Goal: Transaction & Acquisition: Purchase product/service

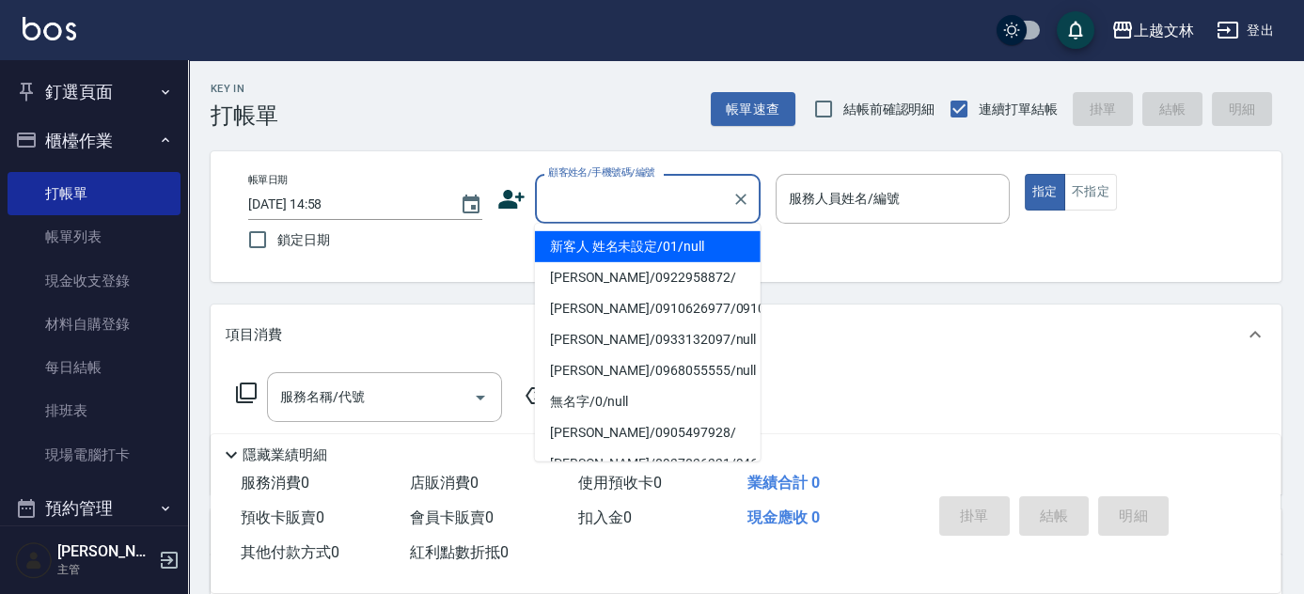
click at [595, 210] on input "顧客姓名/手機號碼/編號" at bounding box center [633, 198] width 180 height 33
click at [594, 234] on li "新客人 姓名未設定/01/null" at bounding box center [648, 246] width 226 height 31
type input "新客人 姓名未設定/01/null"
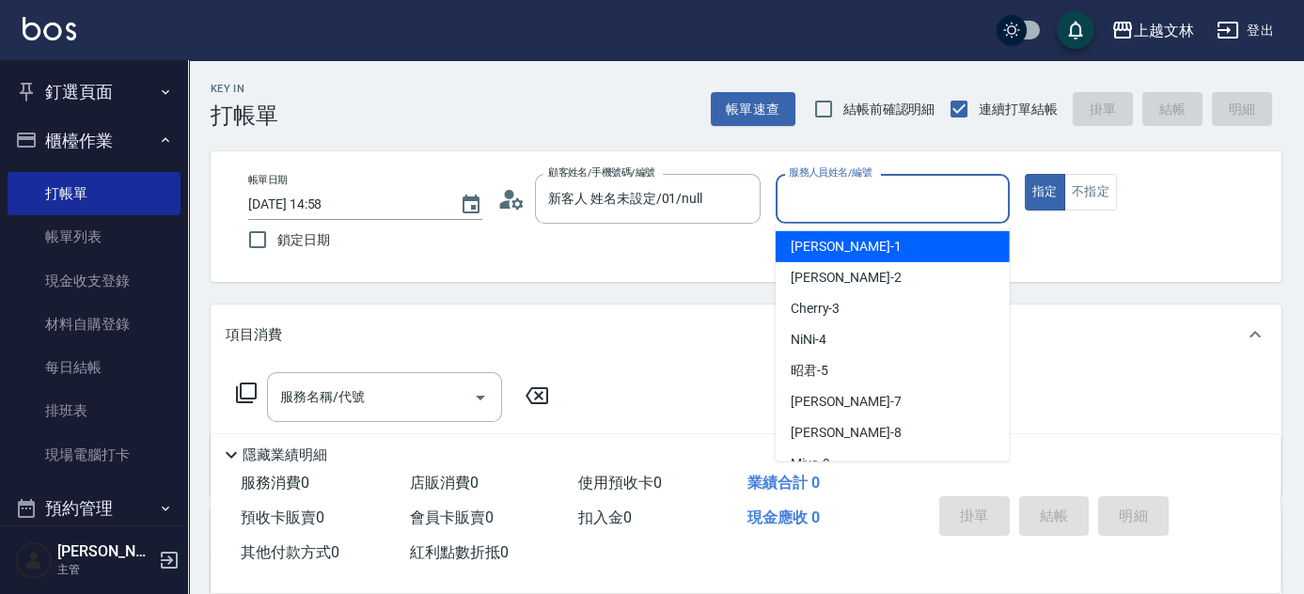
click at [797, 210] on input "服務人員姓名/編號" at bounding box center [892, 198] width 217 height 33
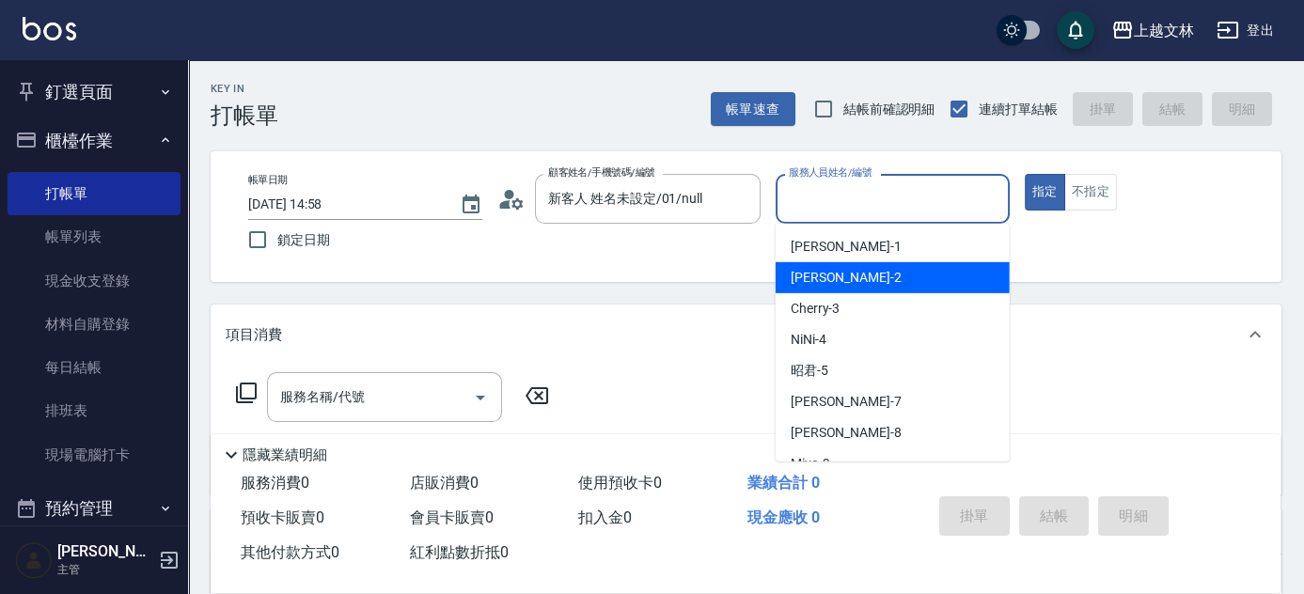
click at [846, 278] on span "[PERSON_NAME] -2" at bounding box center [846, 278] width 111 height 20
type input "[PERSON_NAME]-2"
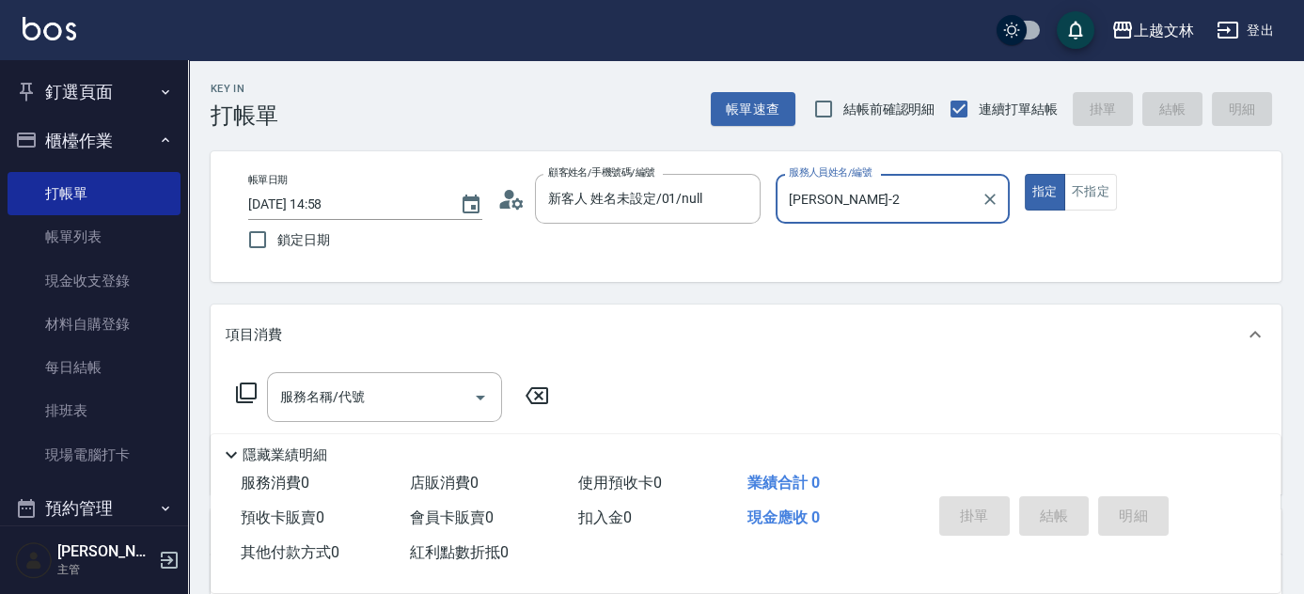
click at [238, 398] on icon at bounding box center [246, 393] width 23 height 23
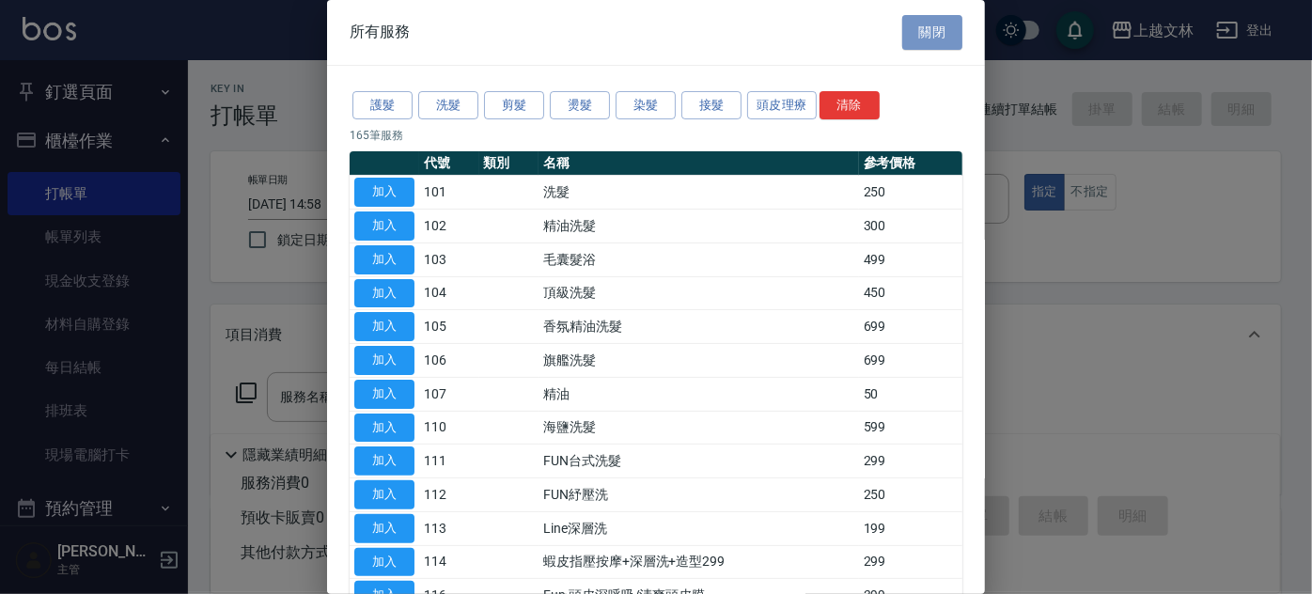
click at [940, 22] on button "關閉" at bounding box center [932, 32] width 60 height 35
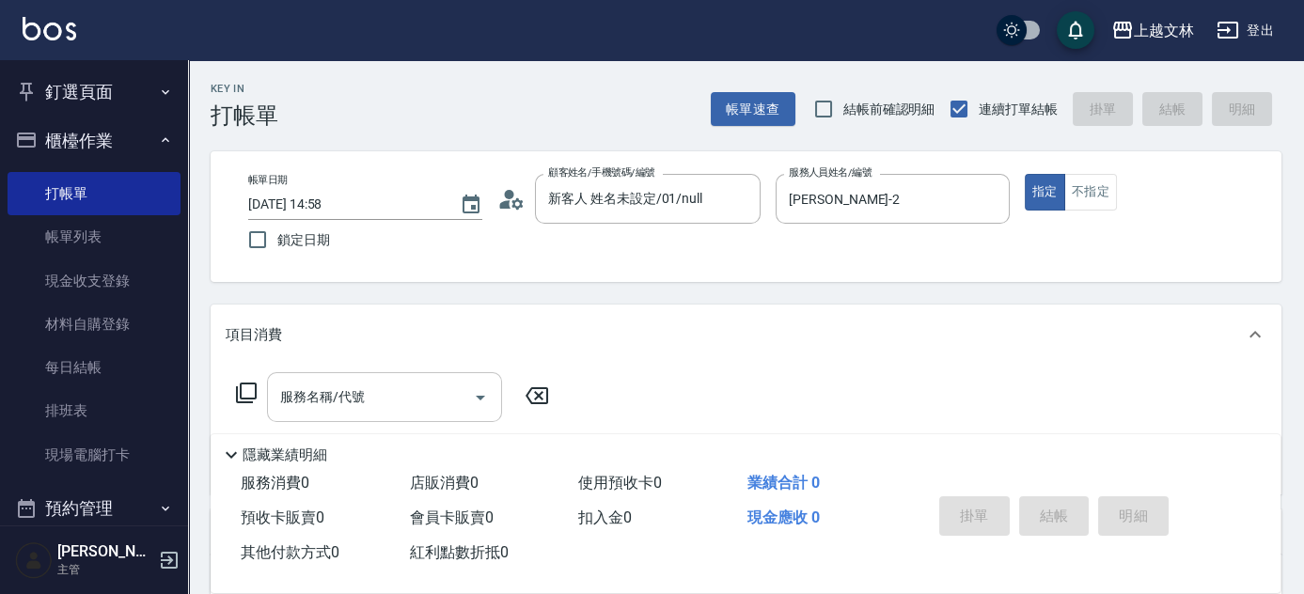
click at [372, 400] on input "服務名稱/代號" at bounding box center [370, 397] width 190 height 33
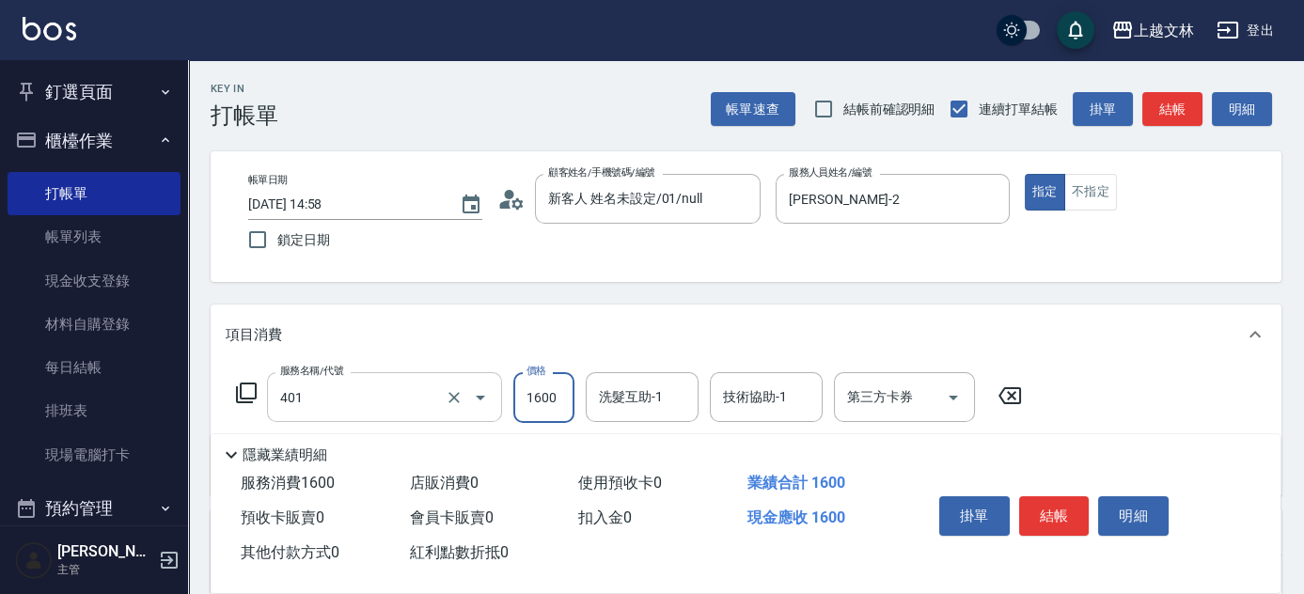
type input "基本染髮(401)"
click at [558, 405] on input "2520" at bounding box center [543, 397] width 61 height 51
click at [549, 403] on input "2520" at bounding box center [543, 397] width 61 height 51
click at [546, 403] on input "2520" at bounding box center [543, 397] width 61 height 51
click at [549, 403] on input "20" at bounding box center [543, 397] width 61 height 51
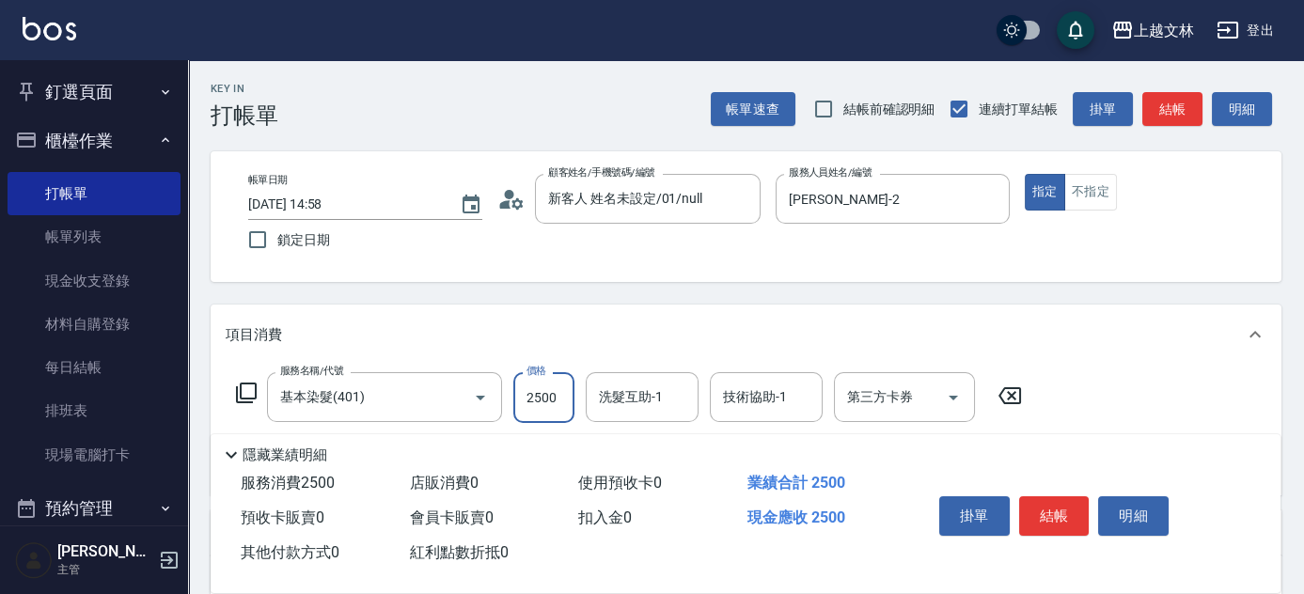
type input "2500"
click at [245, 393] on icon at bounding box center [246, 393] width 23 height 23
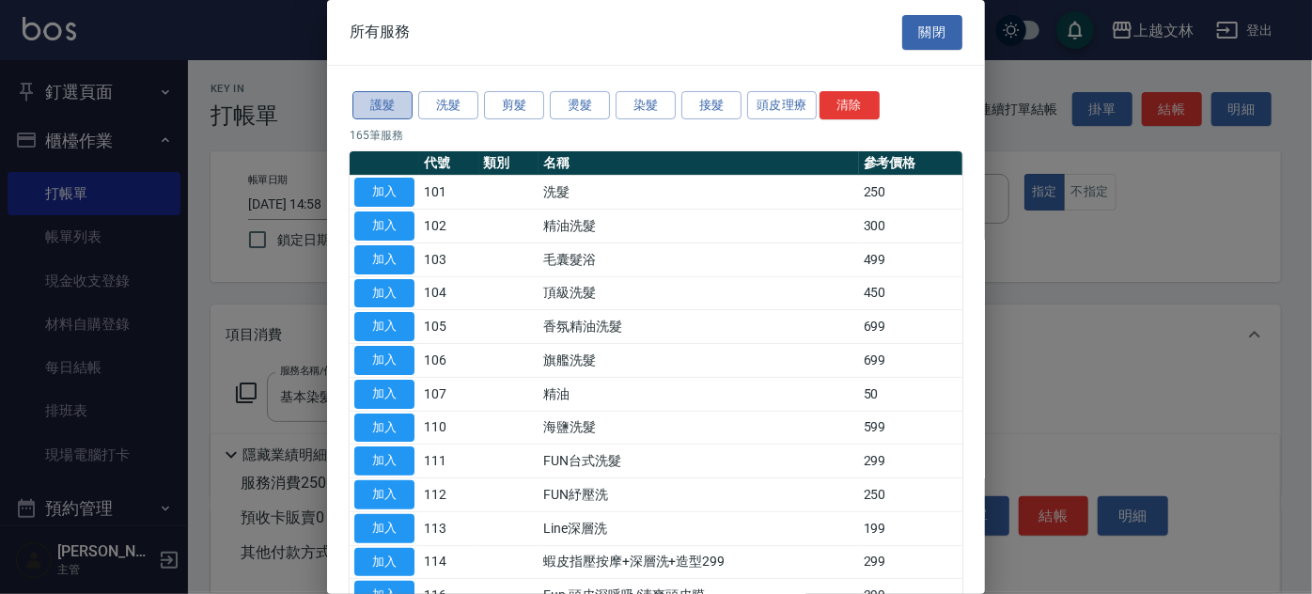
click at [370, 107] on button "護髮" at bounding box center [382, 105] width 60 height 29
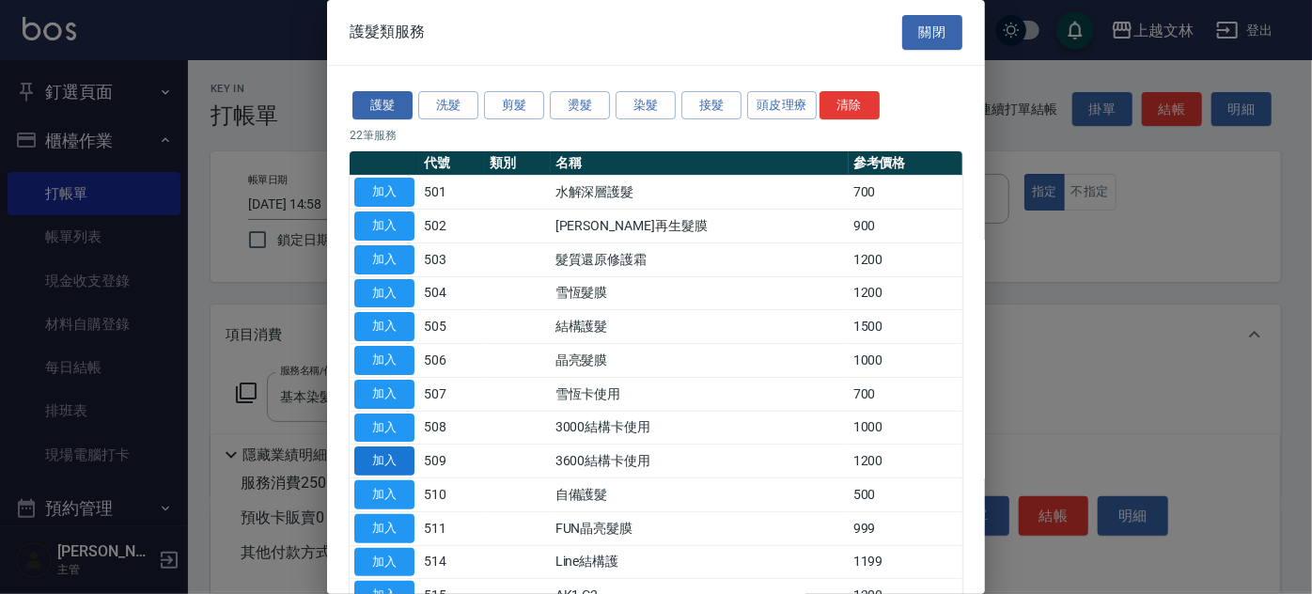
click at [384, 451] on button "加入" at bounding box center [384, 460] width 60 height 29
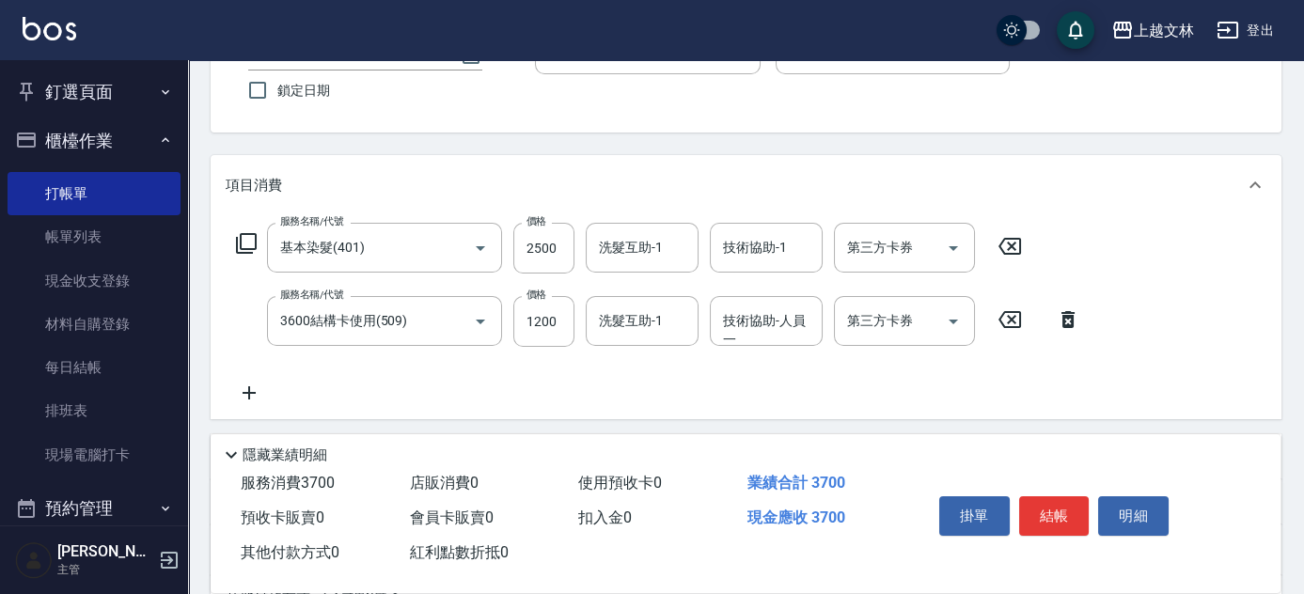
scroll to position [154, 0]
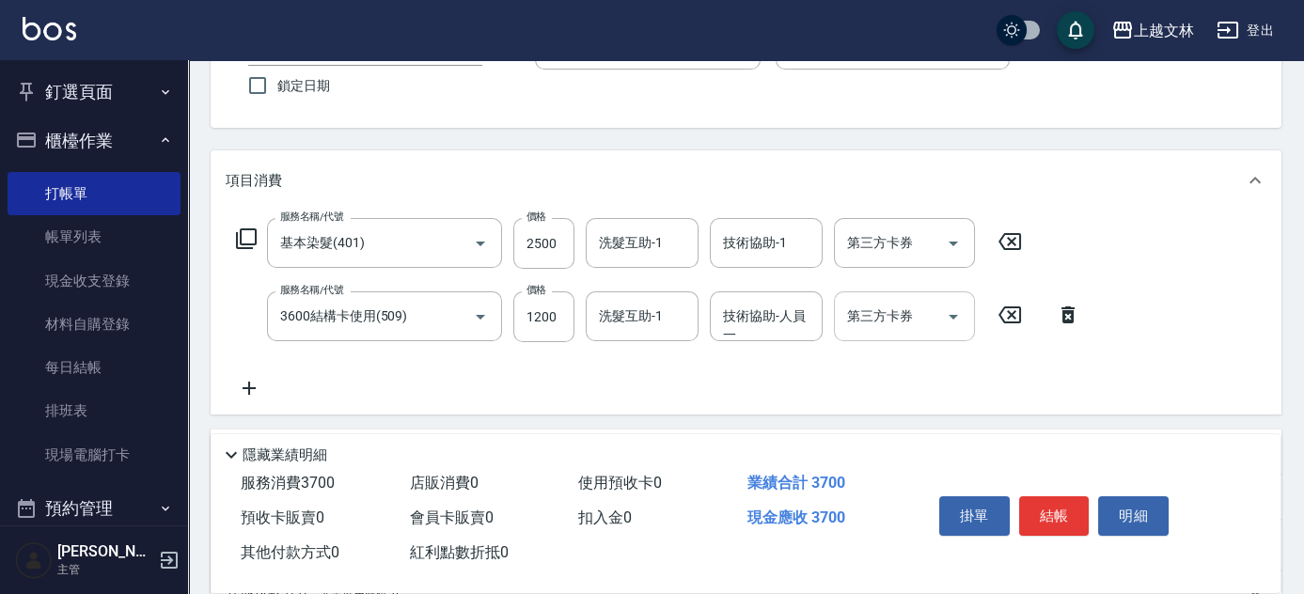
click at [957, 323] on icon "Open" at bounding box center [953, 316] width 23 height 23
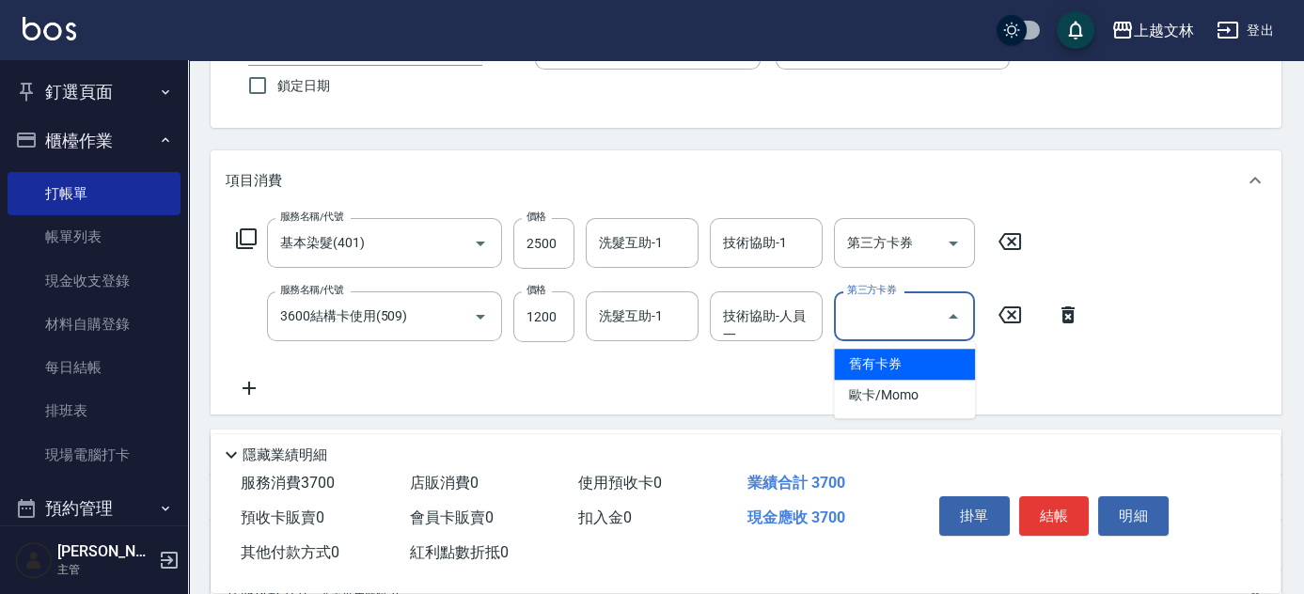
click at [957, 357] on span "舊有卡券" at bounding box center [904, 364] width 141 height 31
type input "舊有卡券"
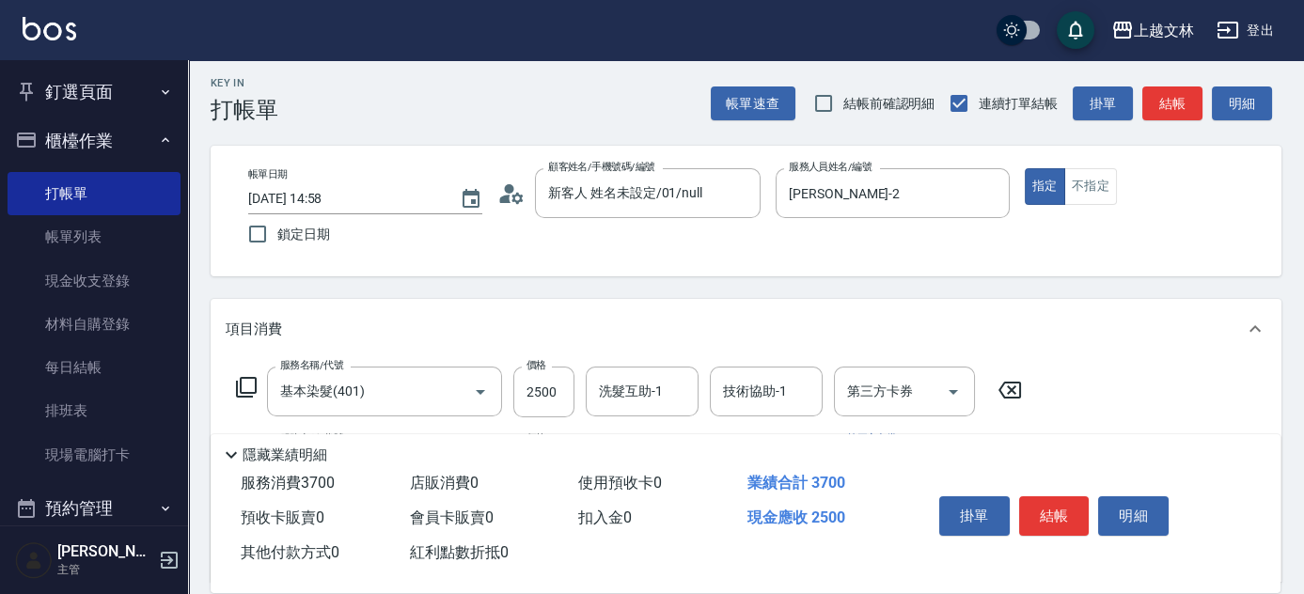
scroll to position [0, 0]
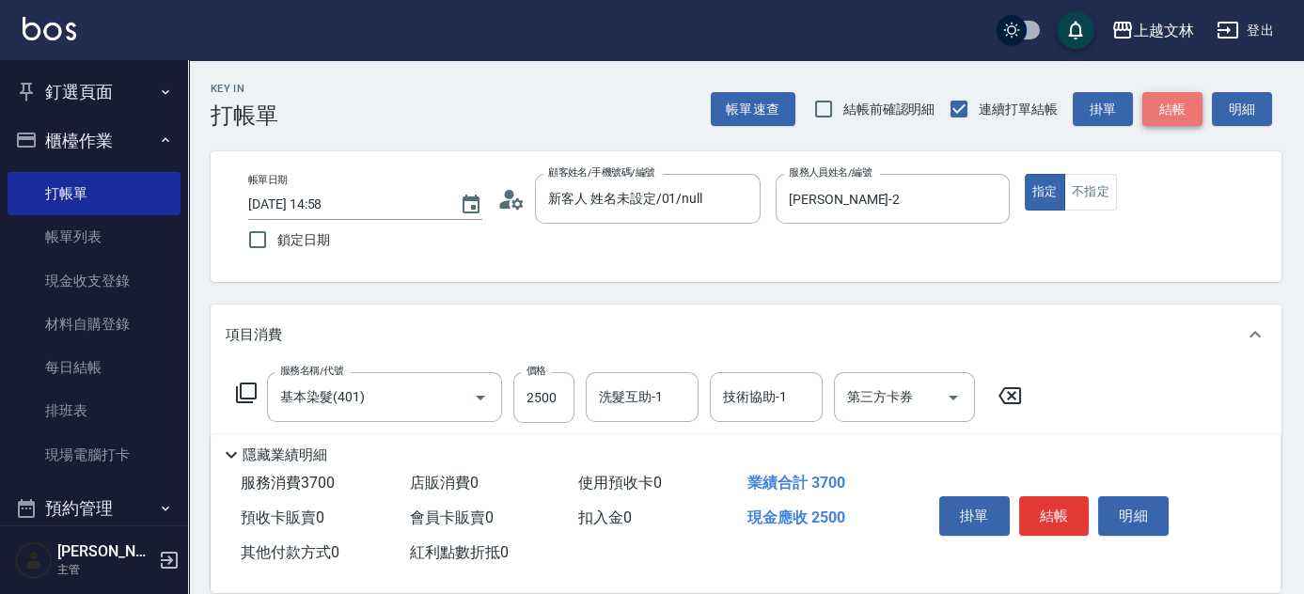
click at [1167, 101] on button "結帳" at bounding box center [1172, 109] width 60 height 35
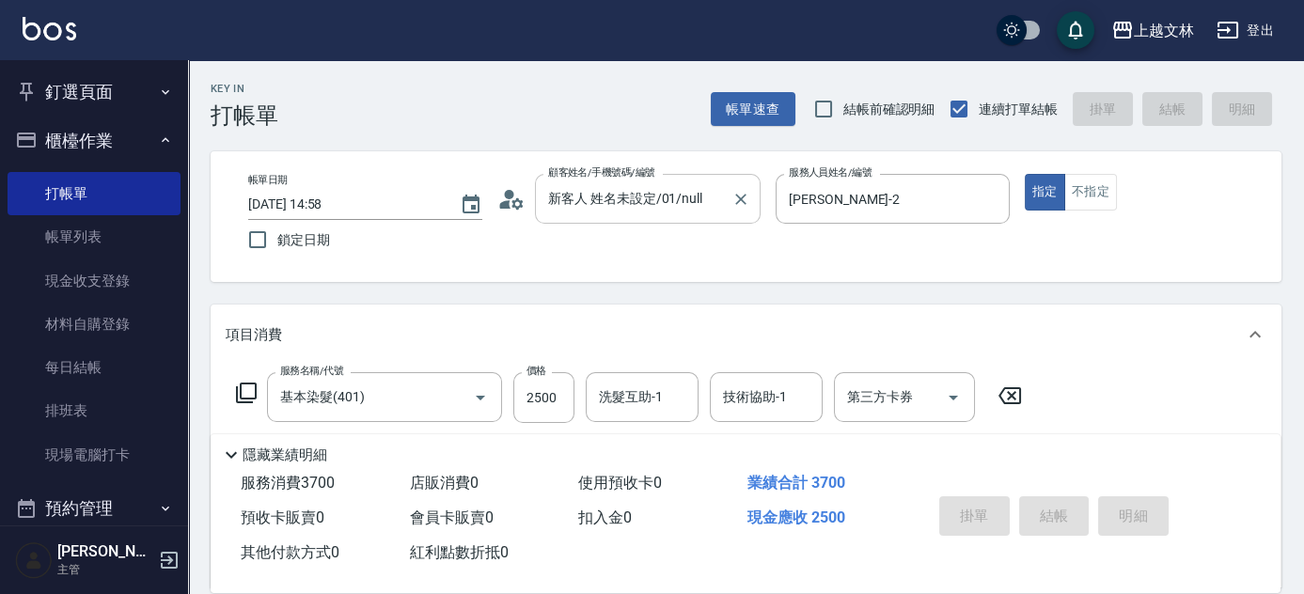
type input "[DATE] 16:00"
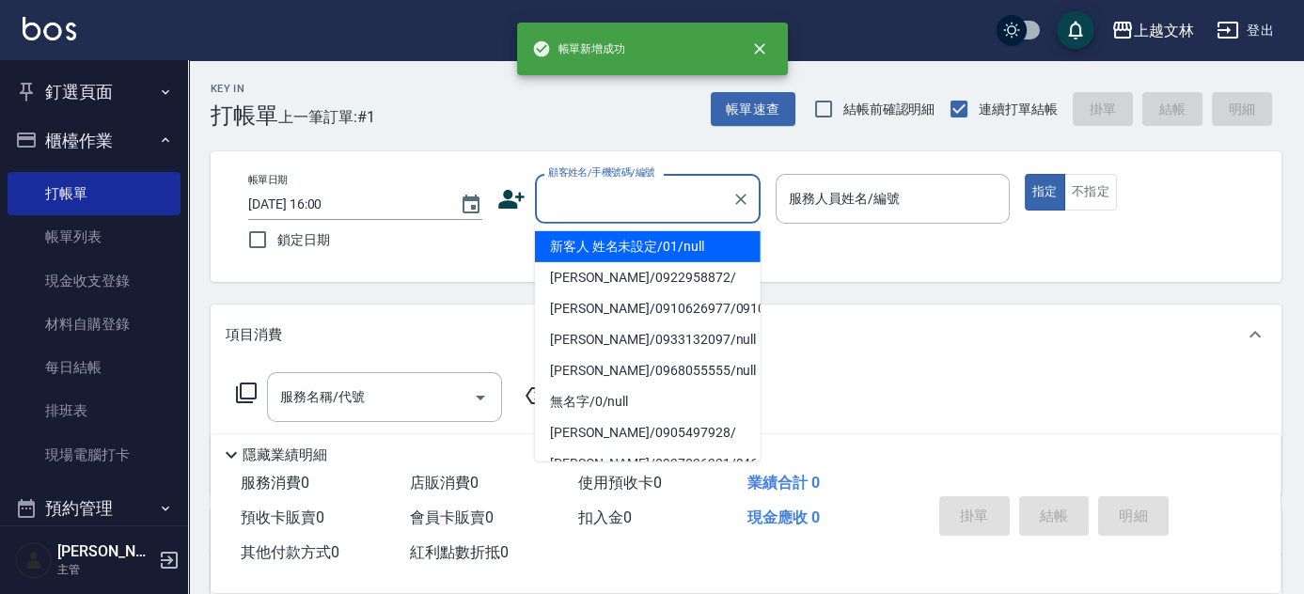
click at [608, 208] on input "顧客姓名/手機號碼/編號" at bounding box center [633, 198] width 180 height 33
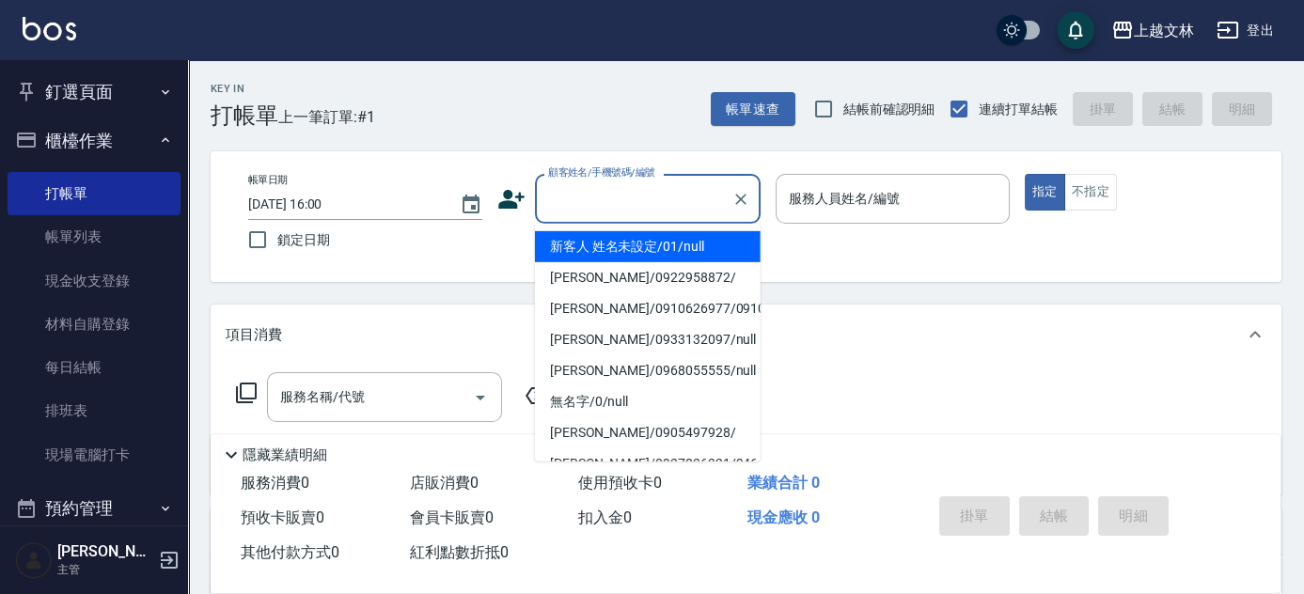
click at [611, 244] on li "新客人 姓名未設定/01/null" at bounding box center [648, 246] width 226 height 31
type input "新客人 姓名未設定/01/null"
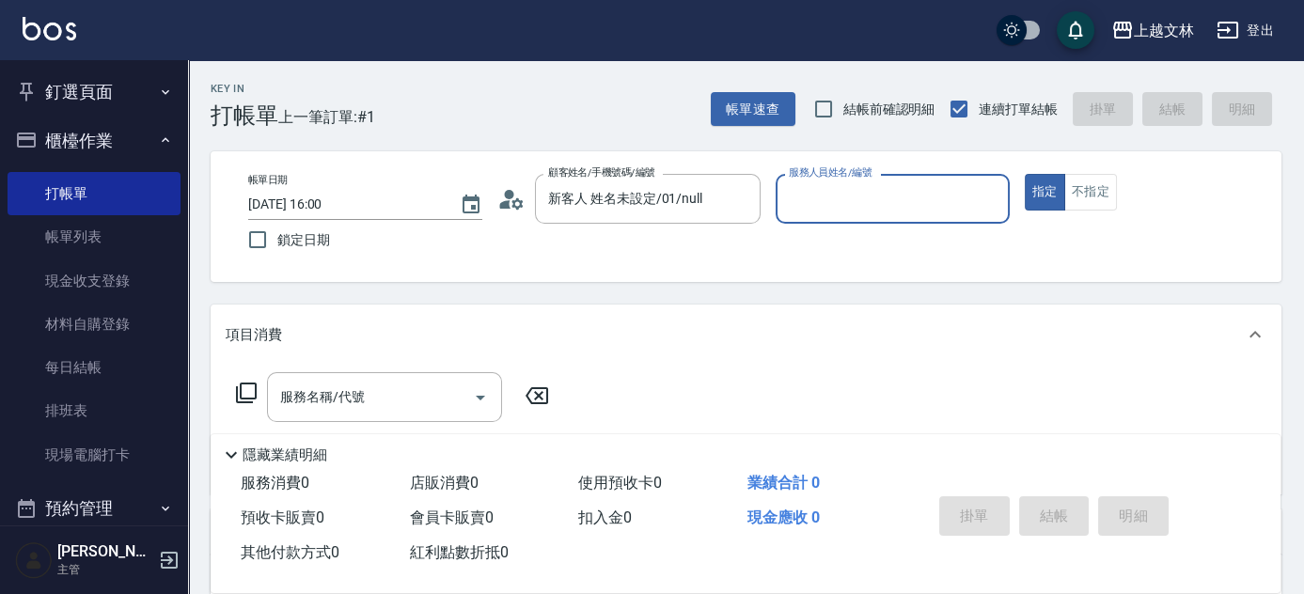
click at [813, 201] on input "服務人員姓名/編號" at bounding box center [892, 198] width 217 height 33
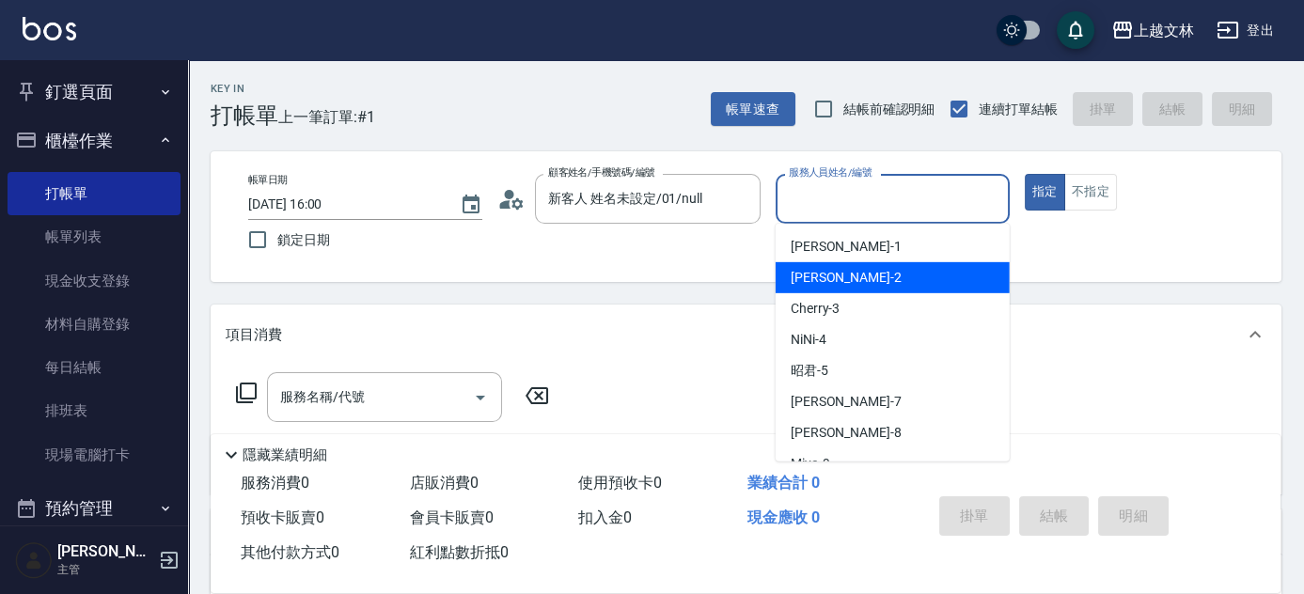
click at [827, 277] on span "[PERSON_NAME] -2" at bounding box center [846, 278] width 111 height 20
type input "[PERSON_NAME]-2"
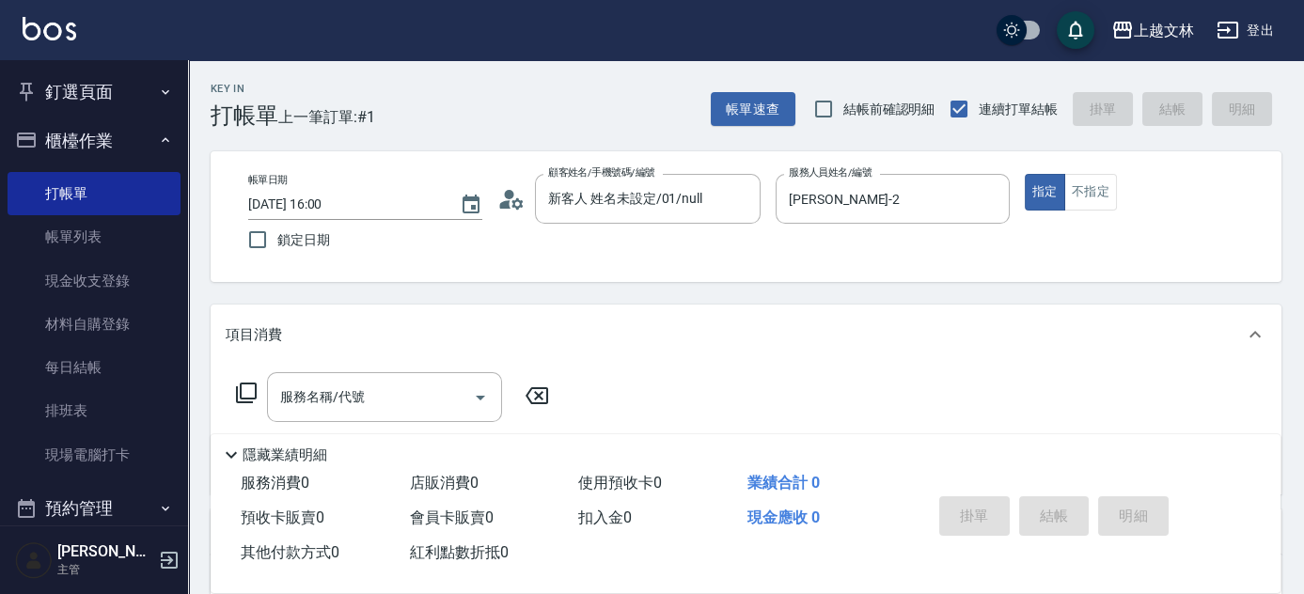
click at [246, 393] on icon at bounding box center [246, 393] width 23 height 23
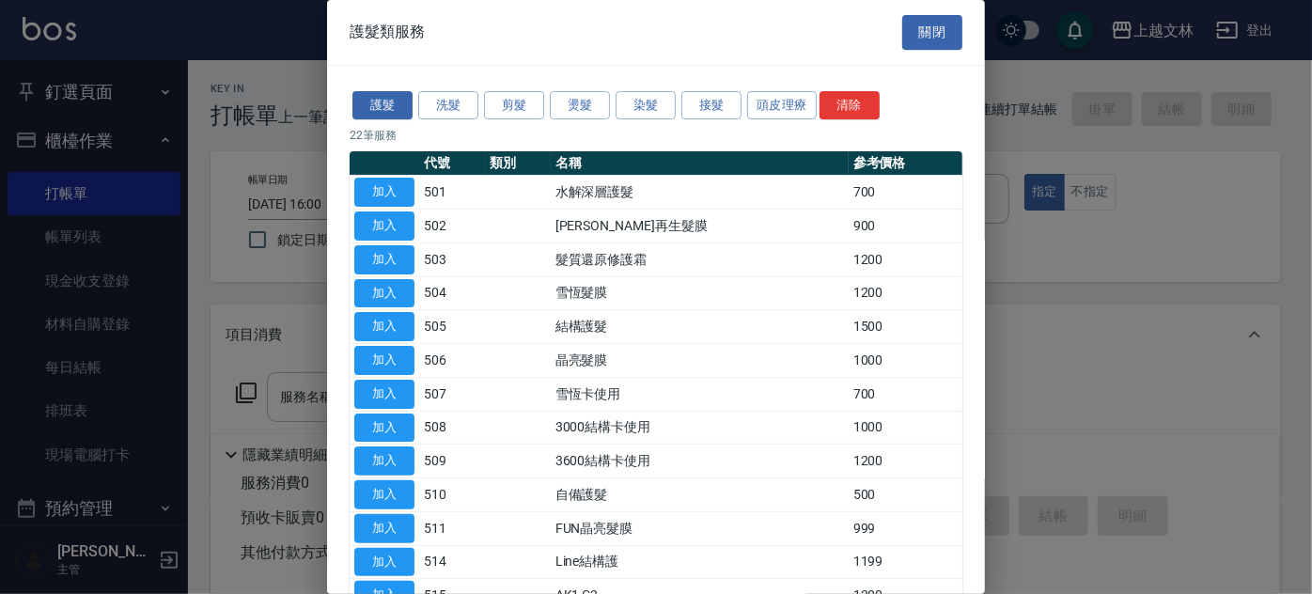
drag, startPoint x: 948, startPoint y: 36, endPoint x: 934, endPoint y: 41, distance: 14.3
click at [943, 37] on button "關閉" at bounding box center [932, 32] width 60 height 35
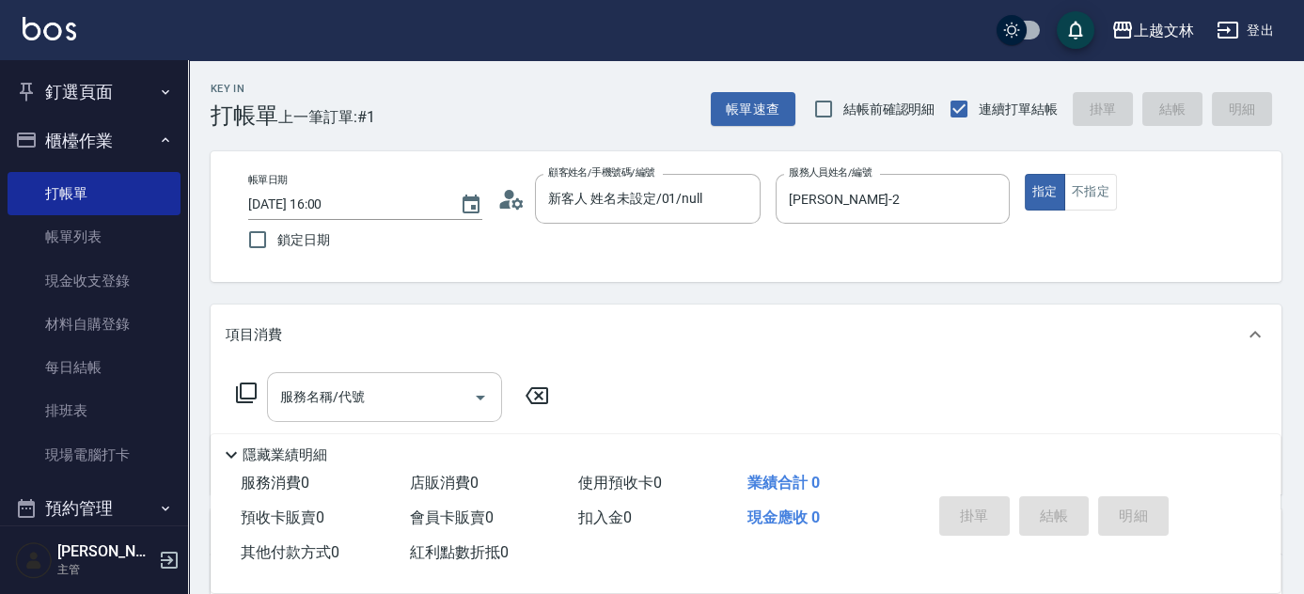
click at [428, 404] on input "服務名稱/代號" at bounding box center [370, 397] width 190 height 33
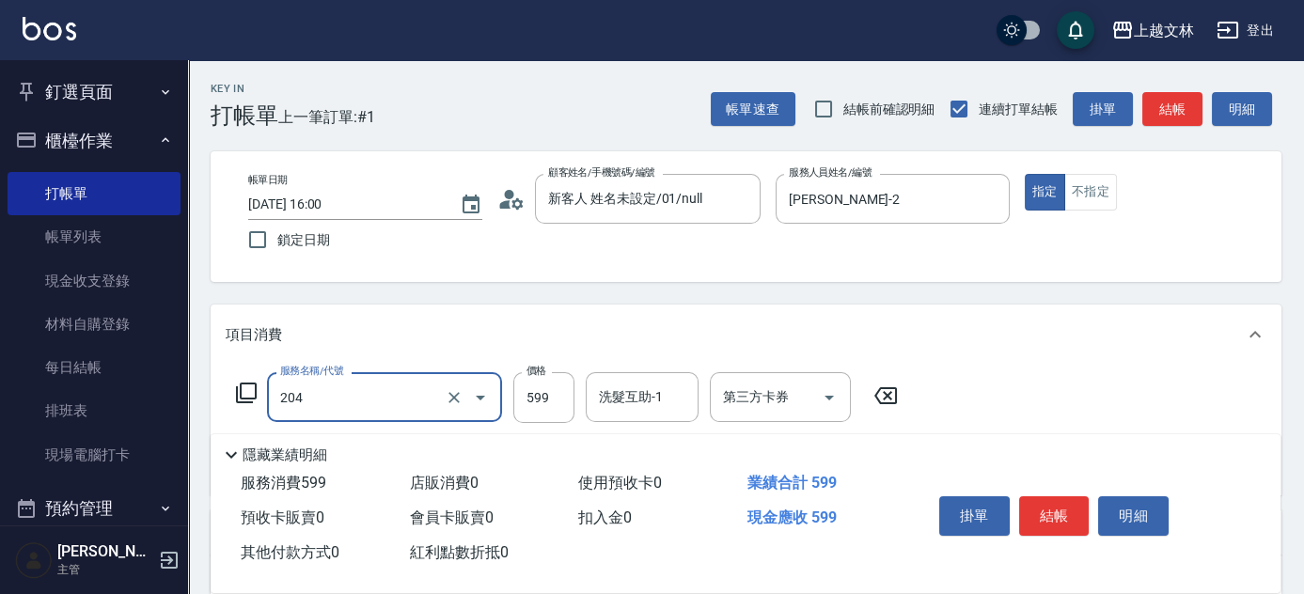
type input "A級洗+剪(204)"
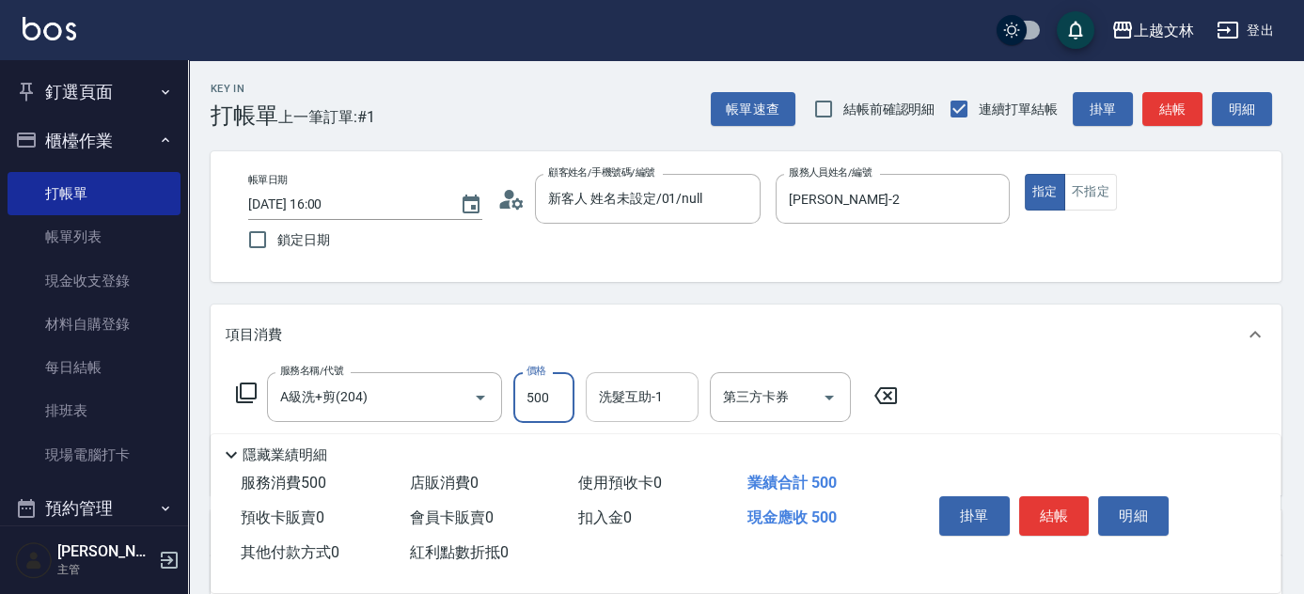
type input "500"
click at [654, 388] on div "洗髮互助-1 洗髮互助-1" at bounding box center [642, 397] width 113 height 50
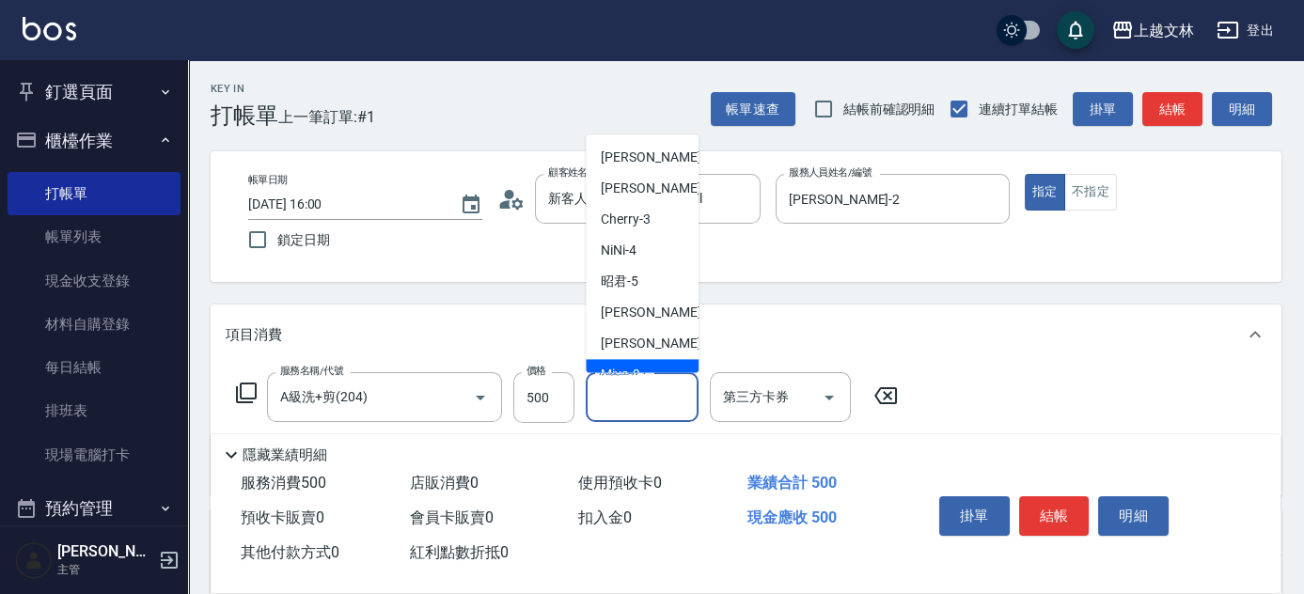
click at [846, 297] on div "Key In 打帳單 上一筆訂單:#1 帳單速查 結帳前確認明細 連續打單結帳 掛單 結帳 明細 帳單日期 [DATE] 16:00 鎖定日期 顧客姓名/手機…" at bounding box center [746, 490] width 1116 height 860
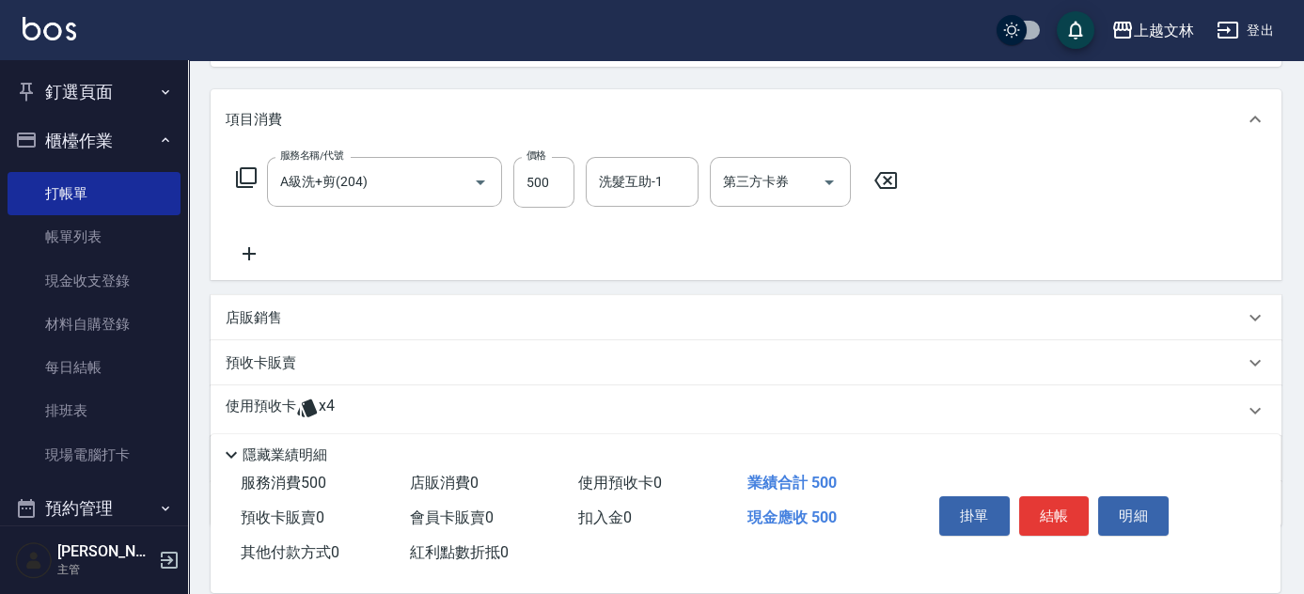
scroll to position [256, 0]
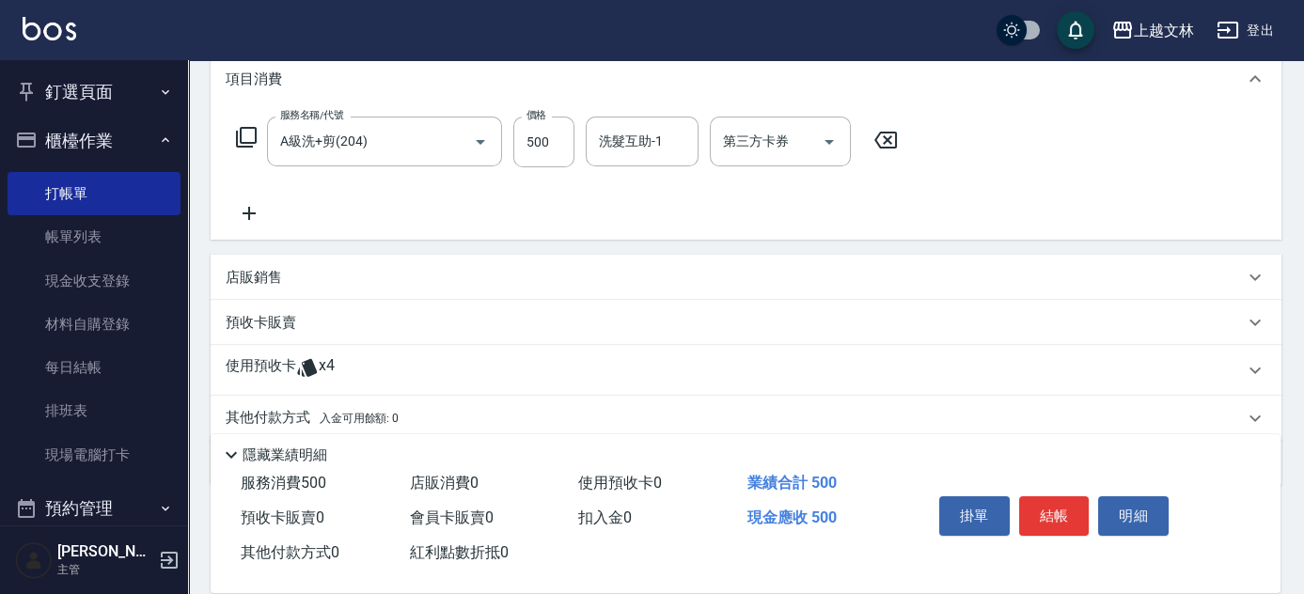
click at [256, 276] on p "店販銷售" at bounding box center [254, 278] width 56 height 20
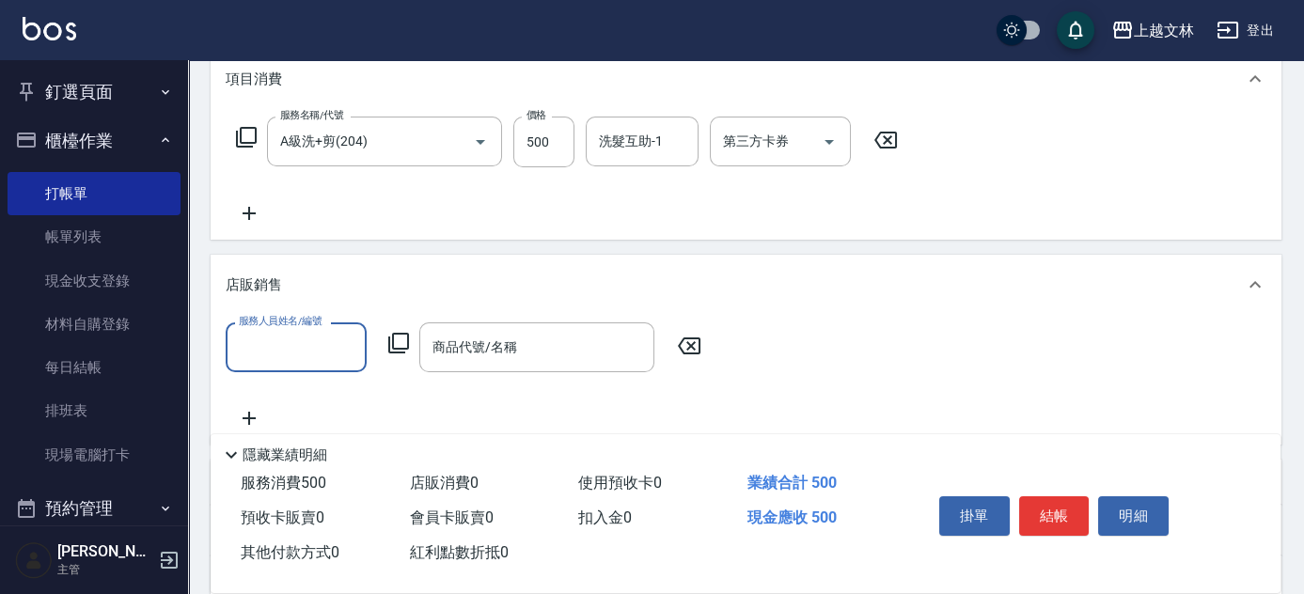
scroll to position [0, 0]
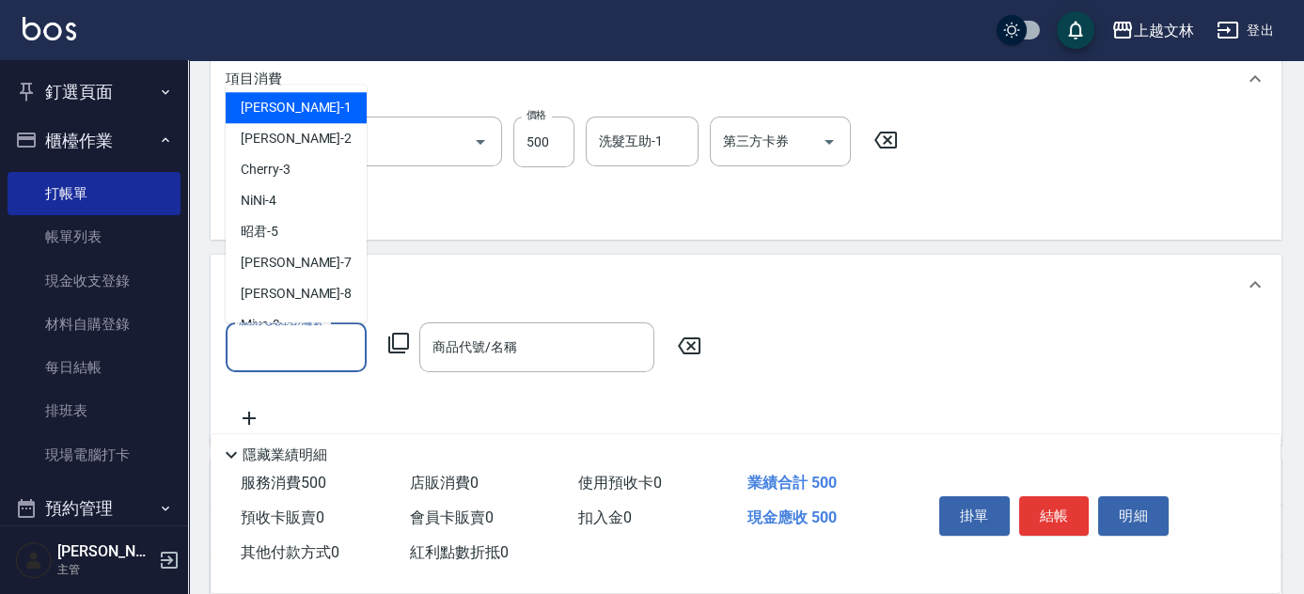
click at [328, 353] on input "服務人員姓名/編號" at bounding box center [296, 347] width 124 height 33
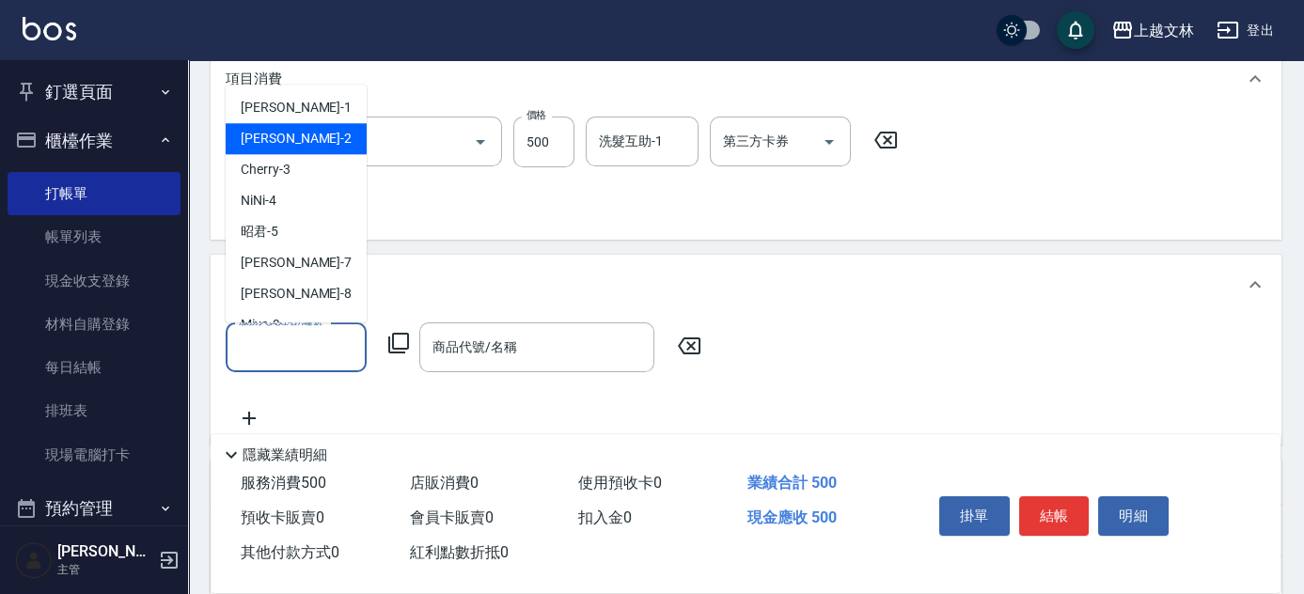
click at [293, 141] on span "[PERSON_NAME] -2" at bounding box center [296, 139] width 111 height 20
type input "[PERSON_NAME]-2"
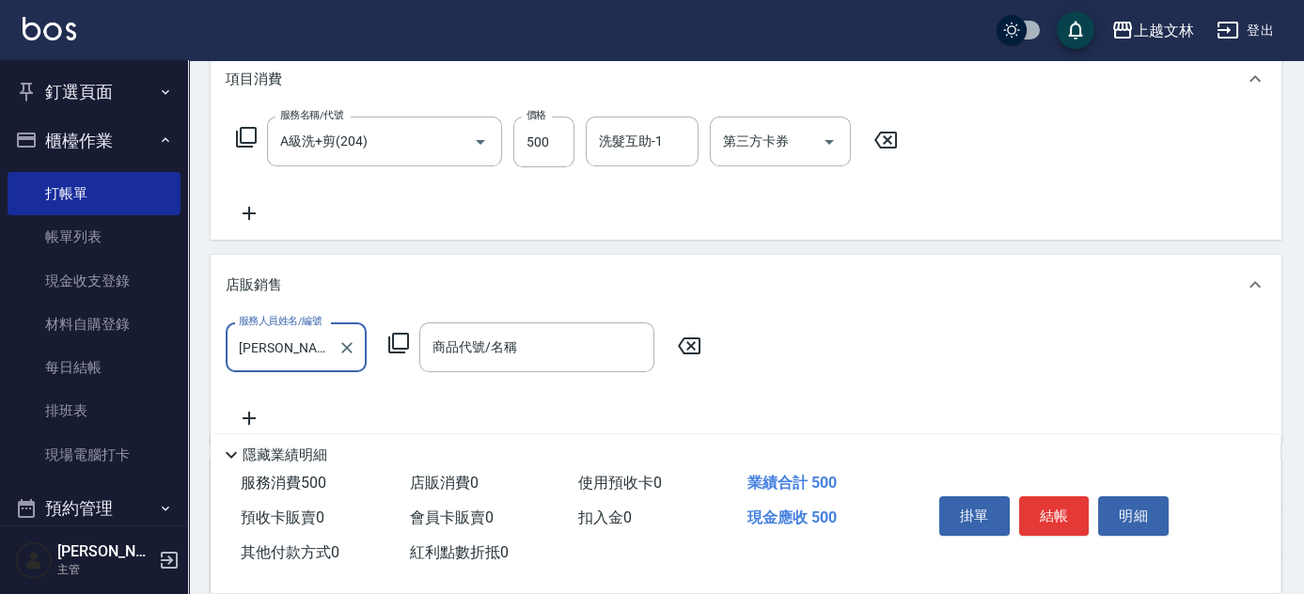
click at [398, 345] on icon at bounding box center [398, 343] width 23 height 23
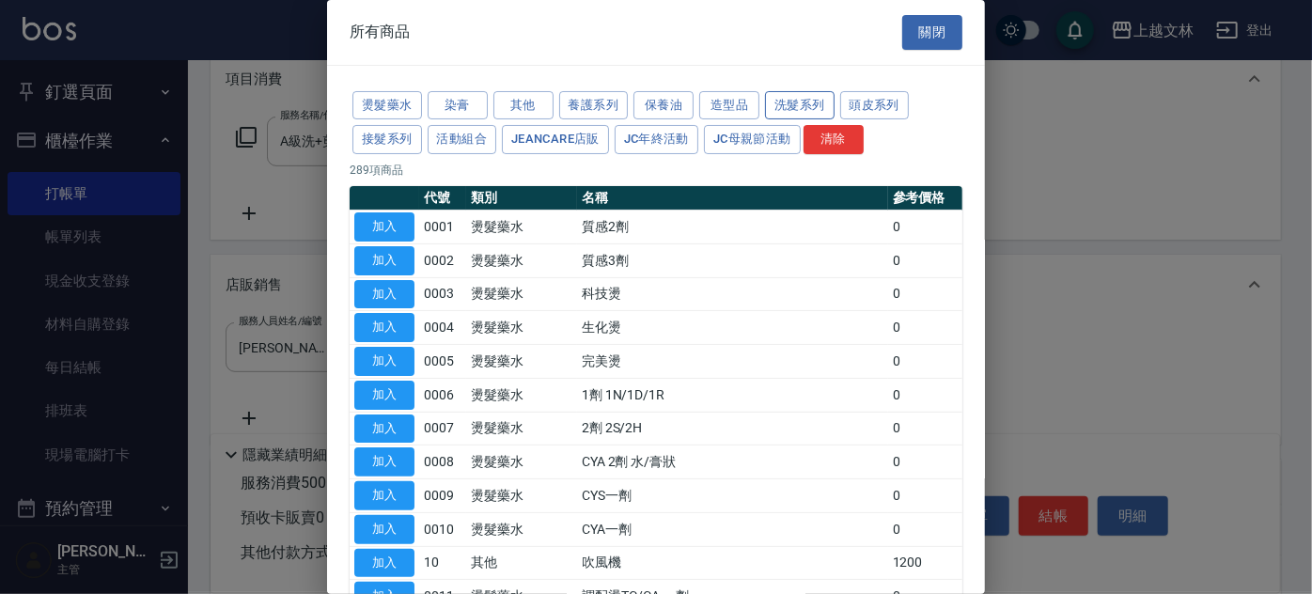
click at [798, 104] on button "洗髮系列" at bounding box center [800, 105] width 70 height 29
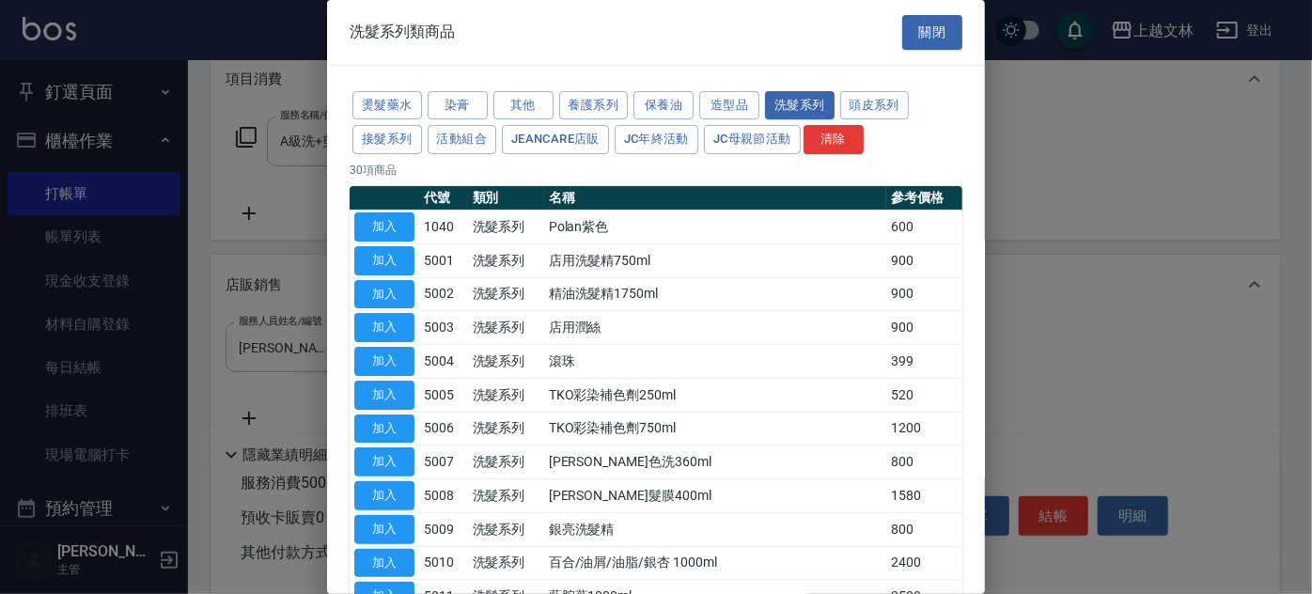
click at [383, 393] on button "加入" at bounding box center [384, 395] width 60 height 29
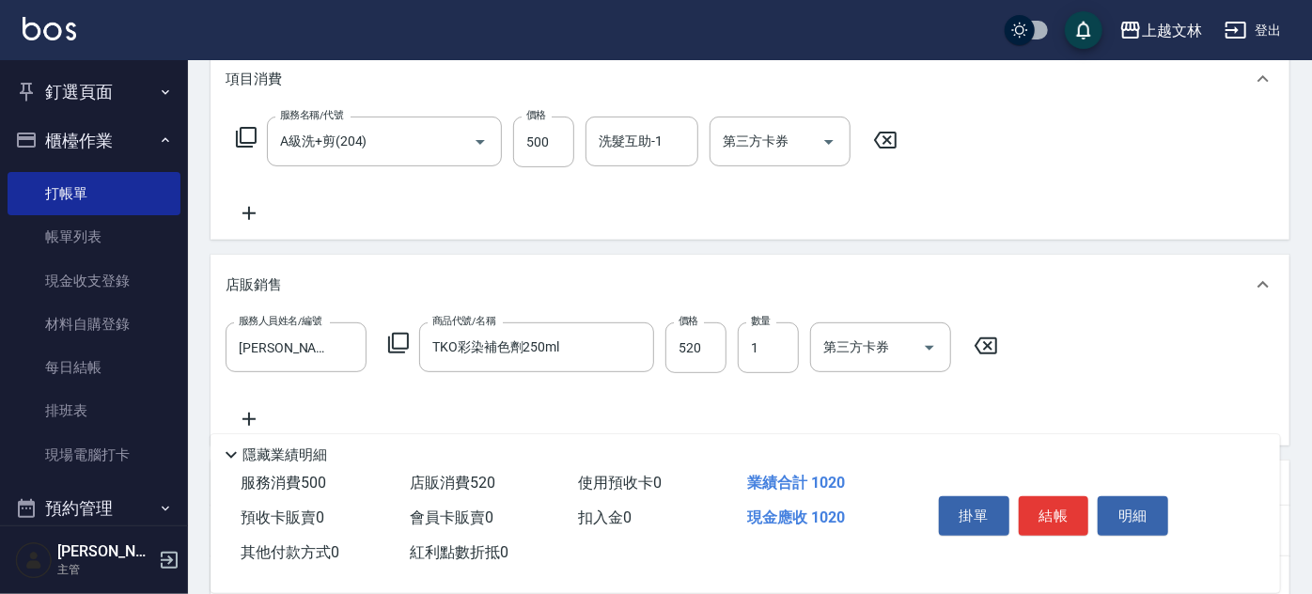
type input "TKO彩染補色劑250ml"
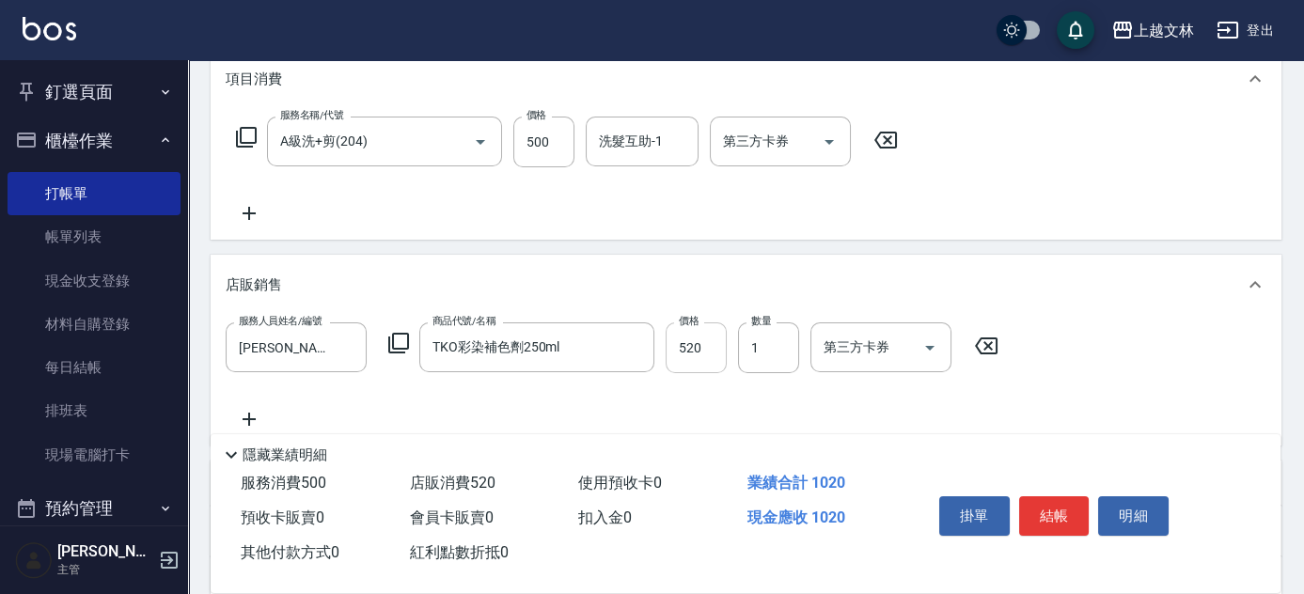
click at [698, 355] on input "520" at bounding box center [696, 347] width 61 height 51
type input "500"
click at [540, 146] on input "500" at bounding box center [543, 142] width 61 height 51
type input "400"
click at [1063, 502] on button "結帳" at bounding box center [1054, 515] width 70 height 39
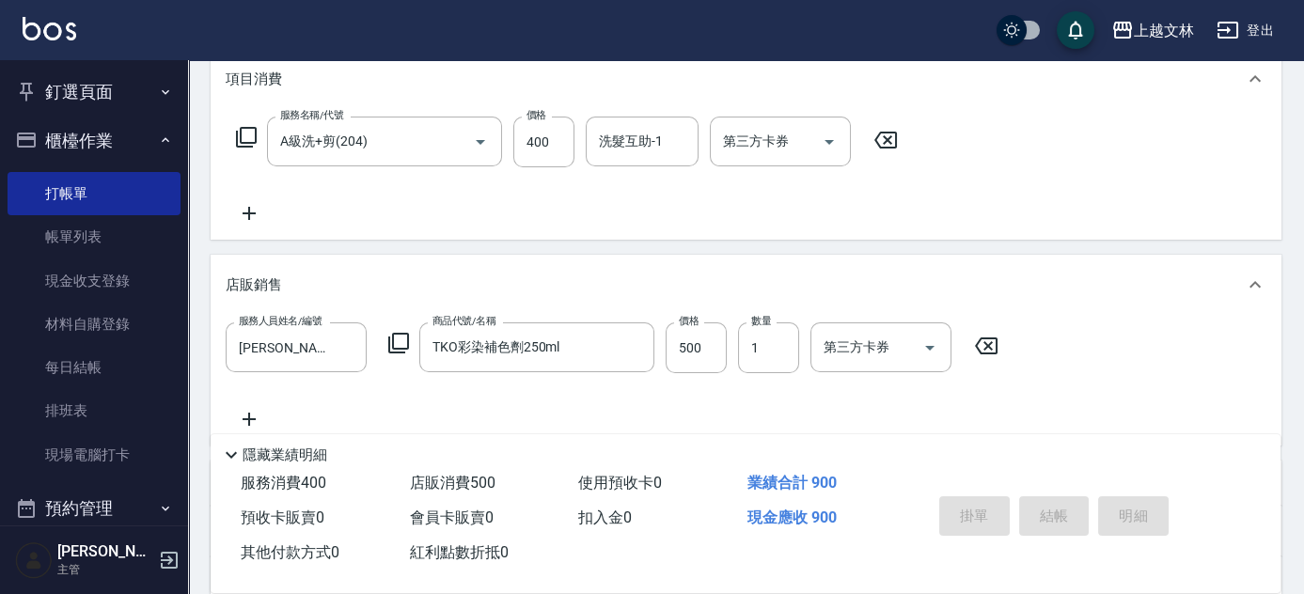
type input "[DATE] 16:01"
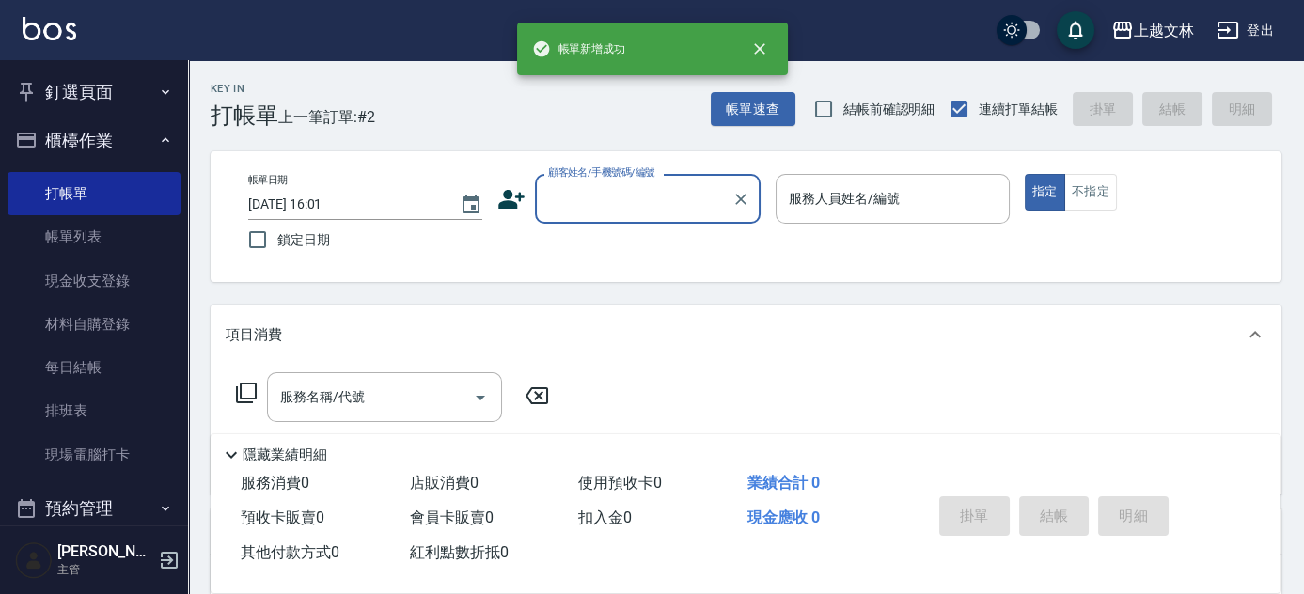
click at [650, 192] on input "顧客姓名/手機號碼/編號" at bounding box center [633, 198] width 180 height 33
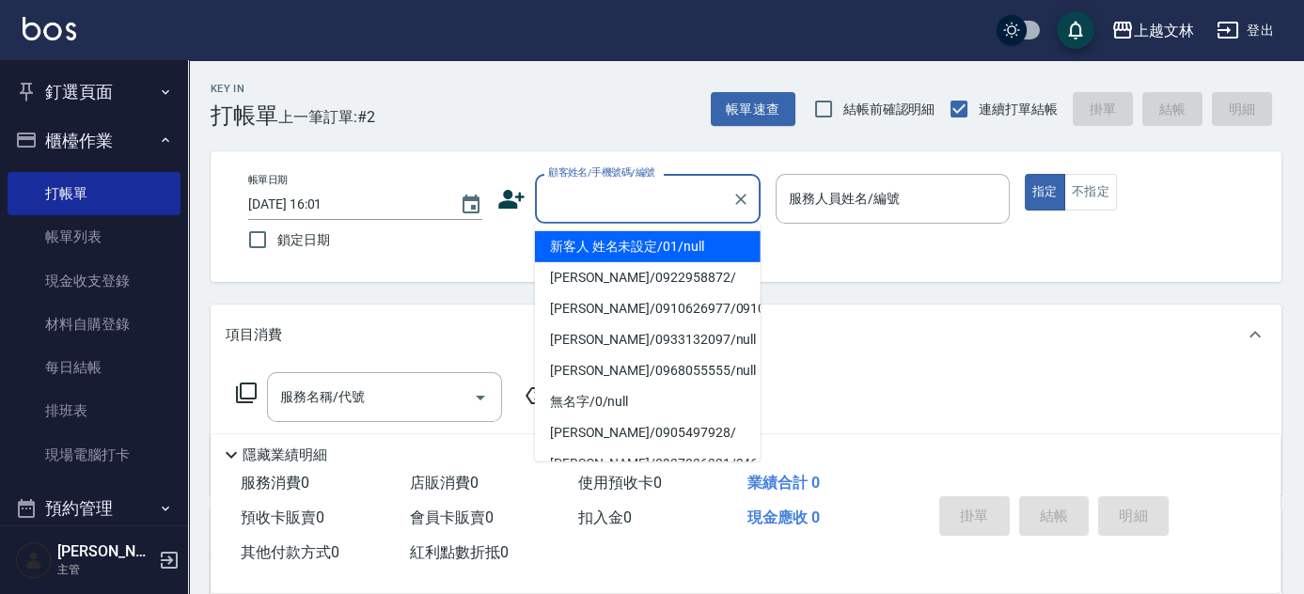
click at [662, 243] on li "新客人 姓名未設定/01/null" at bounding box center [648, 246] width 226 height 31
type input "新客人 姓名未設定/01/null"
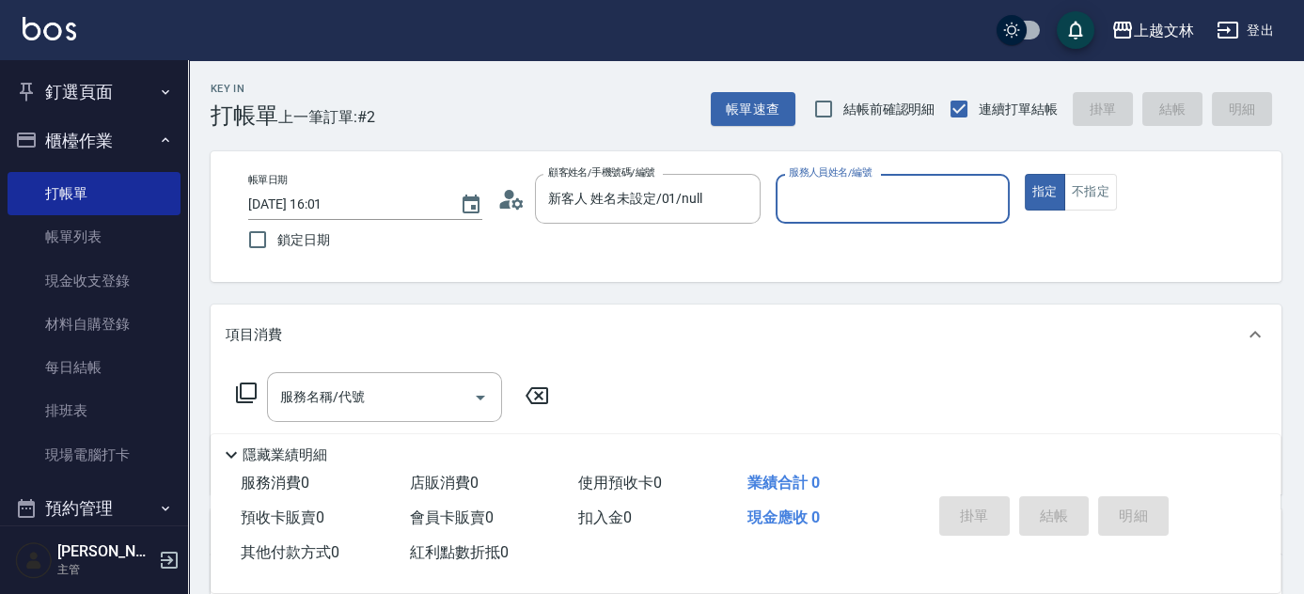
click at [844, 203] on input "服務人員姓名/編號" at bounding box center [892, 198] width 217 height 33
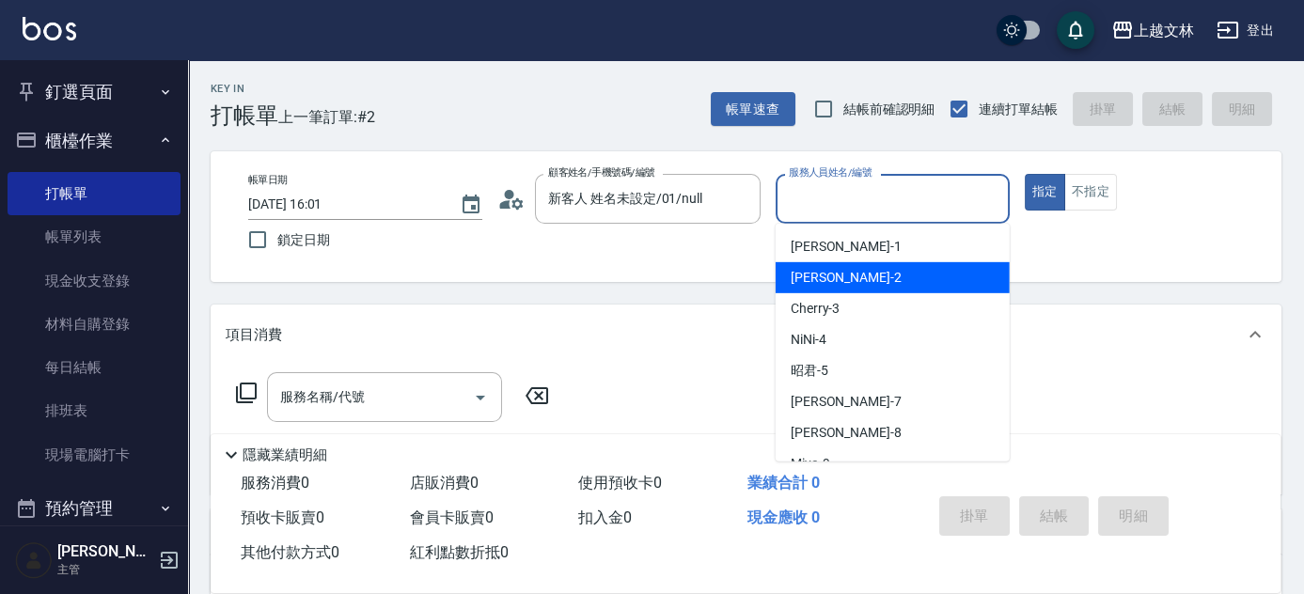
click at [856, 266] on div "[PERSON_NAME] -2" at bounding box center [892, 277] width 234 height 31
type input "[PERSON_NAME]-2"
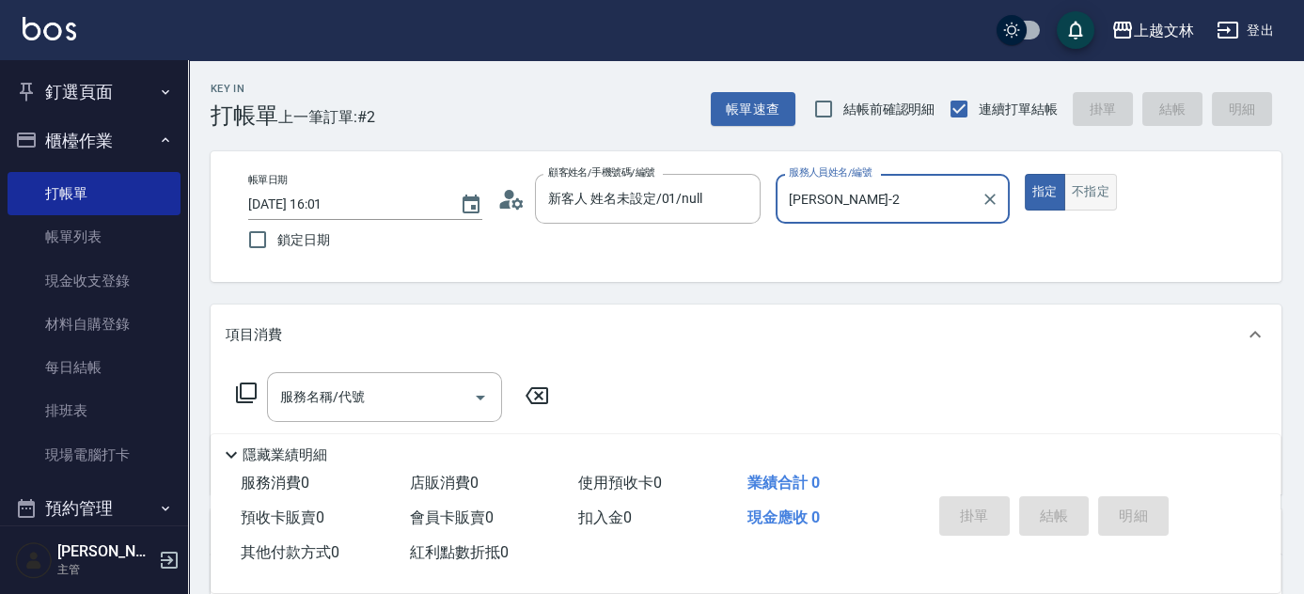
click at [1080, 203] on button "不指定" at bounding box center [1090, 192] width 53 height 37
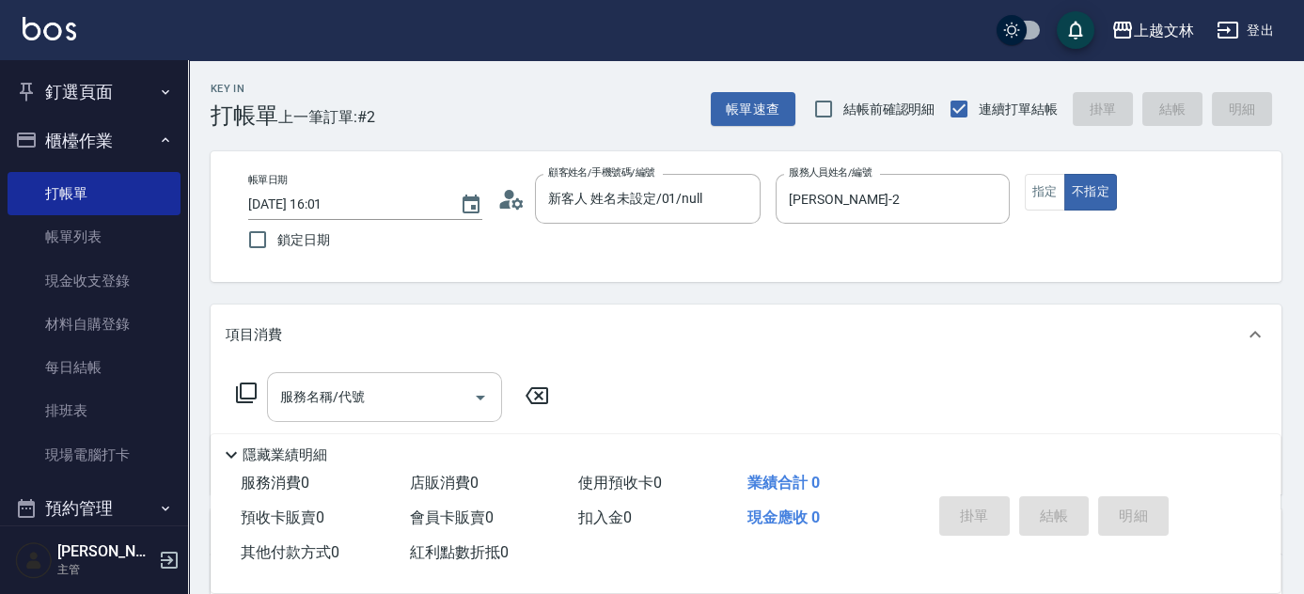
click at [401, 412] on input "服務名稱/代號" at bounding box center [370, 397] width 190 height 33
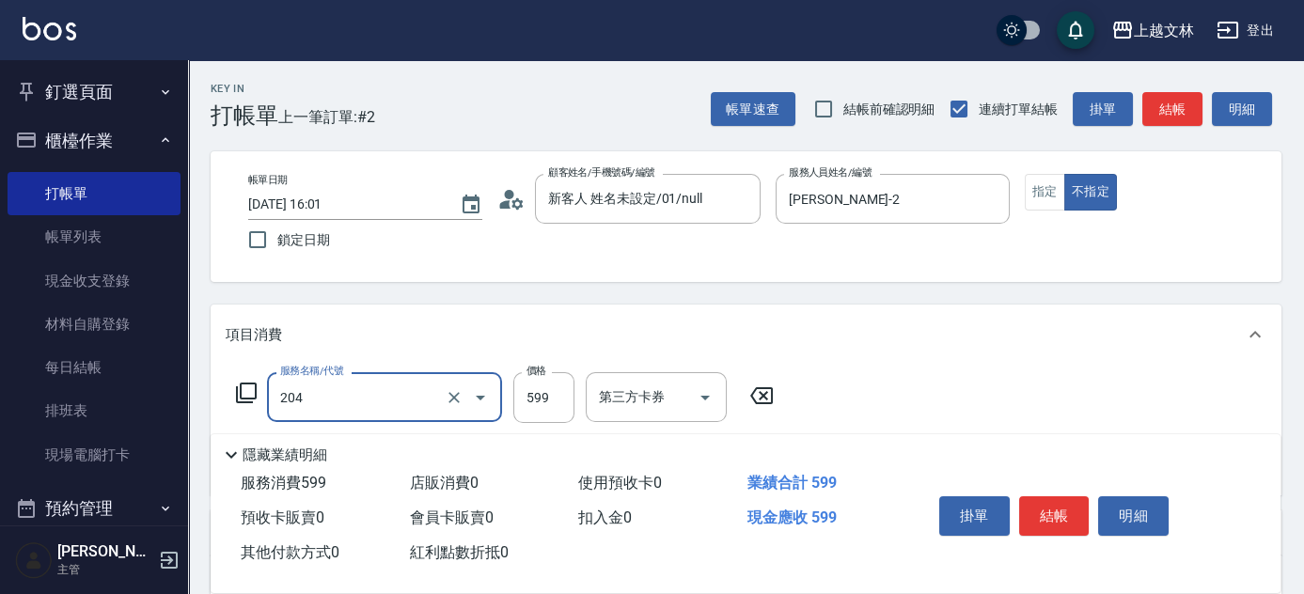
type input "A級洗+剪(204)"
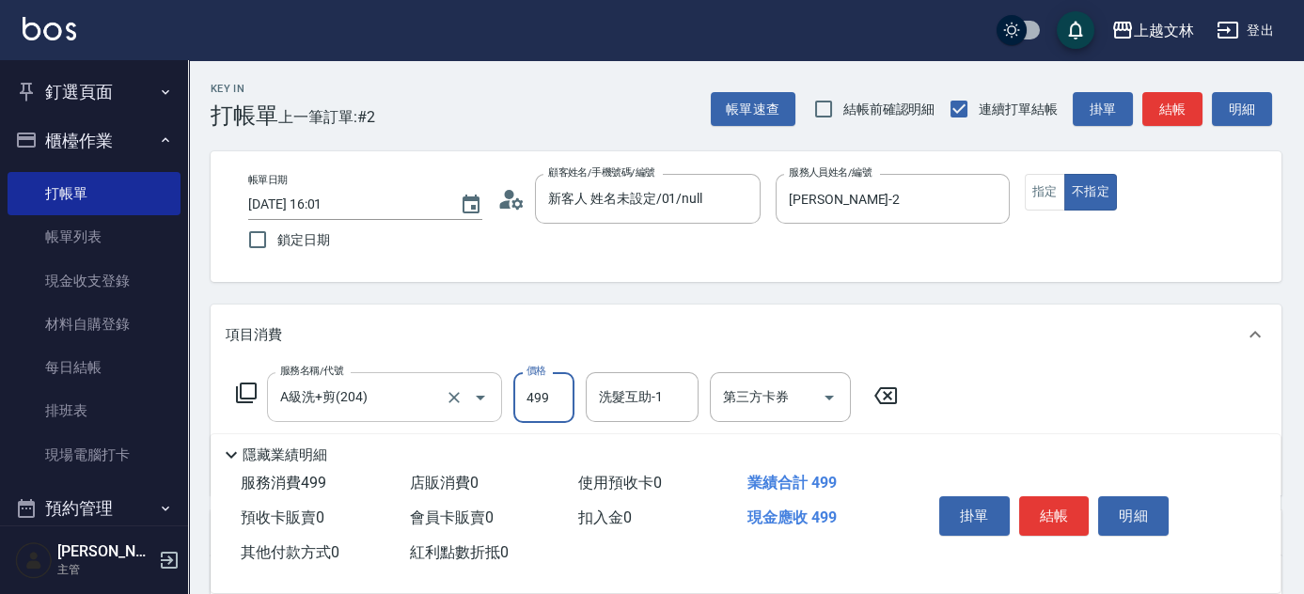
type input "499"
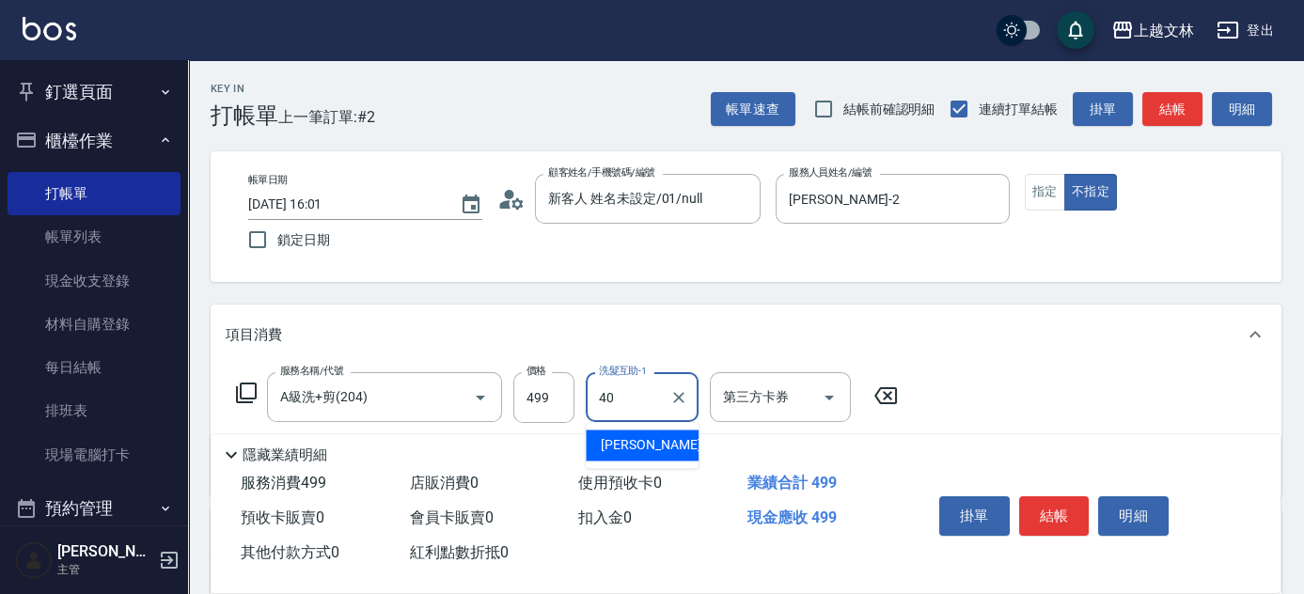
click at [671, 438] on div "[PERSON_NAME]-40" at bounding box center [642, 445] width 113 height 31
type input "[PERSON_NAME]-40"
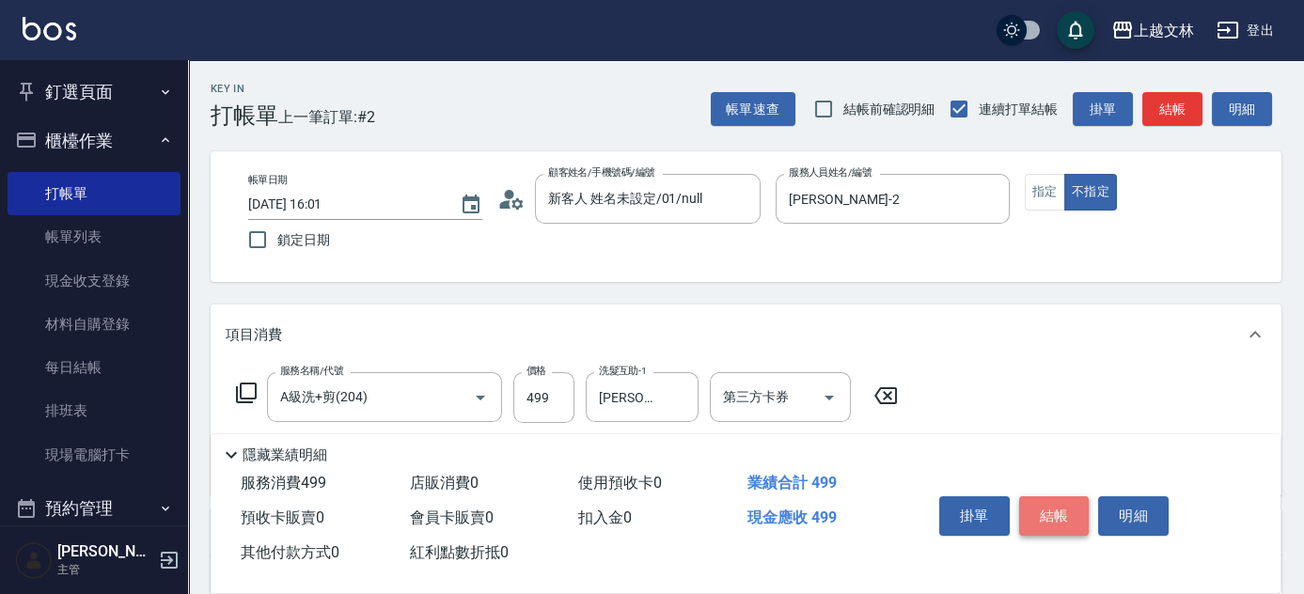
click at [1043, 503] on button "結帳" at bounding box center [1054, 515] width 70 height 39
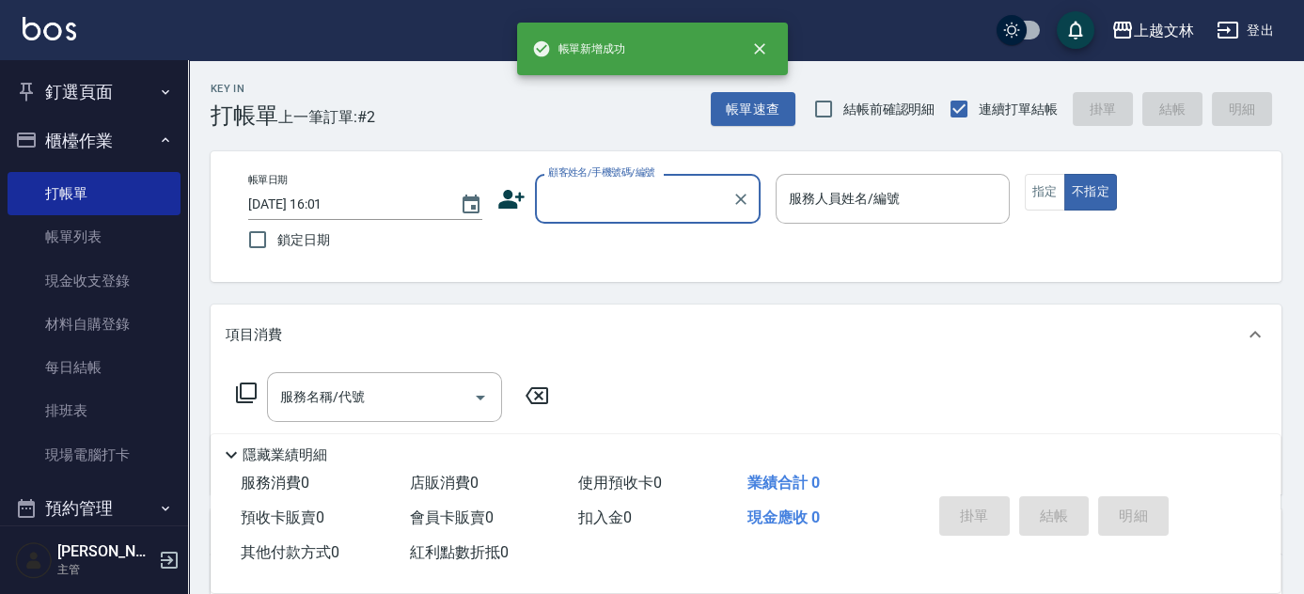
click at [647, 198] on input "顧客姓名/手機號碼/編號" at bounding box center [633, 198] width 180 height 33
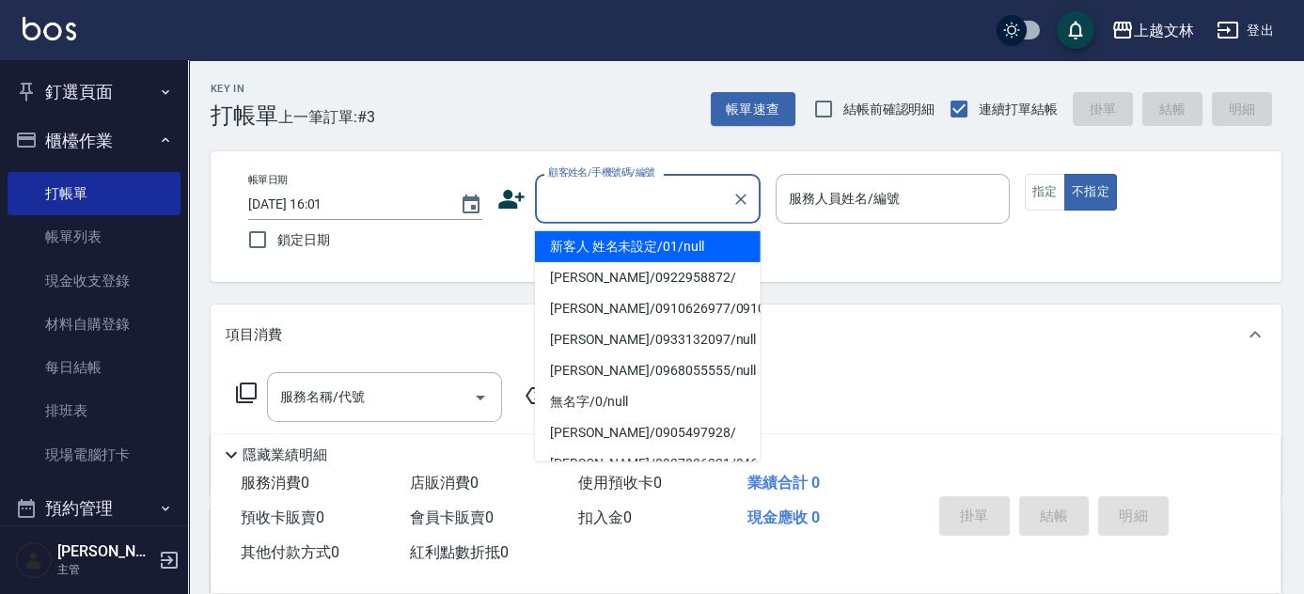
click at [655, 250] on li "新客人 姓名未設定/01/null" at bounding box center [648, 246] width 226 height 31
type input "新客人 姓名未設定/01/null"
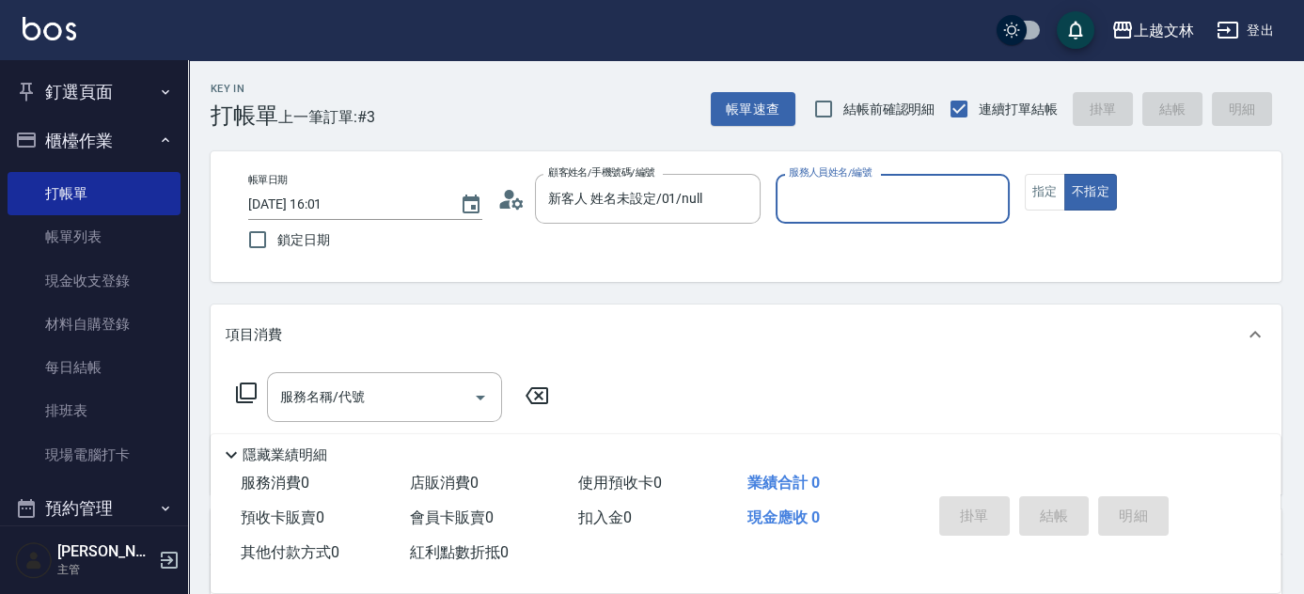
click at [866, 194] on input "服務人員姓名/編號" at bounding box center [892, 198] width 217 height 33
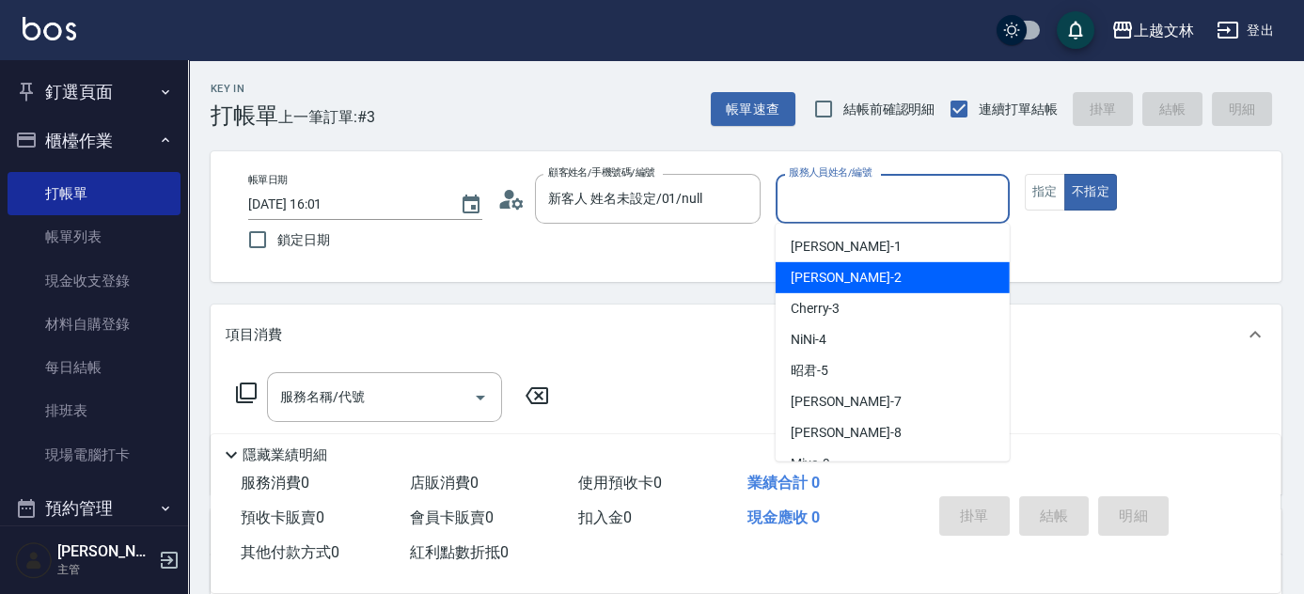
click at [872, 282] on div "[PERSON_NAME] -2" at bounding box center [892, 277] width 234 height 31
type input "[PERSON_NAME]-2"
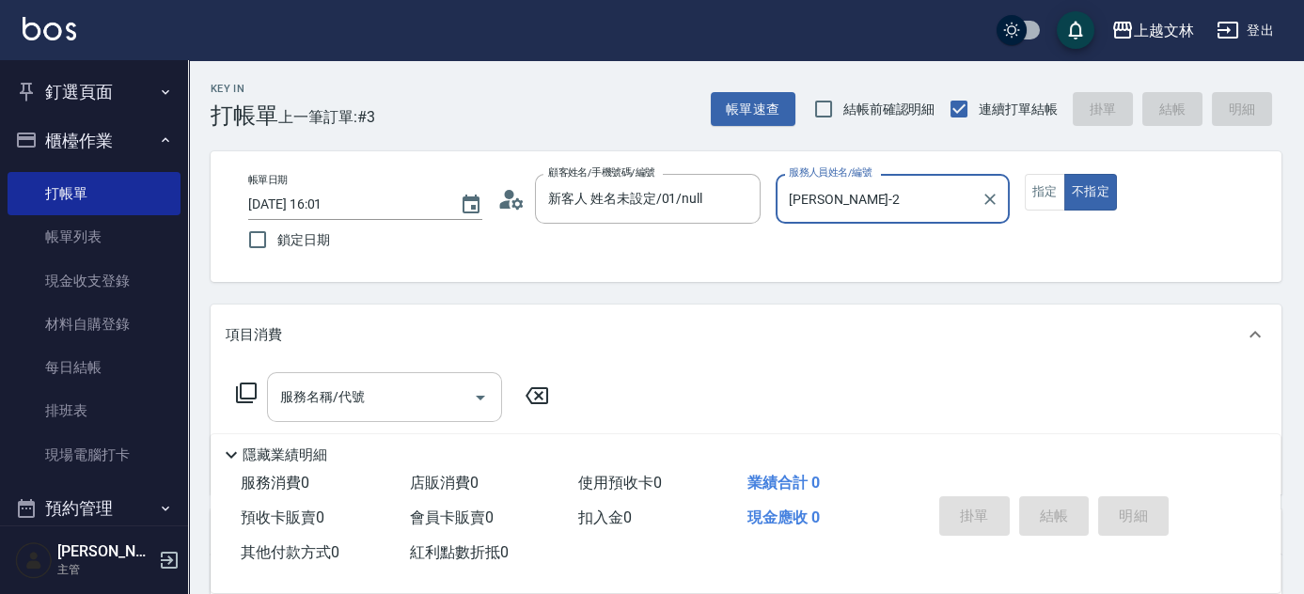
click at [397, 404] on input "服務名稱/代號" at bounding box center [370, 397] width 190 height 33
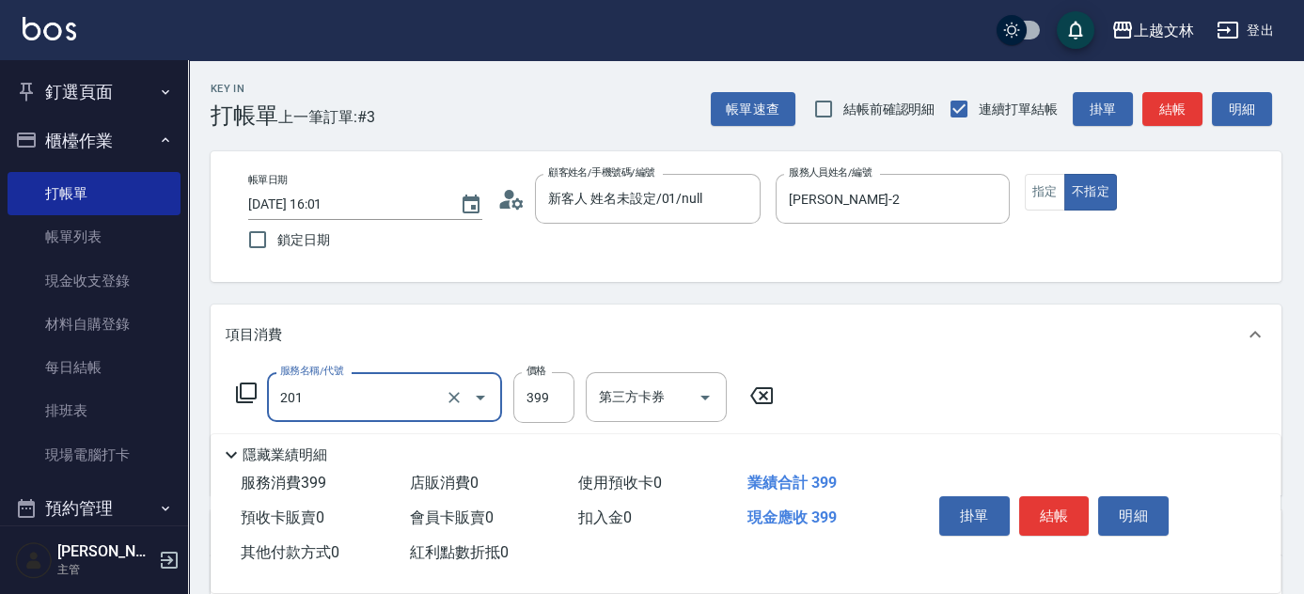
type input "B級單剪(201)"
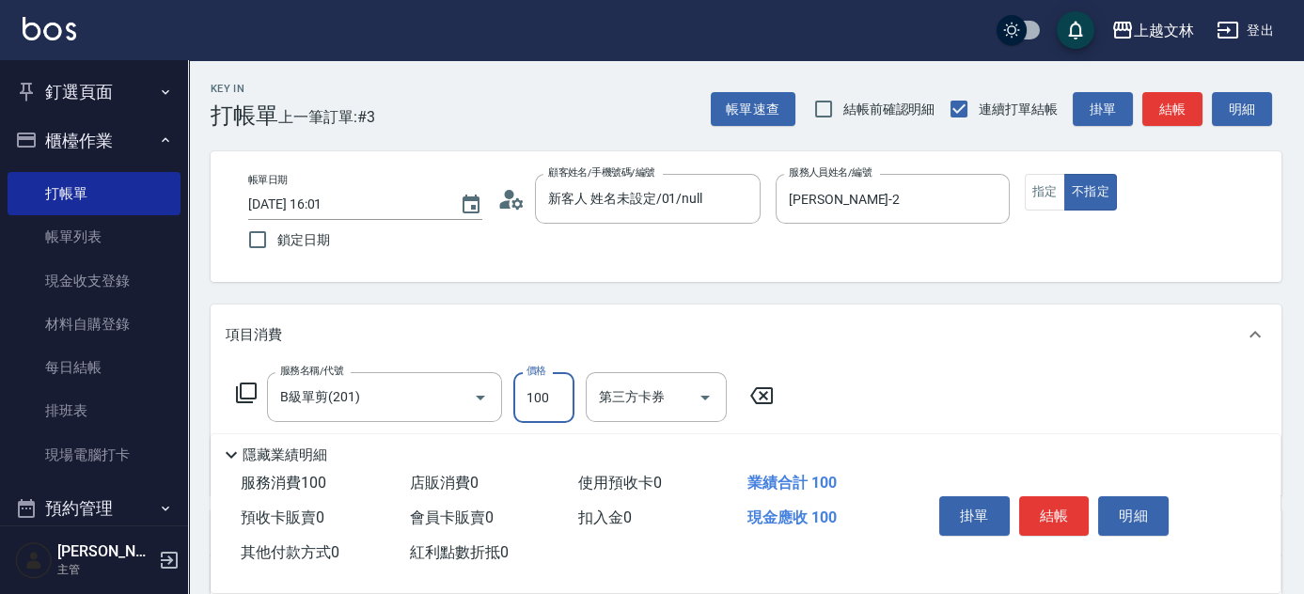
type input "100"
click at [985, 378] on div "服務名稱/代號 B級單剪(201) 服務名稱/代號 價格 100 價格 第三方卡券 第三方卡券" at bounding box center [746, 430] width 1071 height 131
click at [1042, 498] on button "結帳" at bounding box center [1054, 515] width 70 height 39
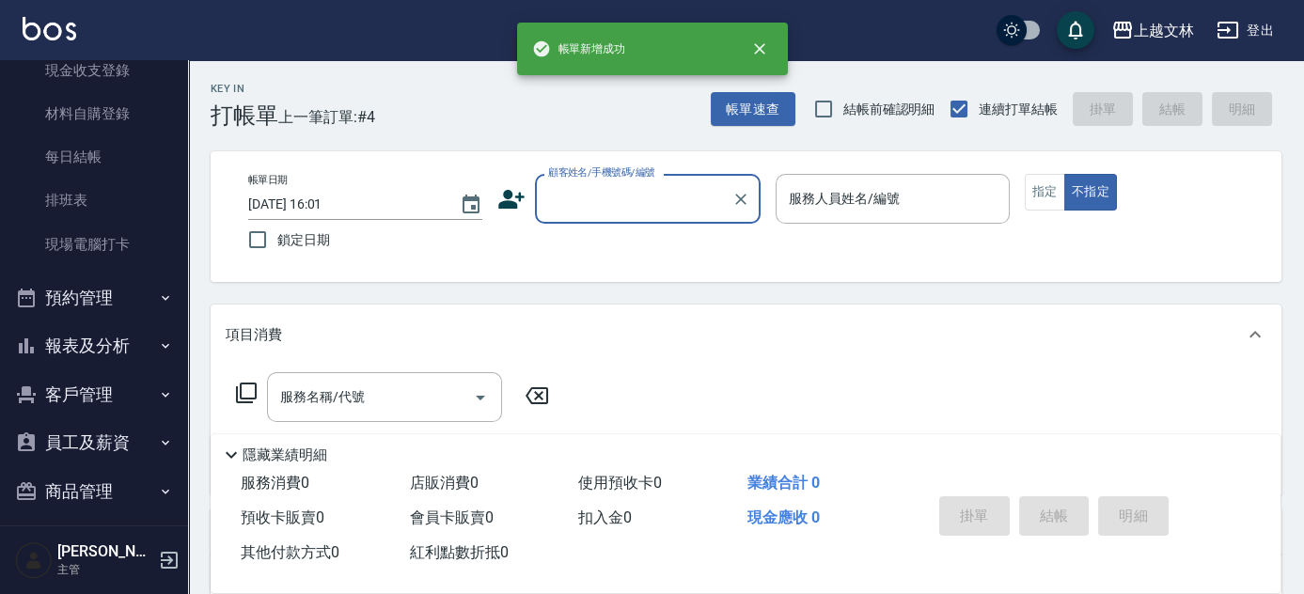
scroll to position [271, 0]
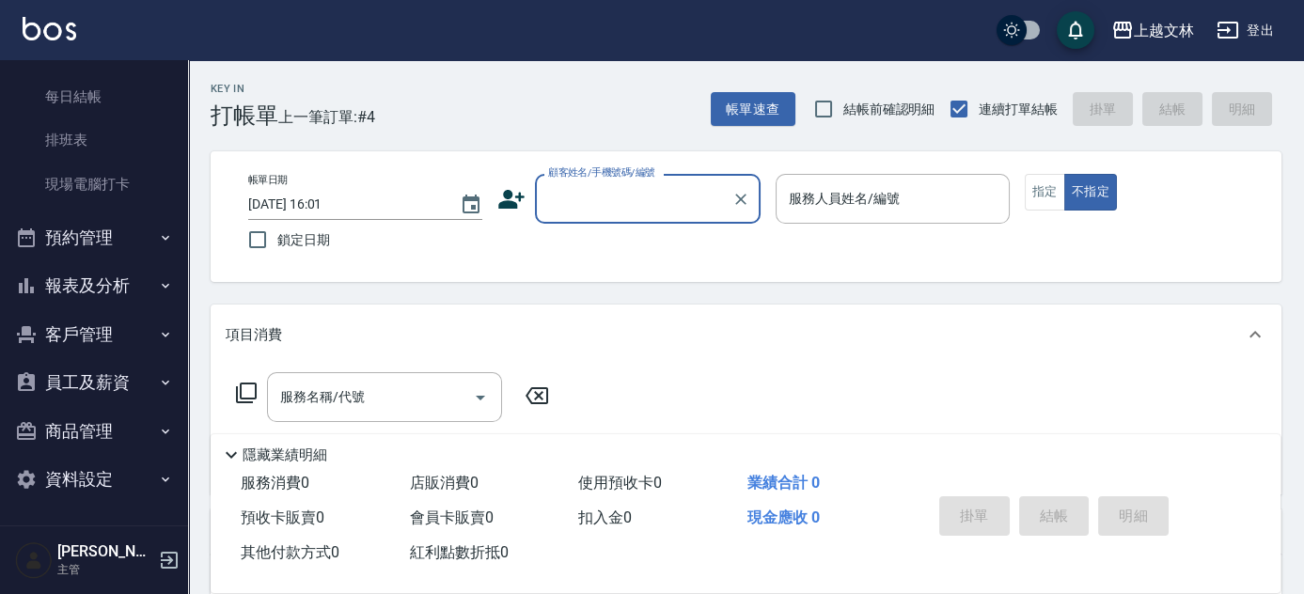
click at [134, 294] on button "報表及分析" at bounding box center [94, 285] width 173 height 49
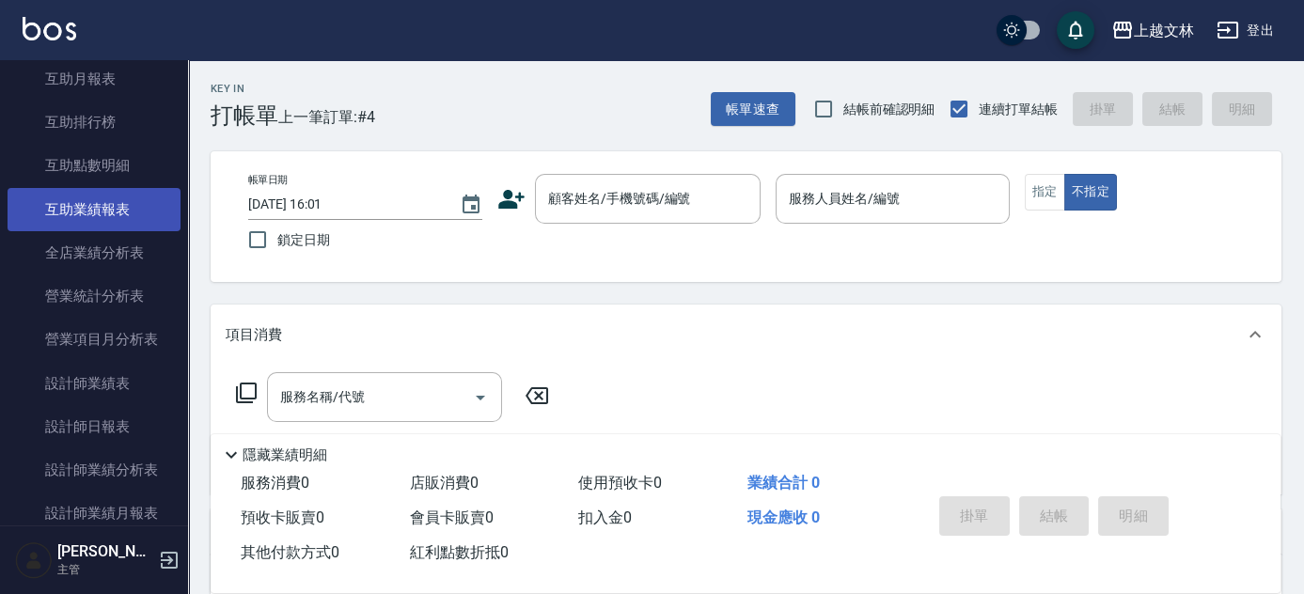
scroll to position [869, 0]
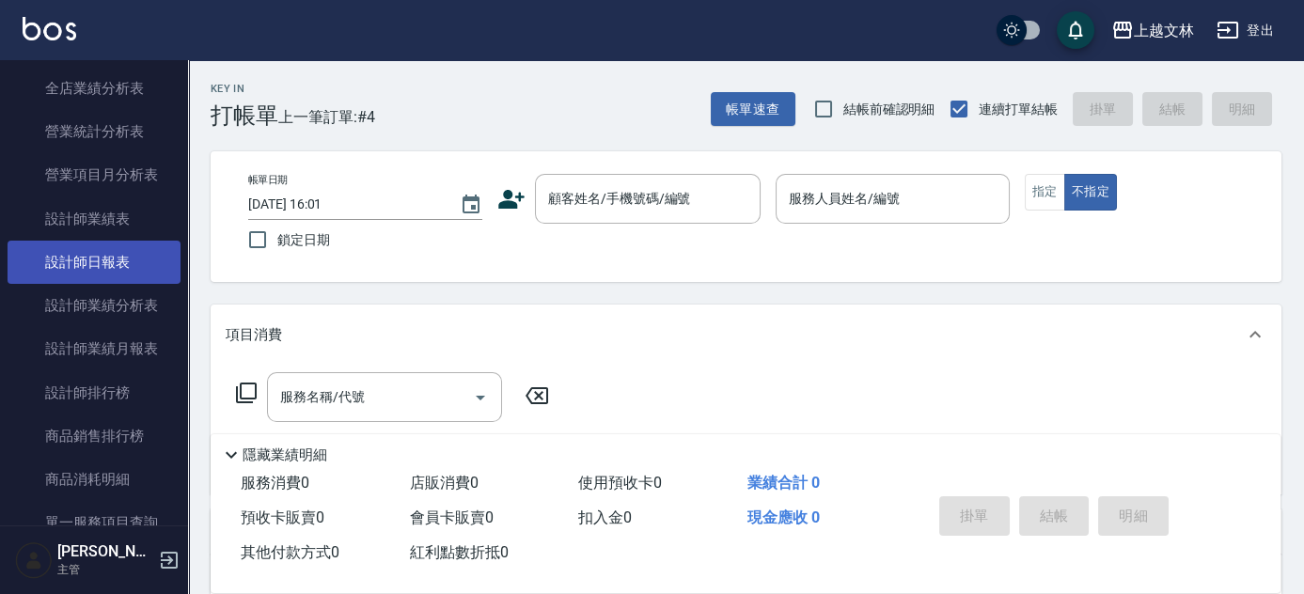
click at [95, 250] on link "設計師日報表" at bounding box center [94, 262] width 173 height 43
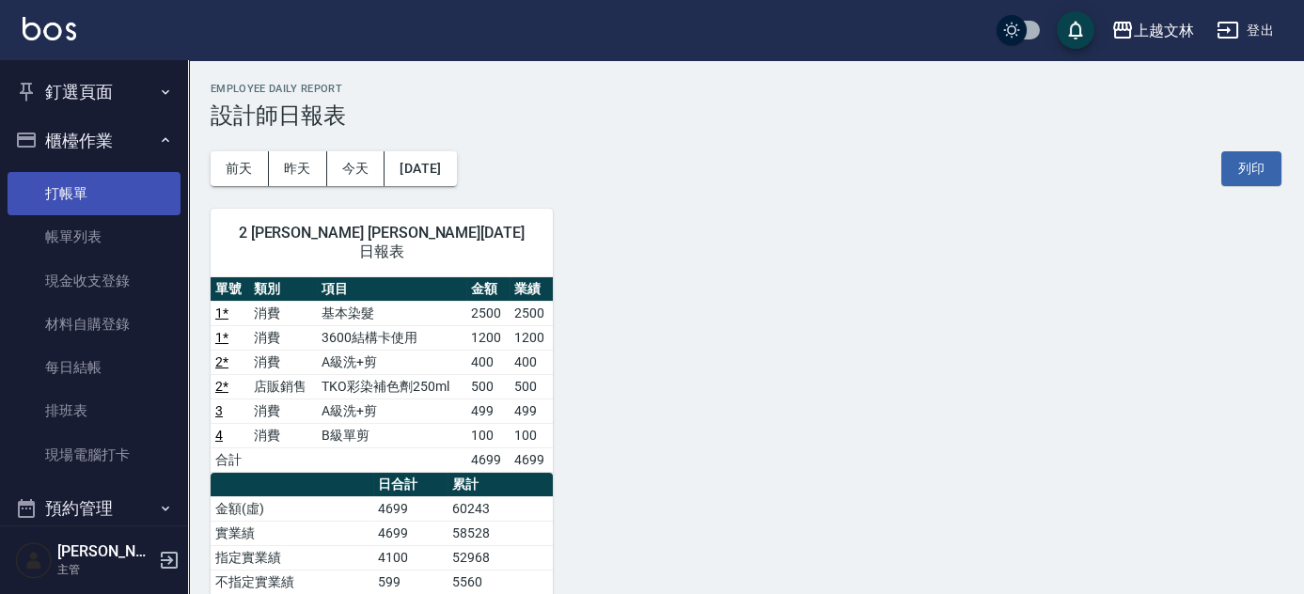
click at [120, 194] on link "打帳單" at bounding box center [94, 193] width 173 height 43
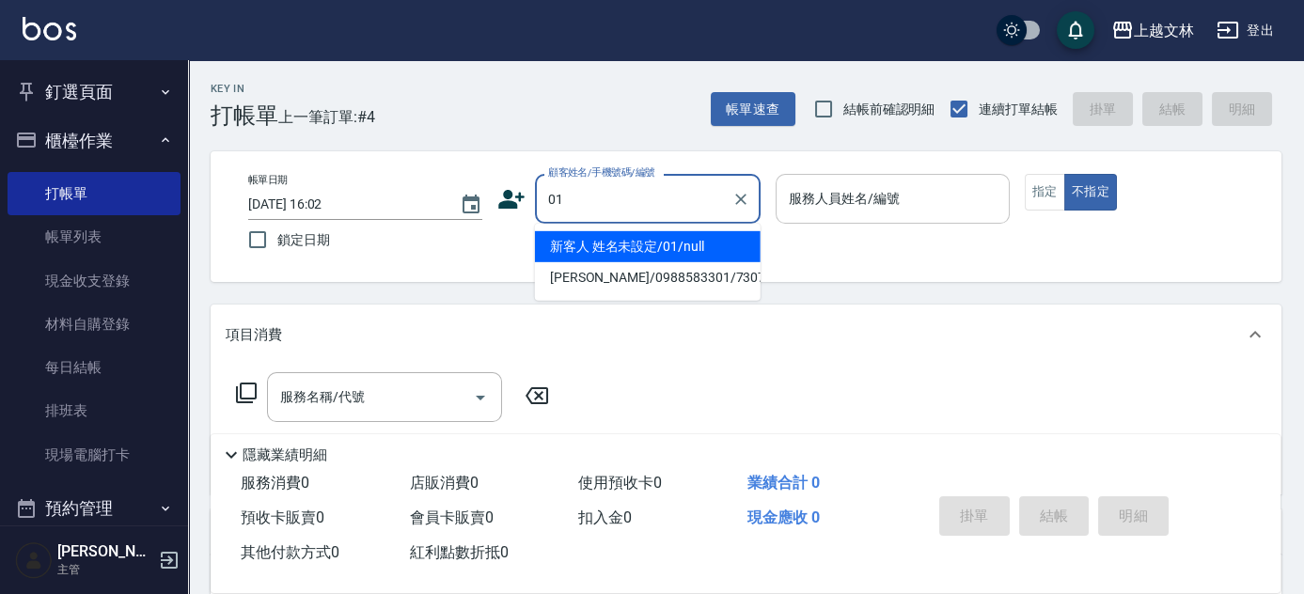
type input "新客人 姓名未設定/01/null"
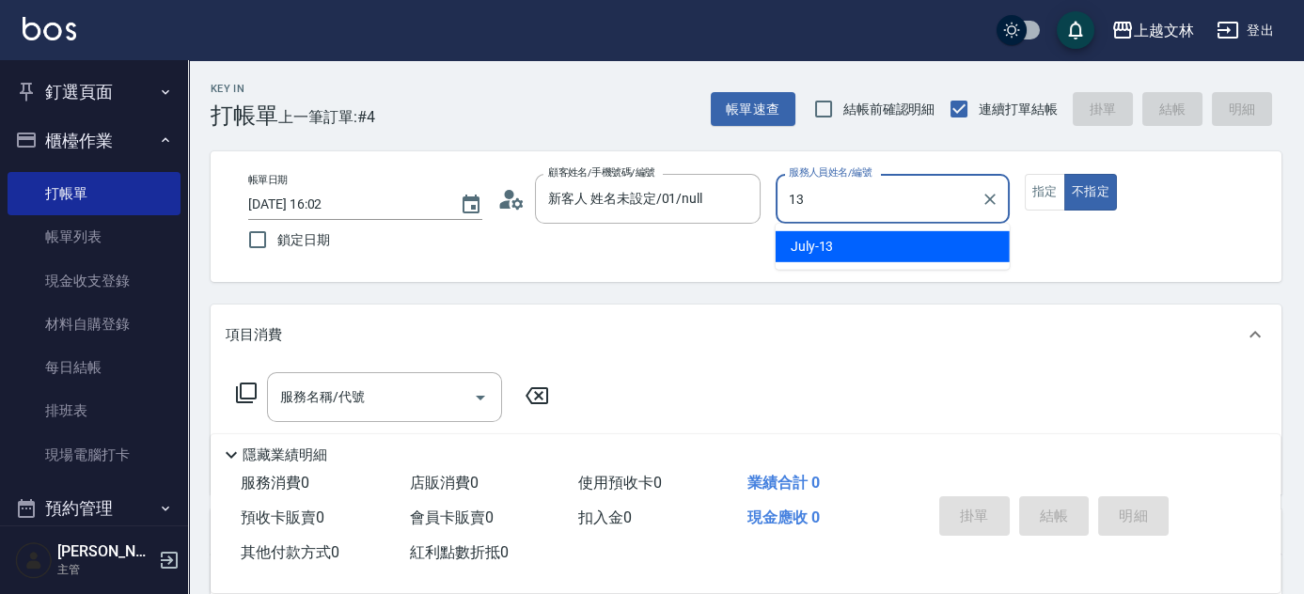
type input "July-13"
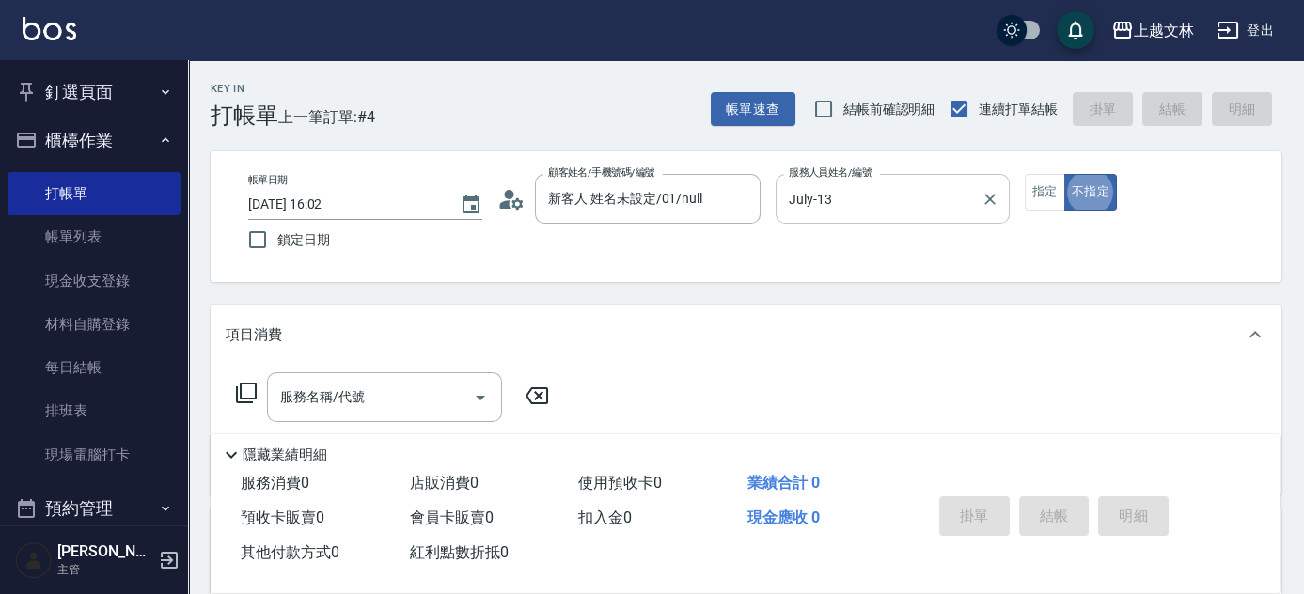
type button "false"
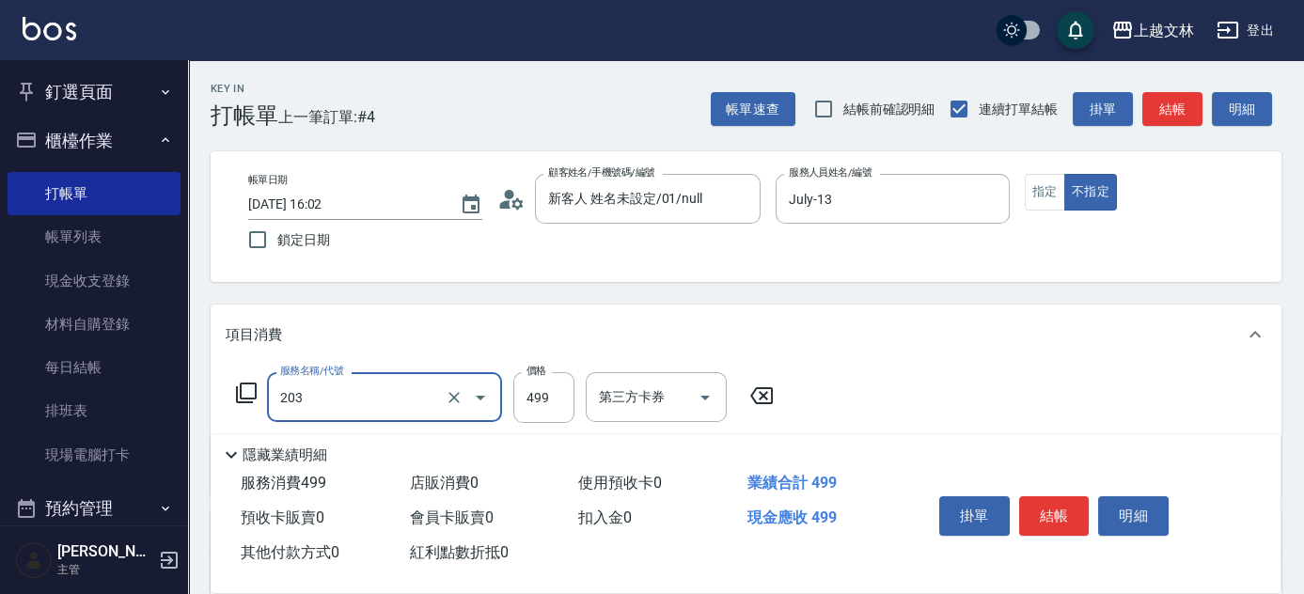
type input "B級洗+剪(203)"
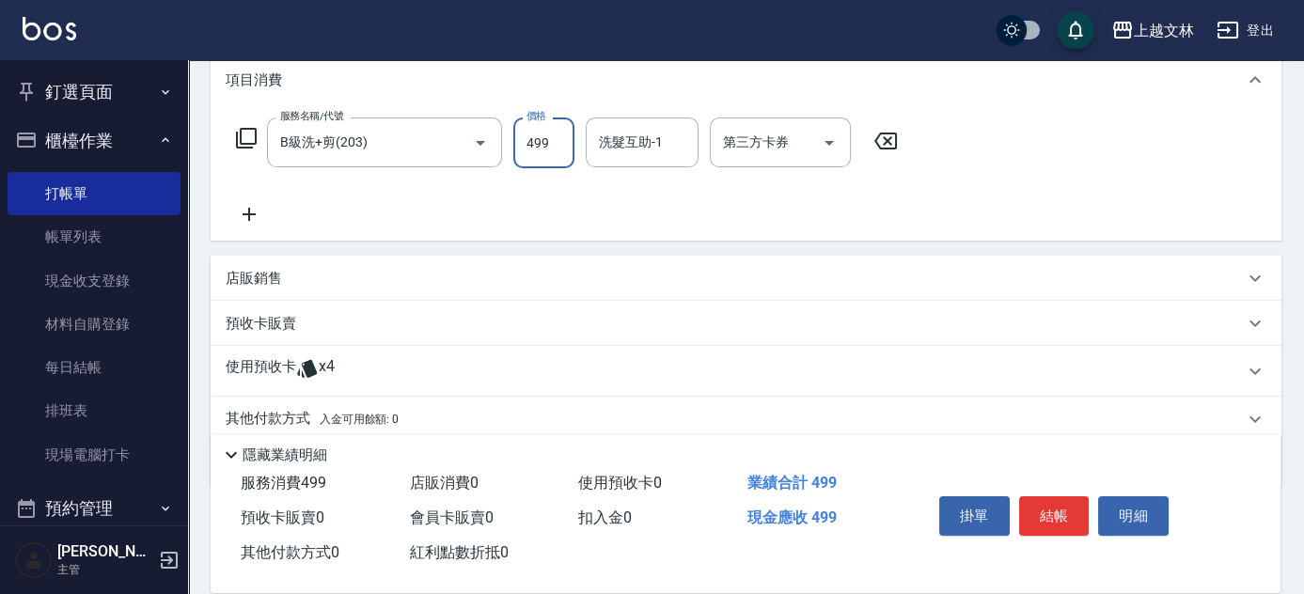
scroll to position [266, 0]
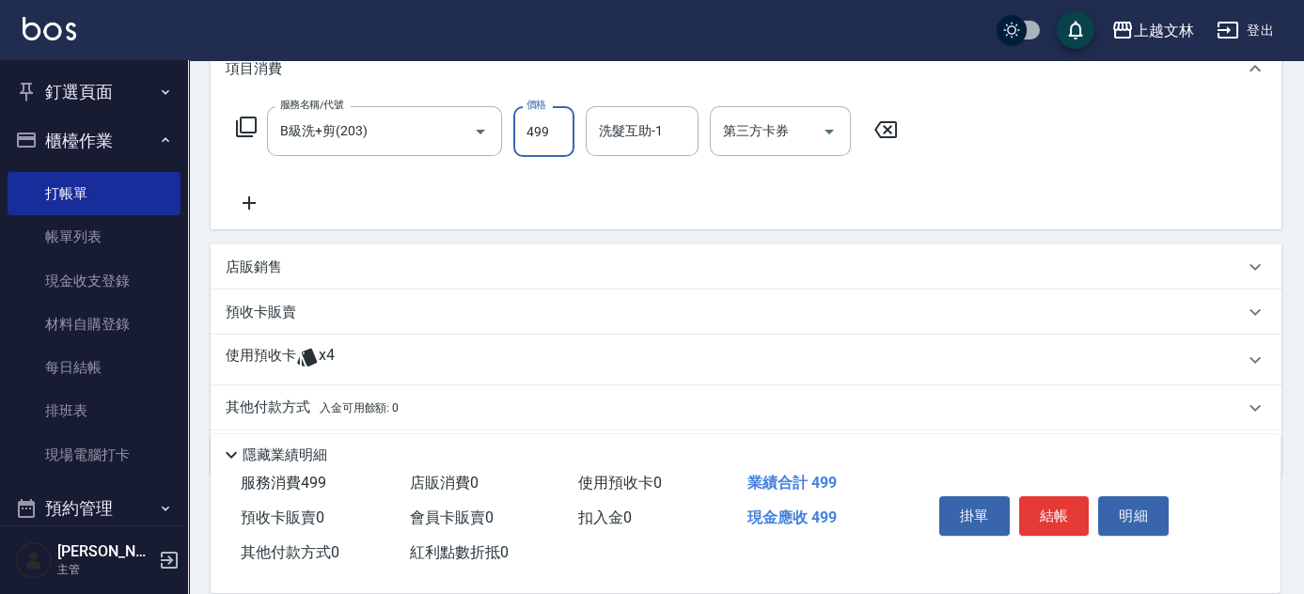
click at [656, 139] on div "洗髮互助-1 洗髮互助-1" at bounding box center [642, 131] width 113 height 50
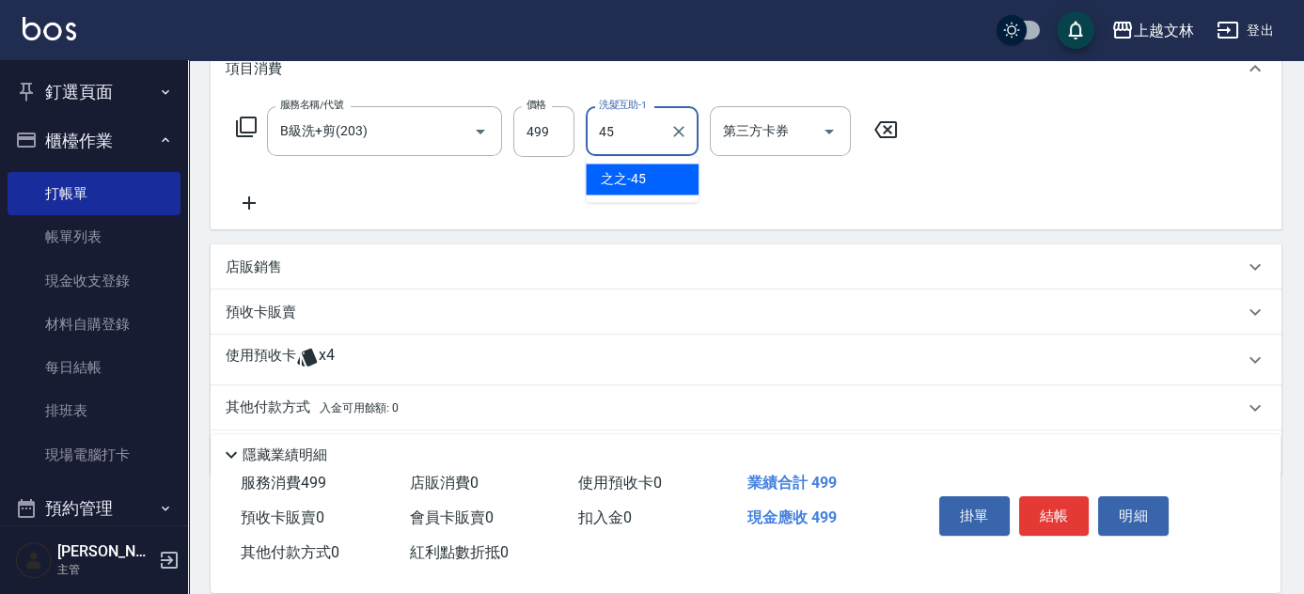
type input "之之-45"
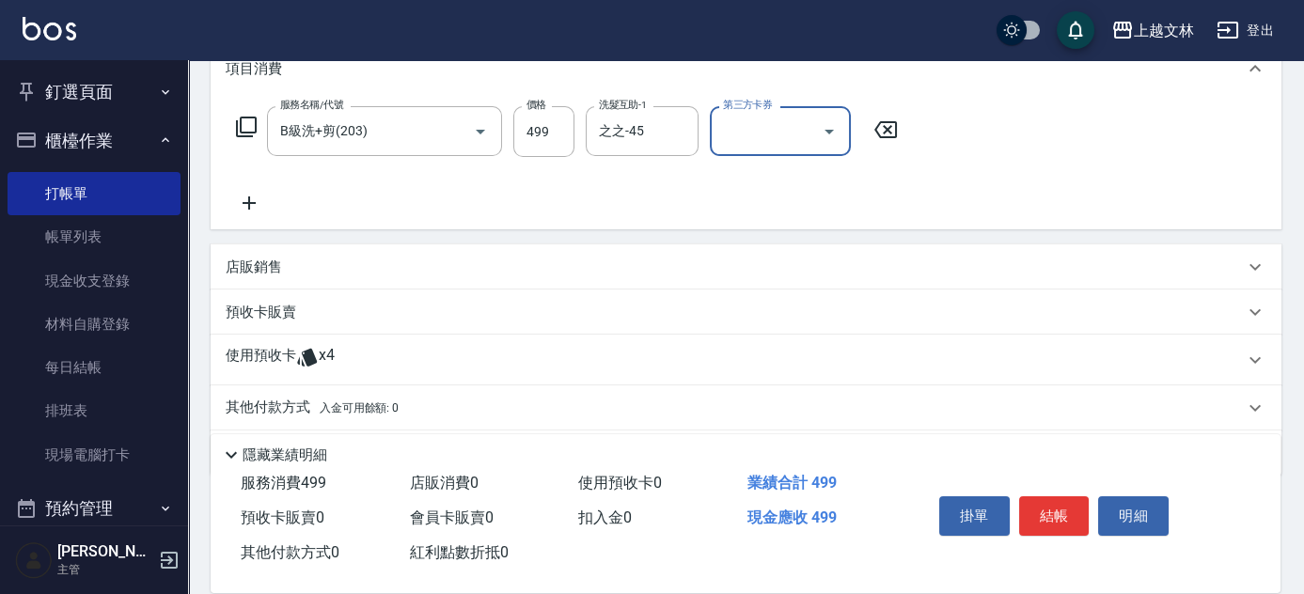
click at [265, 199] on icon at bounding box center [249, 203] width 47 height 23
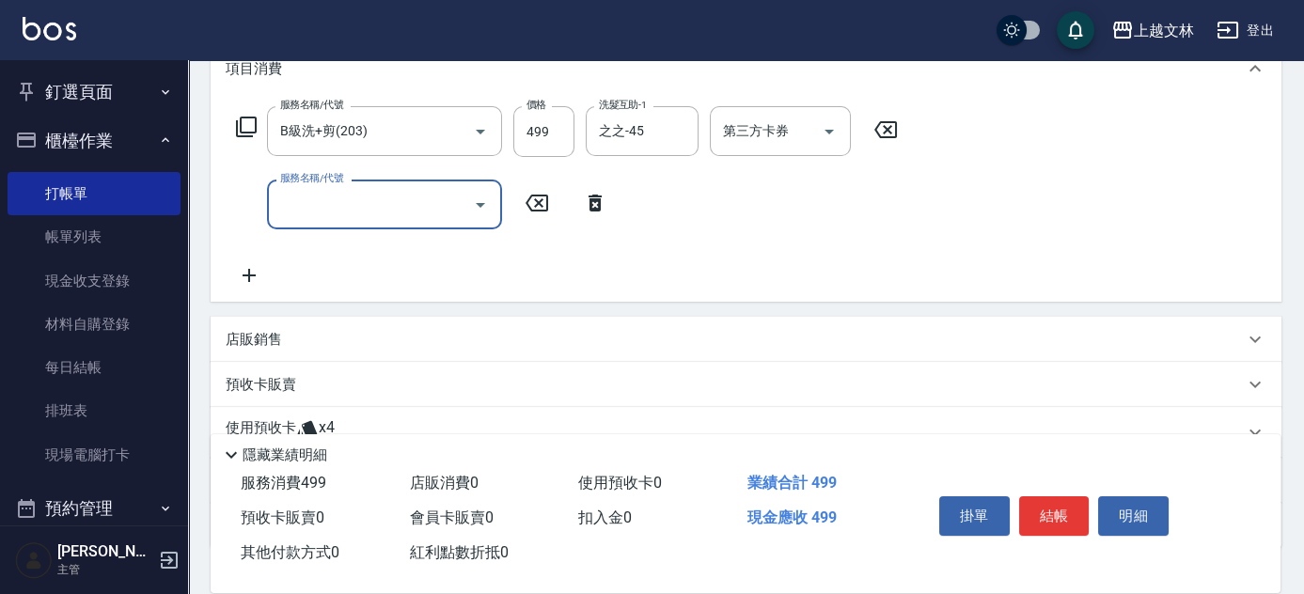
click at [316, 206] on input "服務名稱/代號" at bounding box center [370, 204] width 190 height 33
type input "1"
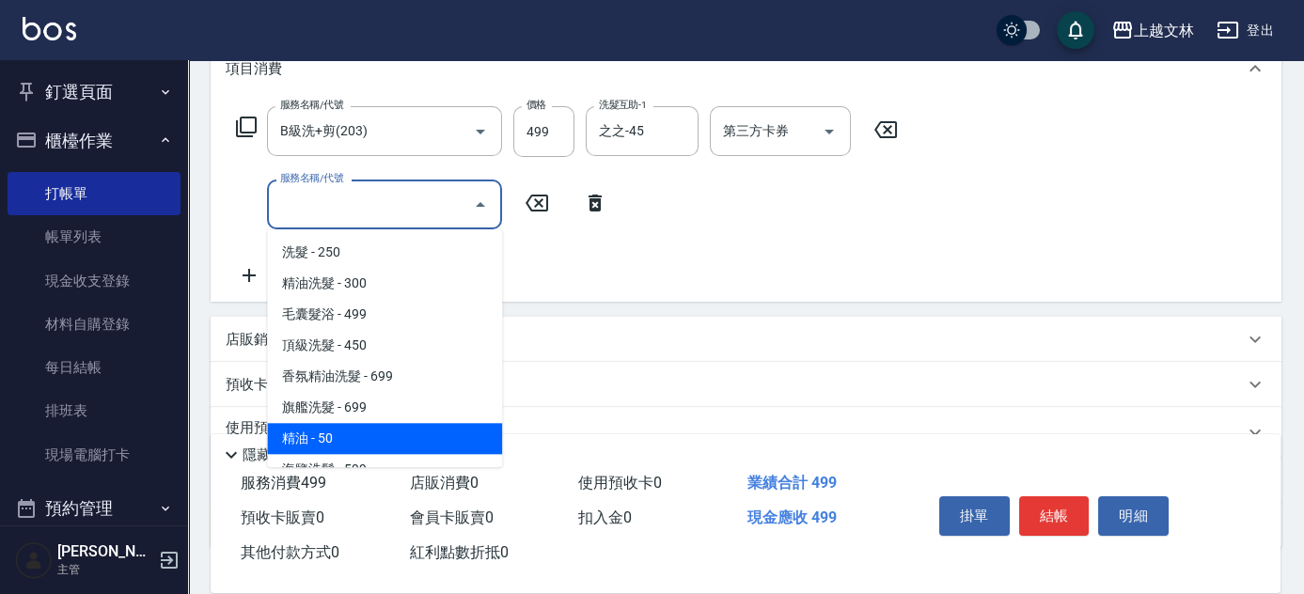
click at [331, 428] on span "精油 - 50" at bounding box center [384, 438] width 235 height 31
type input "精油(107)"
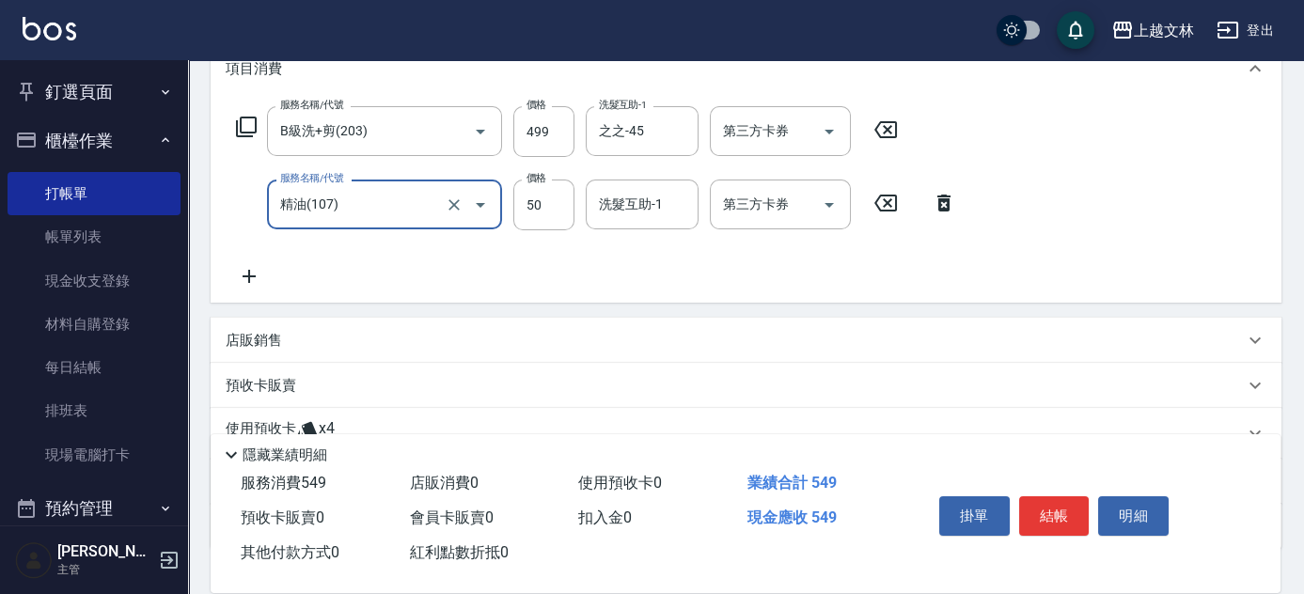
click at [650, 207] on div "洗髮互助-1 洗髮互助-1" at bounding box center [642, 205] width 113 height 50
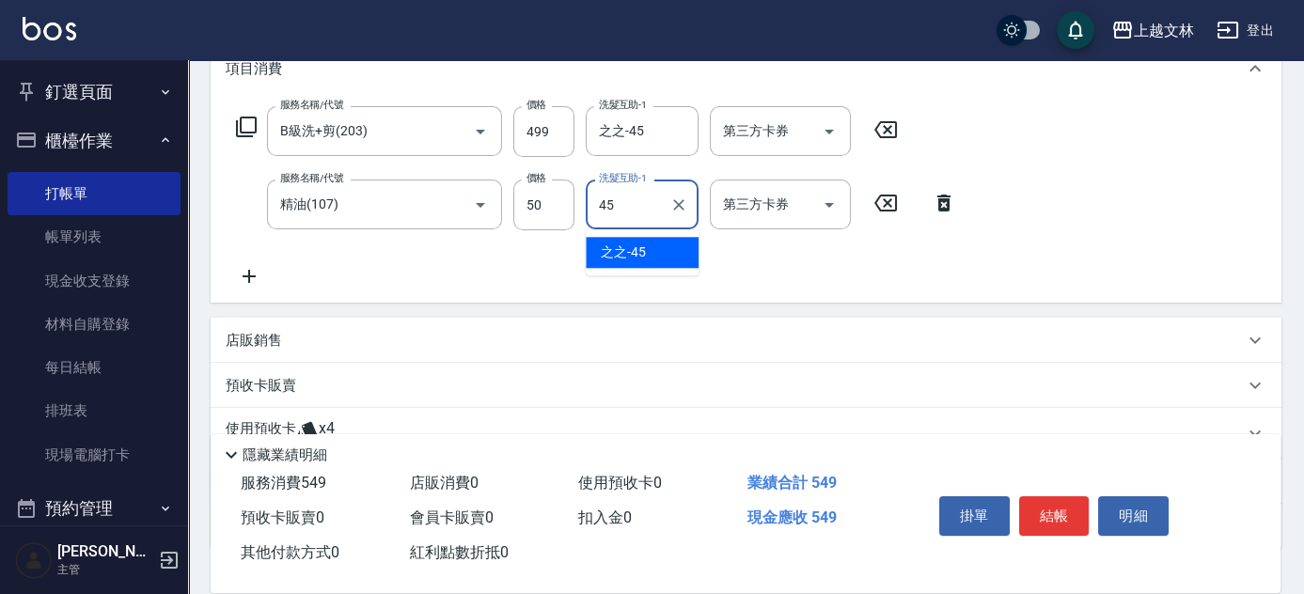
type input "之之-45"
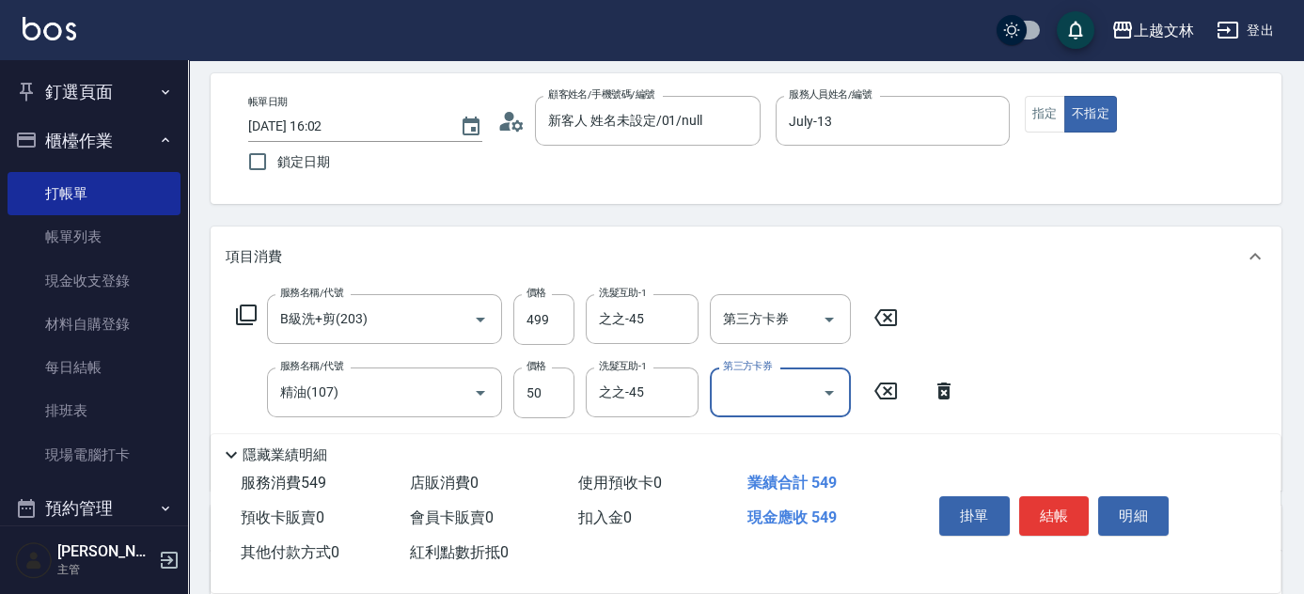
scroll to position [0, 0]
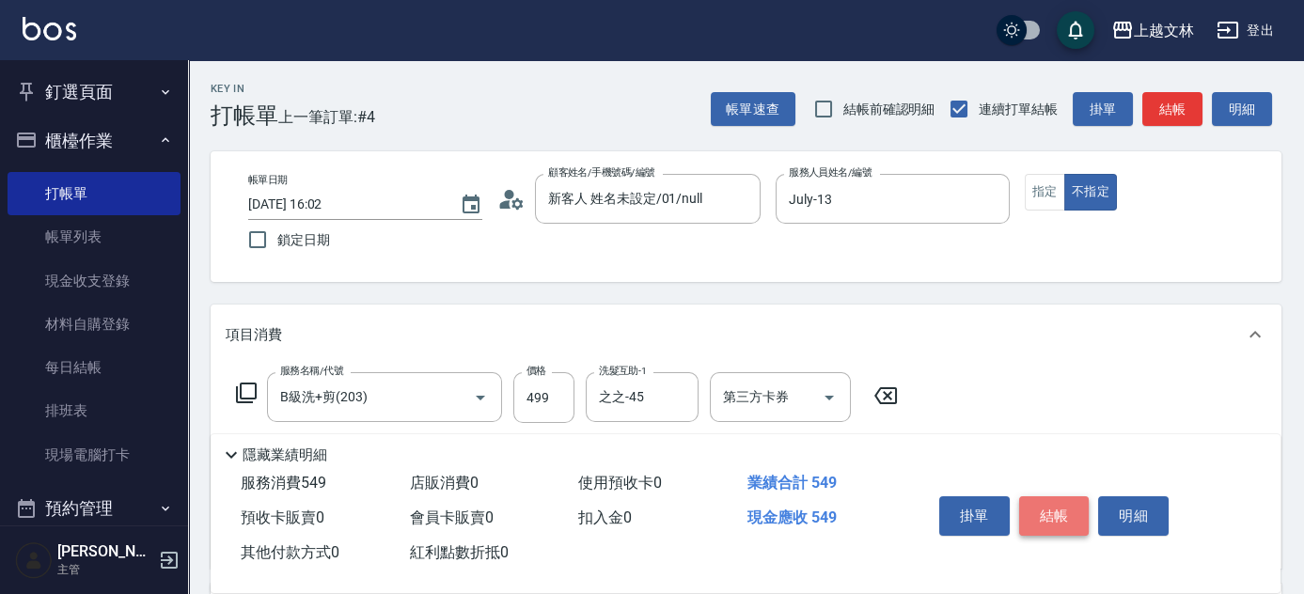
click at [1049, 512] on button "結帳" at bounding box center [1054, 515] width 70 height 39
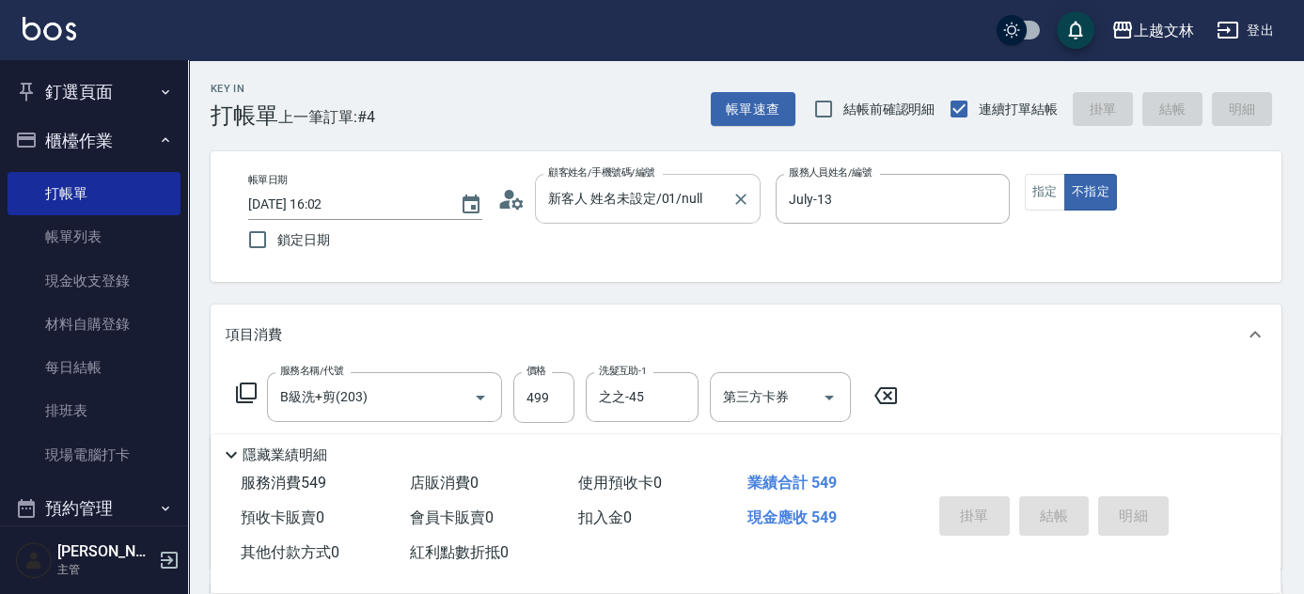
type input "[DATE] 16:29"
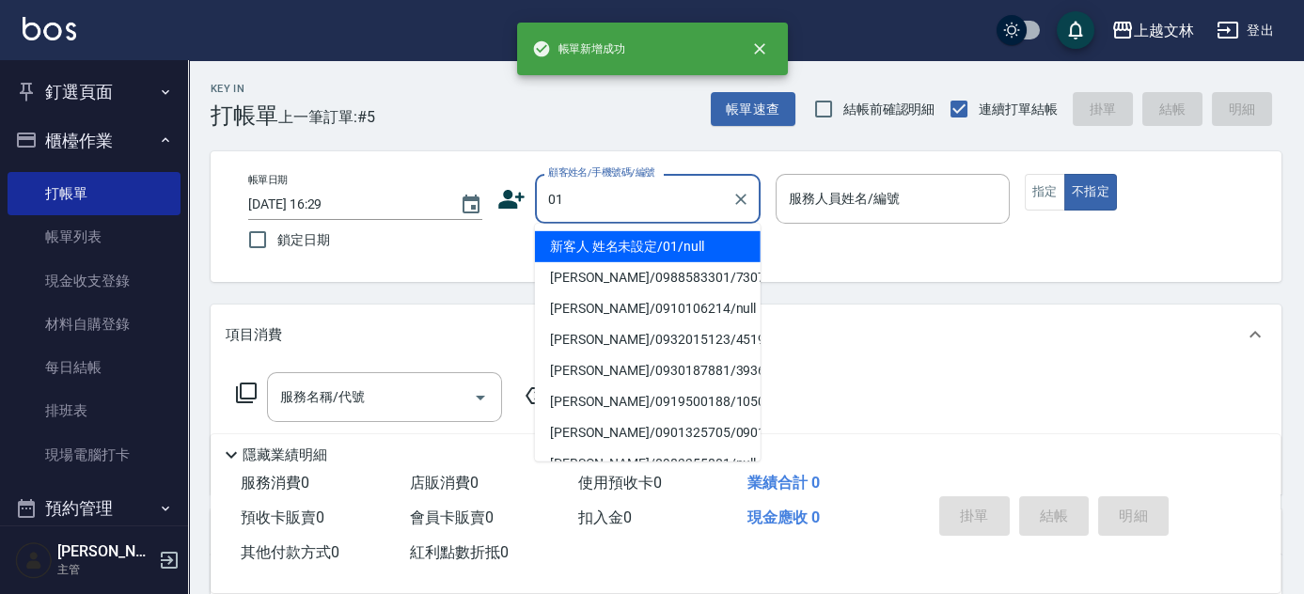
type input "新客人 姓名未設定/01/null"
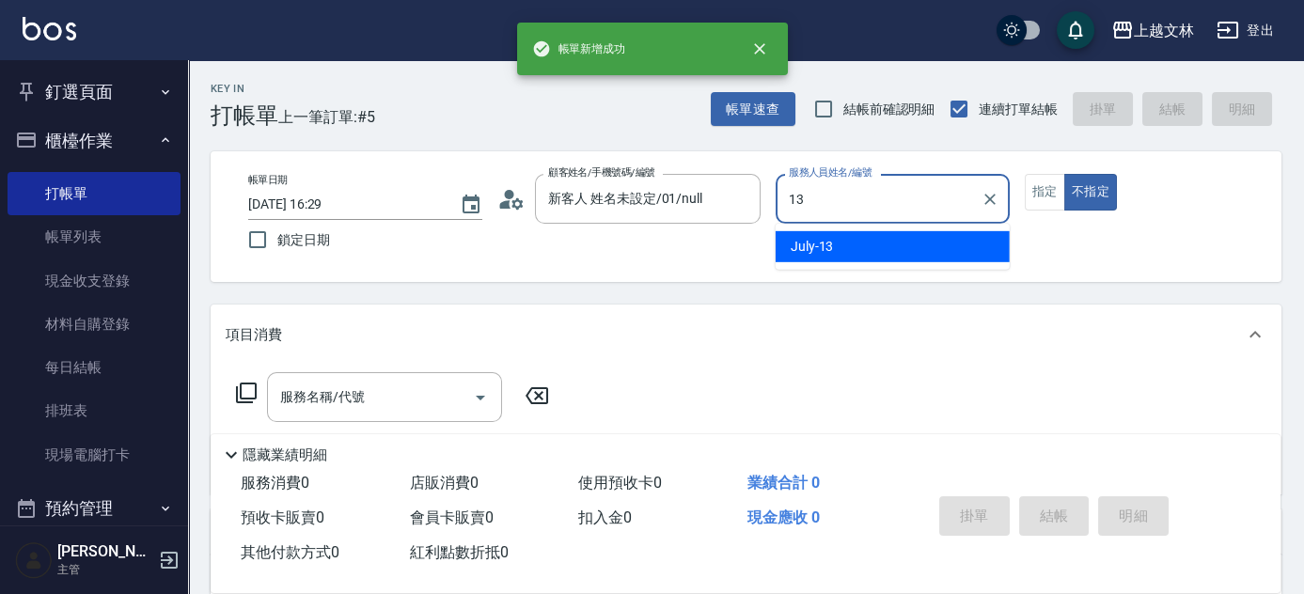
type input "July-13"
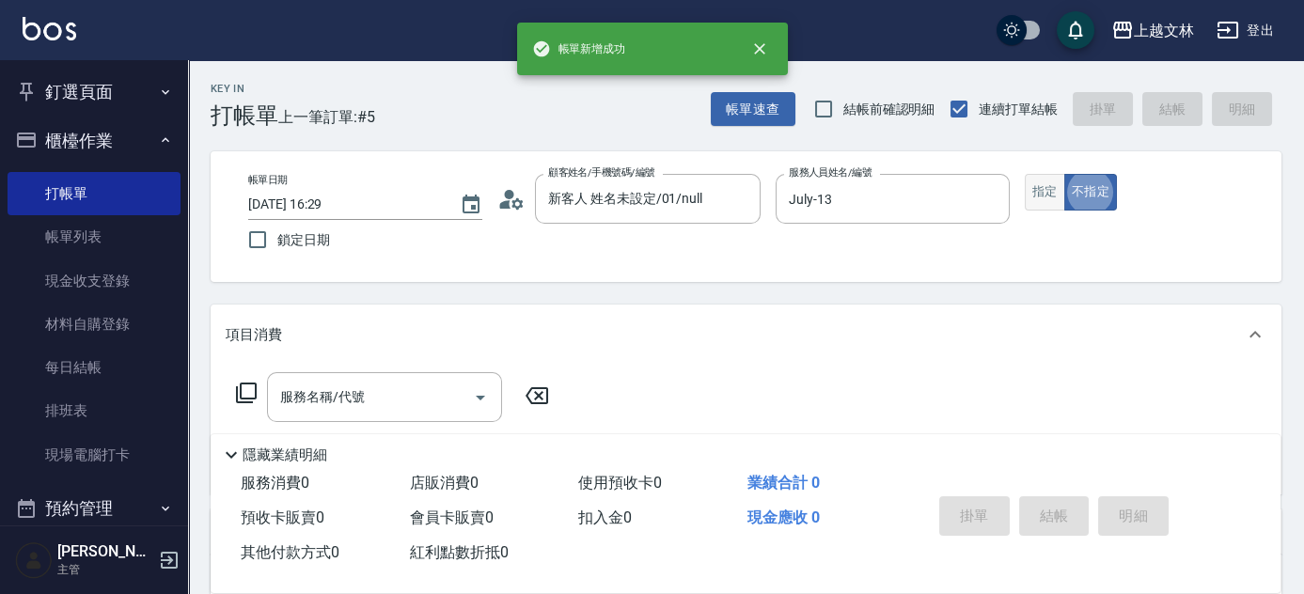
click at [1047, 188] on button "指定" at bounding box center [1045, 192] width 40 height 37
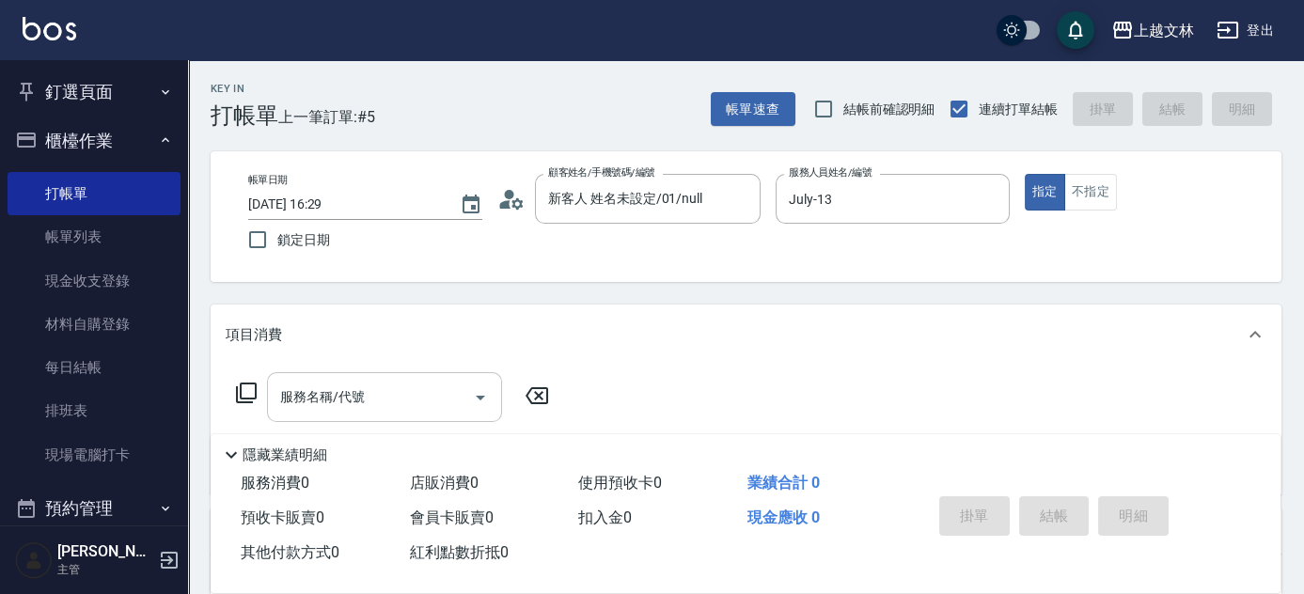
click at [370, 376] on div "服務名稱/代號" at bounding box center [384, 397] width 235 height 50
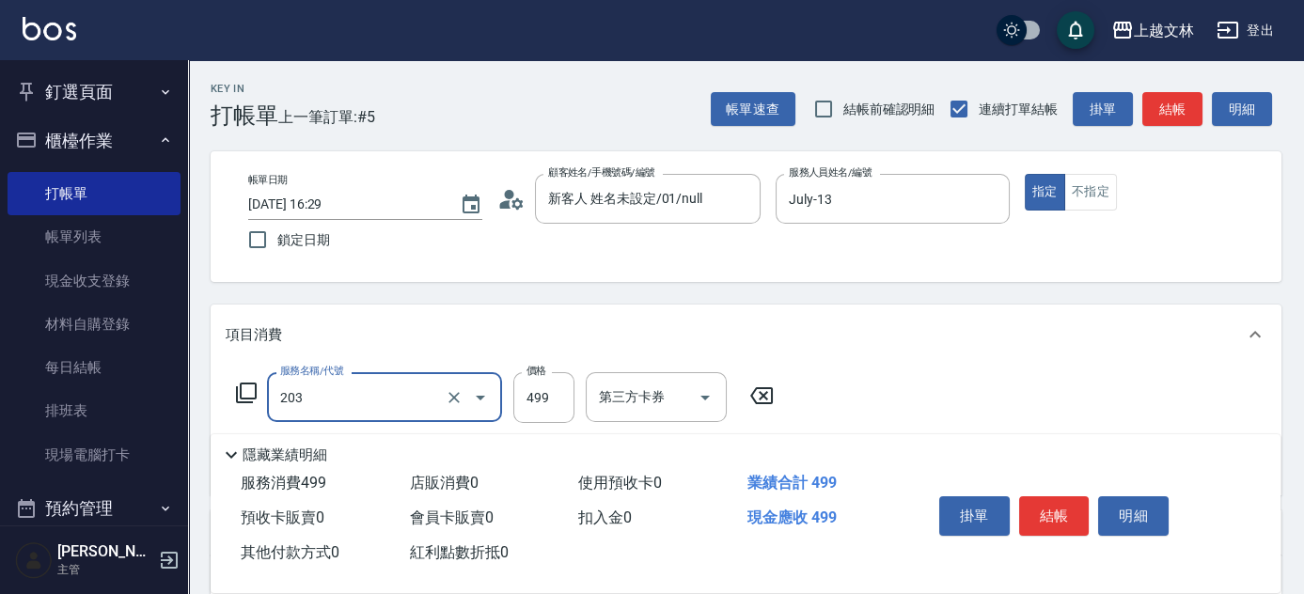
type input "B級洗+剪(203)"
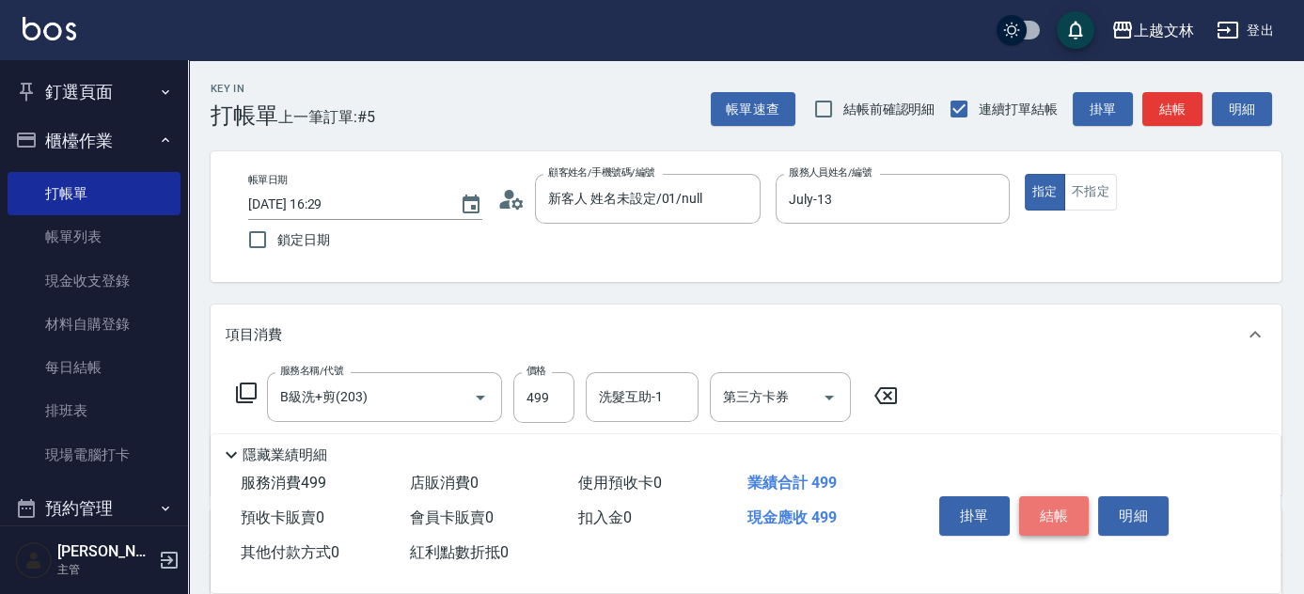
click at [1066, 508] on button "結帳" at bounding box center [1054, 515] width 70 height 39
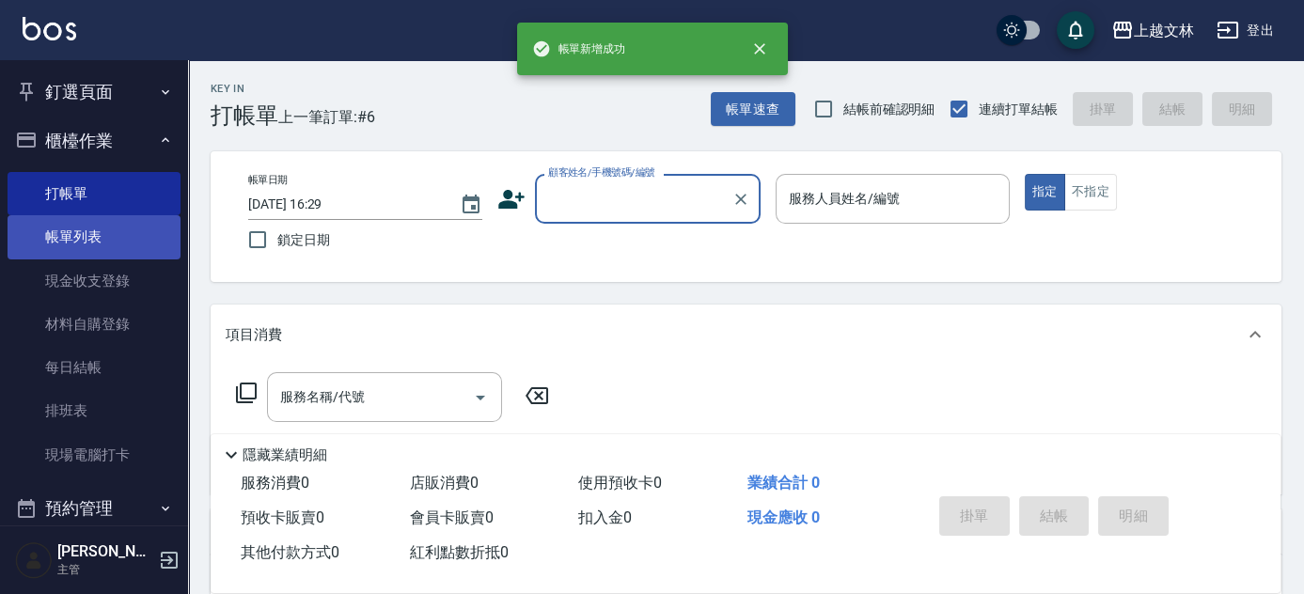
click at [113, 239] on link "帳單列表" at bounding box center [94, 236] width 173 height 43
click at [8, 215] on link "帳單列表" at bounding box center [94, 236] width 173 height 43
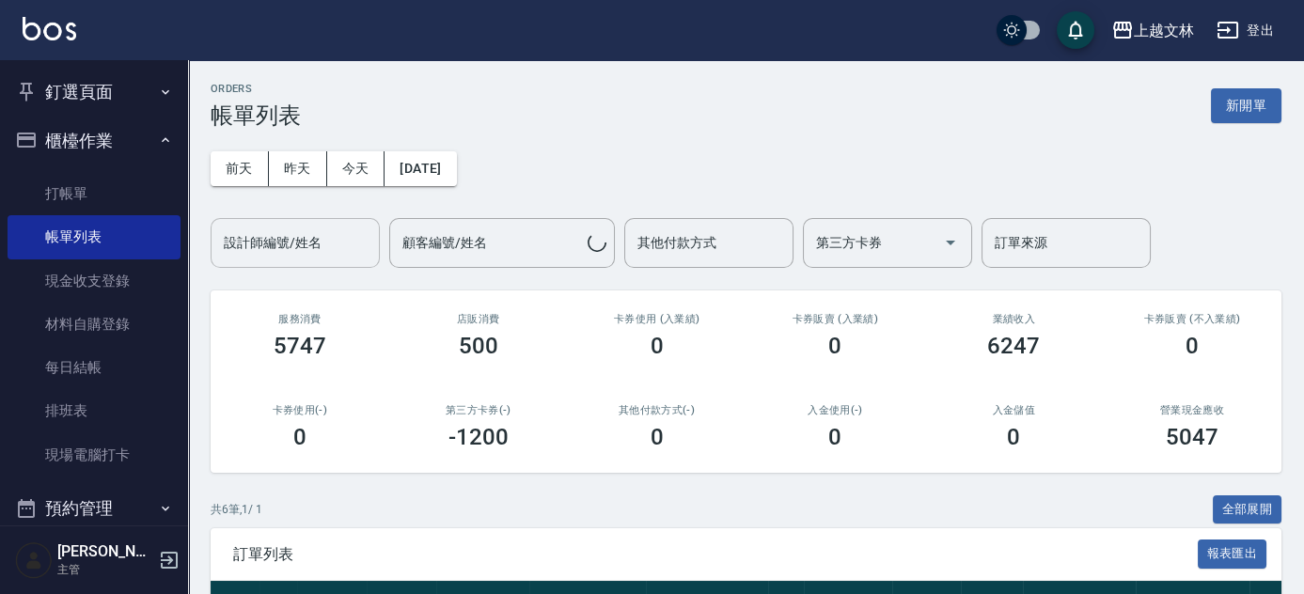
click at [312, 246] on input "設計師編號/姓名" at bounding box center [295, 243] width 152 height 33
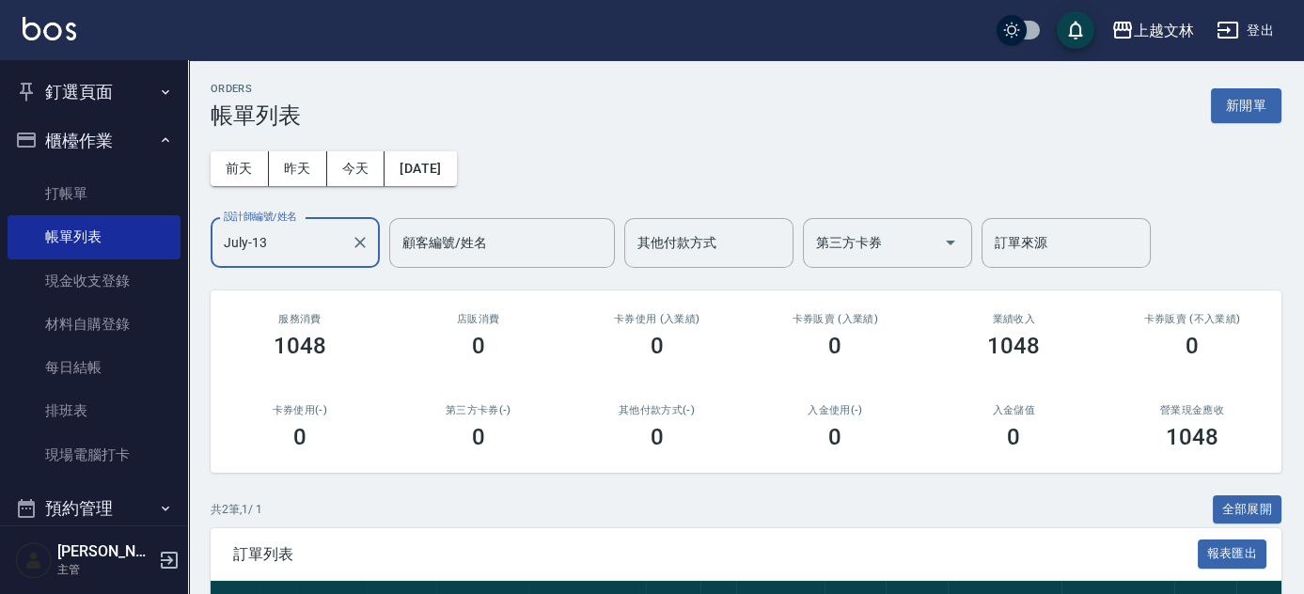
scroll to position [206, 0]
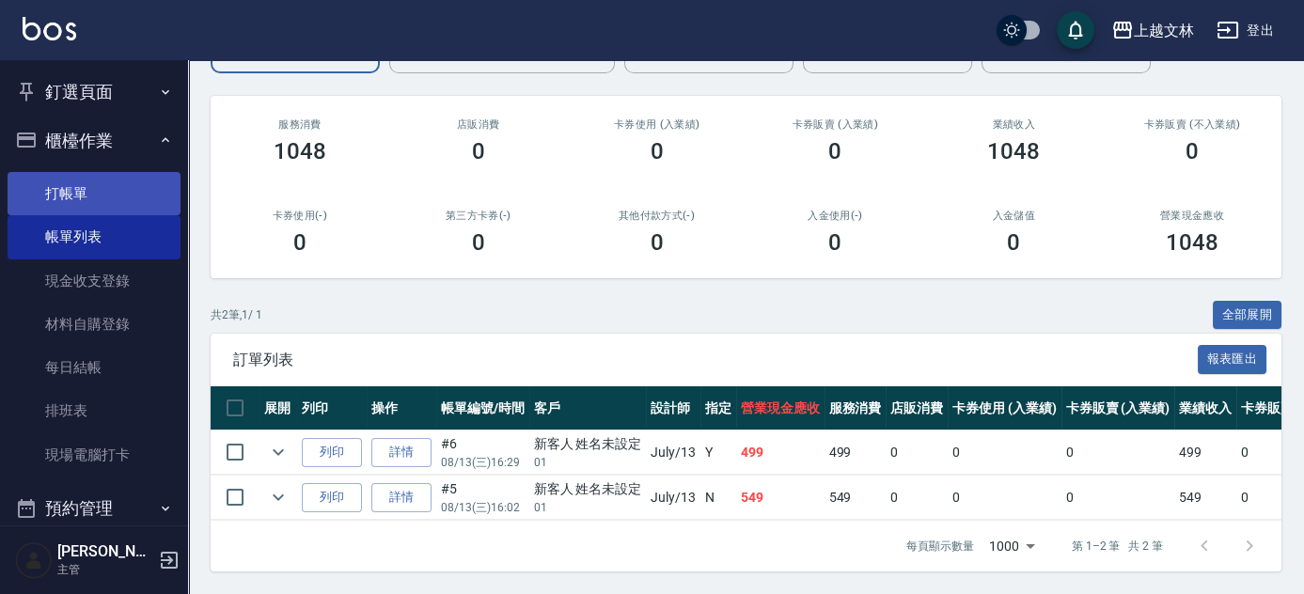
type input "July-13"
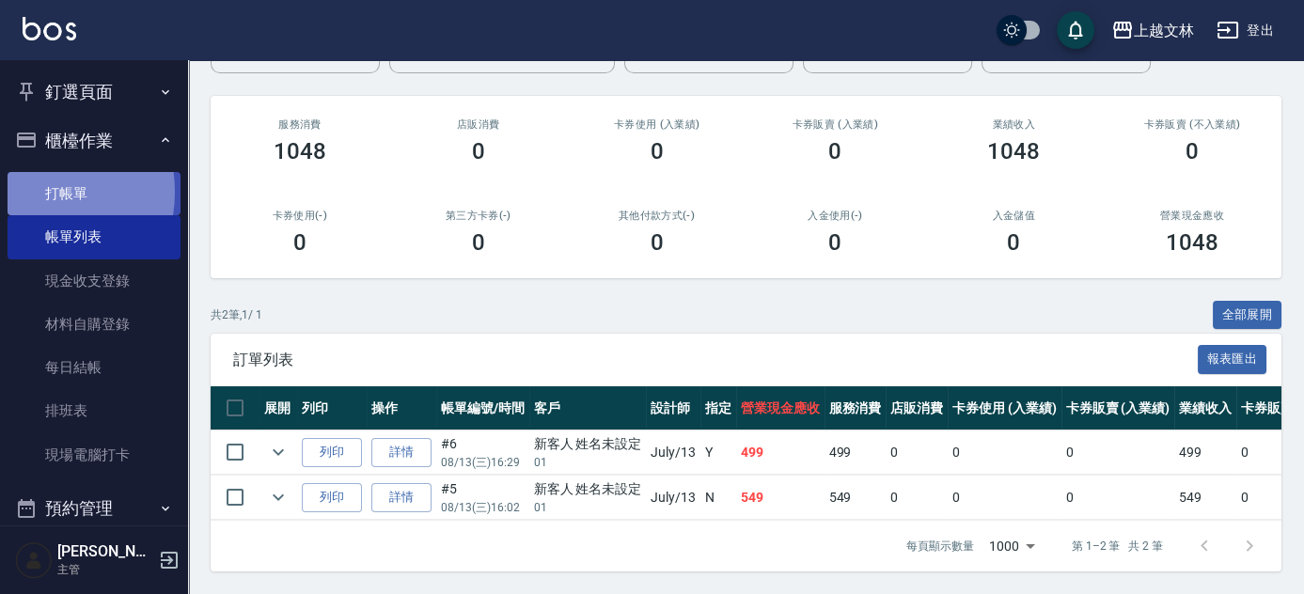
drag, startPoint x: 23, startPoint y: 192, endPoint x: 47, endPoint y: 195, distance: 23.7
click at [25, 195] on link "打帳單" at bounding box center [94, 193] width 173 height 43
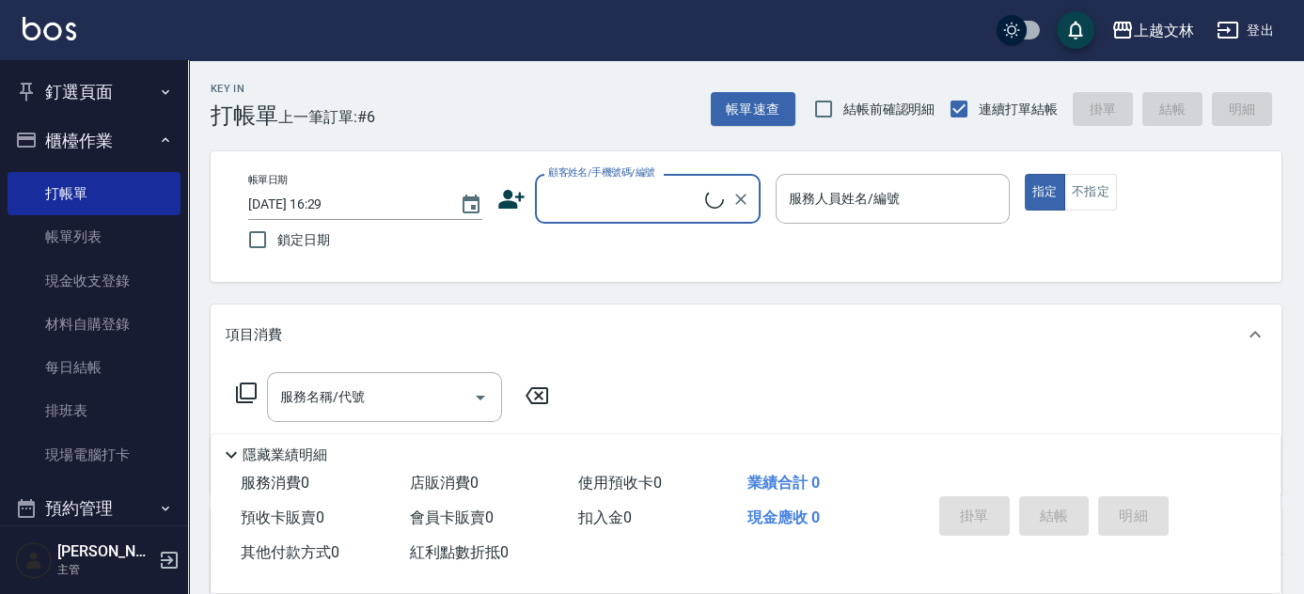
click at [666, 187] on input "顧客姓名/手機號碼/編號" at bounding box center [624, 198] width 162 height 33
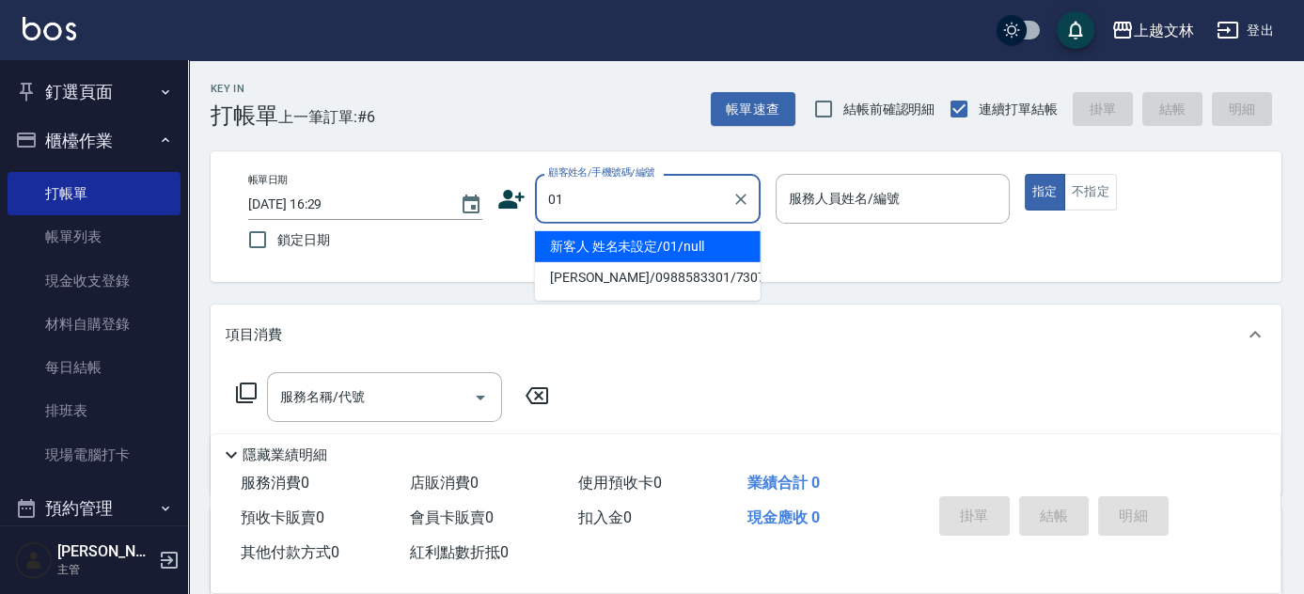
type input "新客人 姓名未設定/01/null"
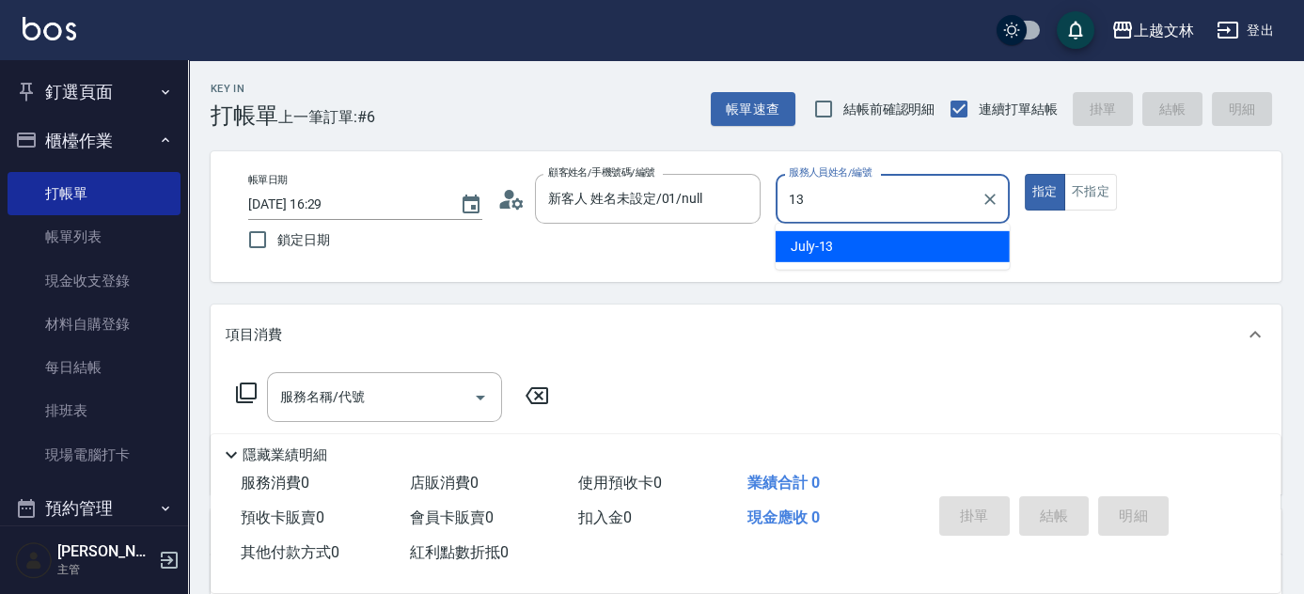
type input "July-13"
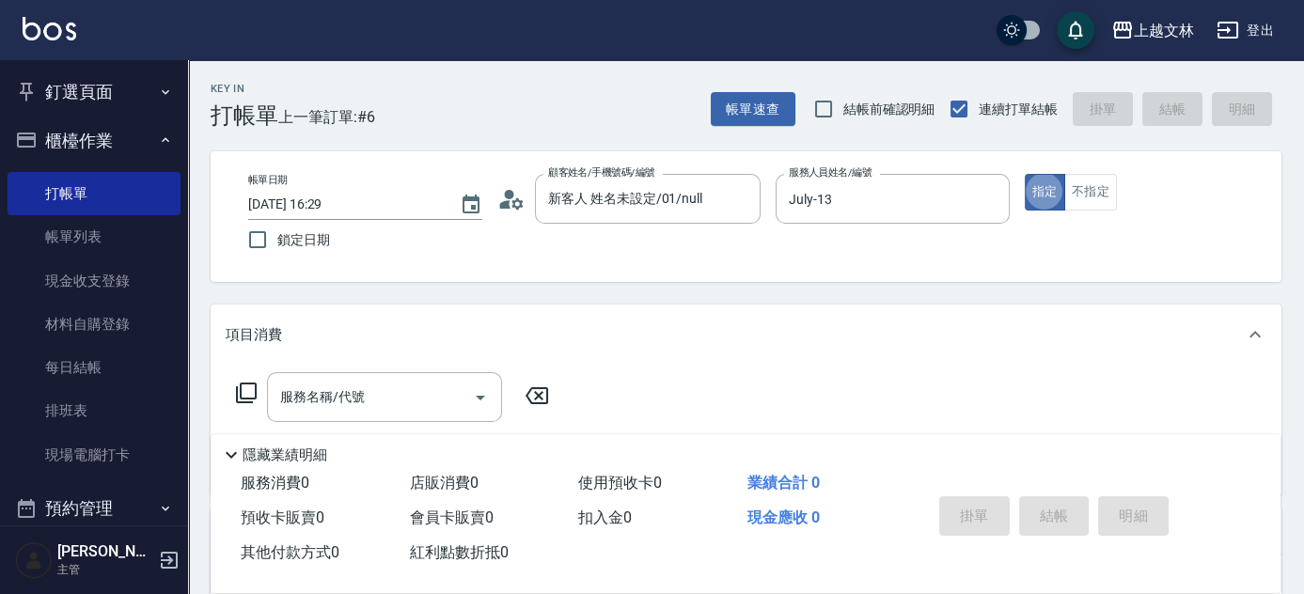
type button "true"
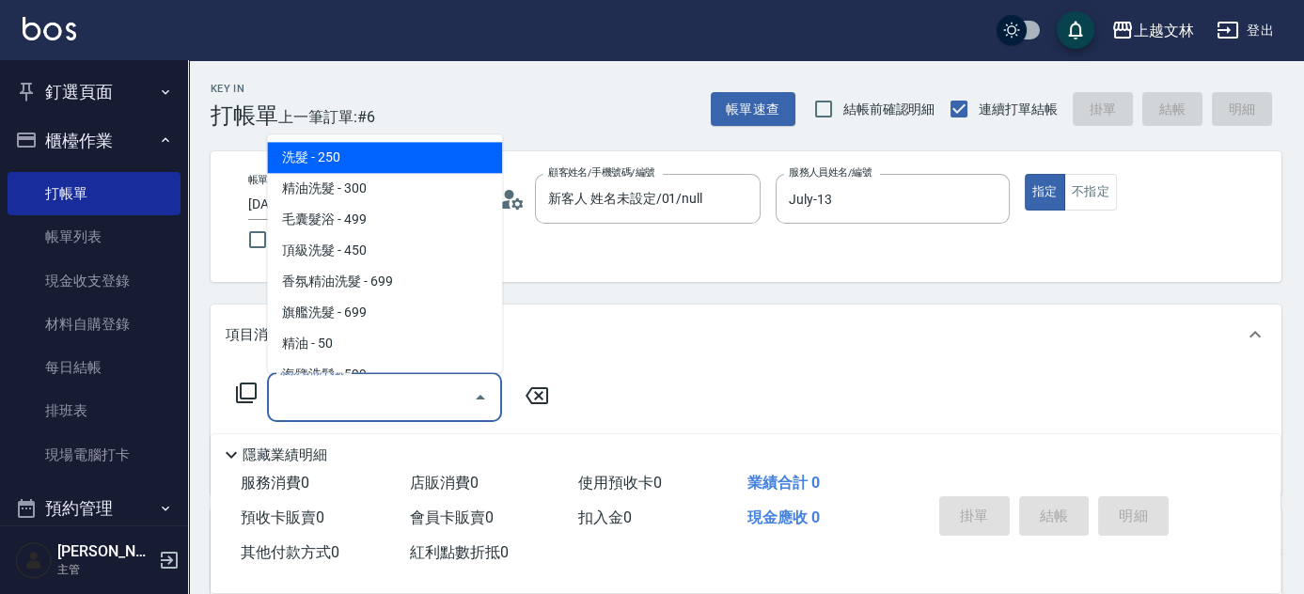
click at [328, 395] on div "服務名稱/代號 服務名稱/代號" at bounding box center [384, 397] width 235 height 50
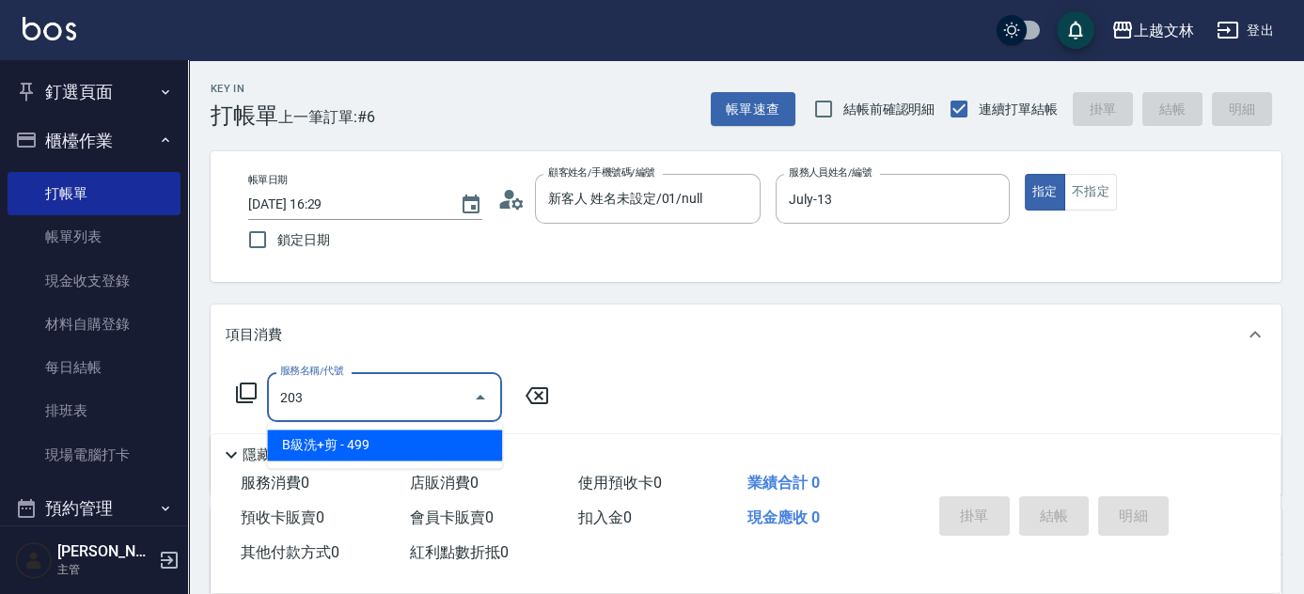
type input "B級洗+剪(203)"
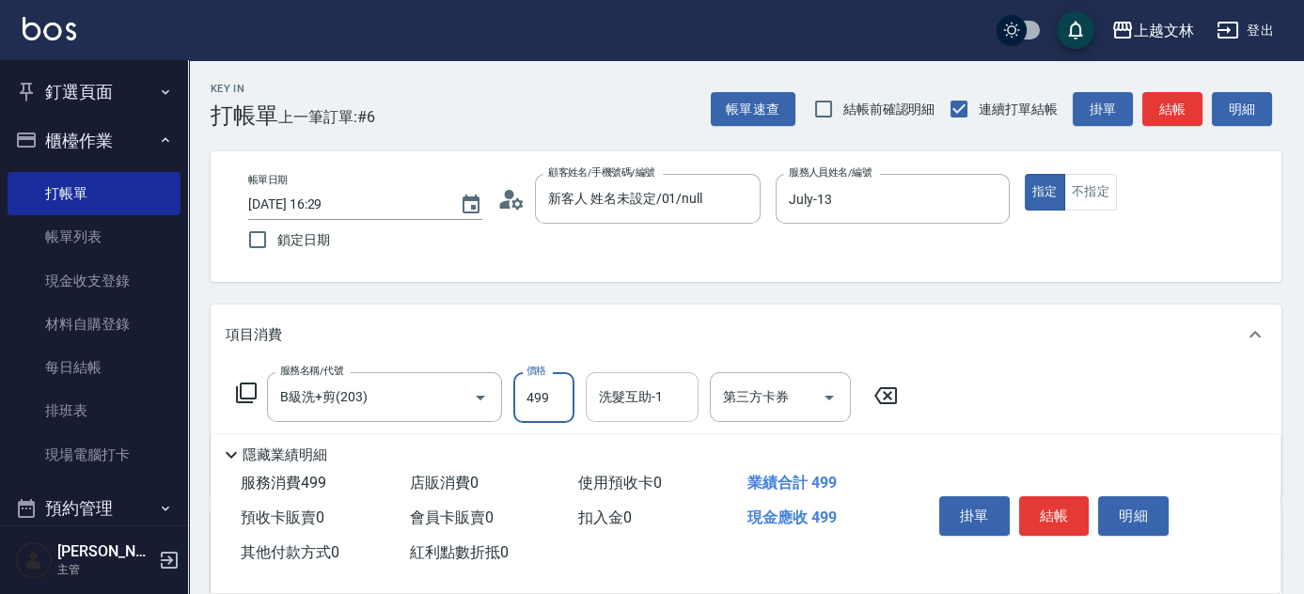
click at [664, 406] on input "洗髮互助-1" at bounding box center [642, 397] width 96 height 33
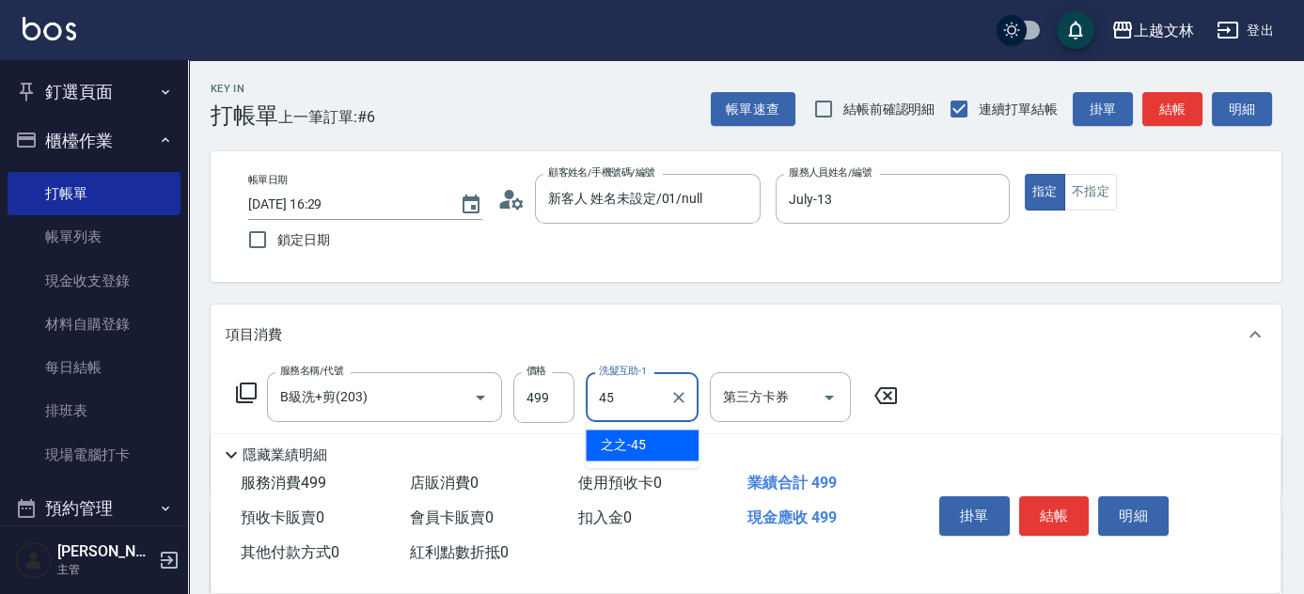
type input "之之-45"
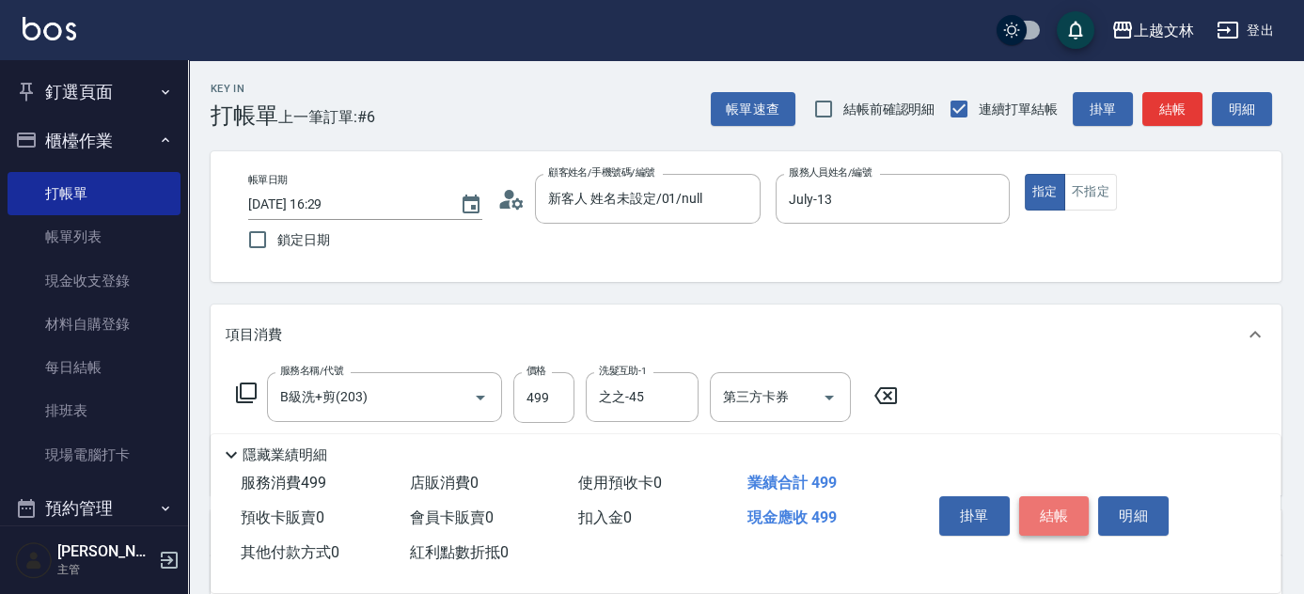
click at [1038, 509] on button "結帳" at bounding box center [1054, 515] width 70 height 39
